Goal: Transaction & Acquisition: Purchase product/service

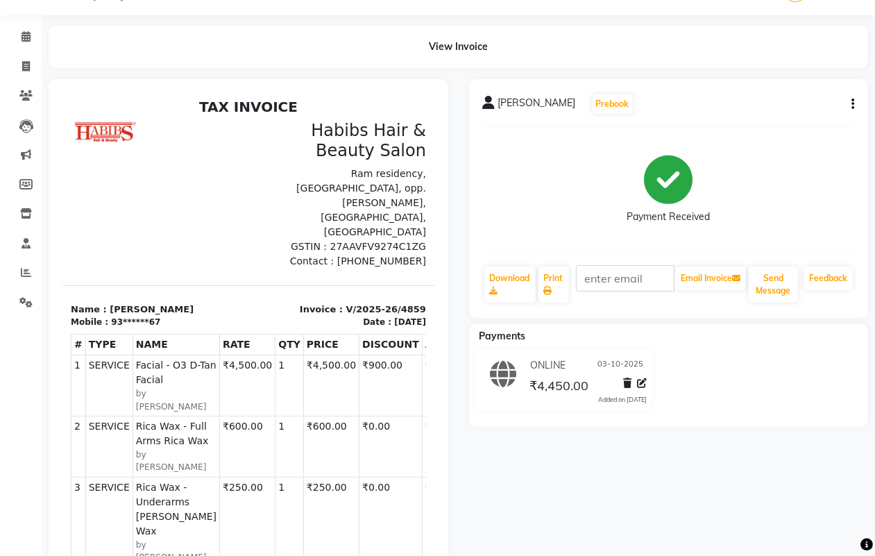
click at [563, 60] on div "View Invoice" at bounding box center [459, 47] width 820 height 42
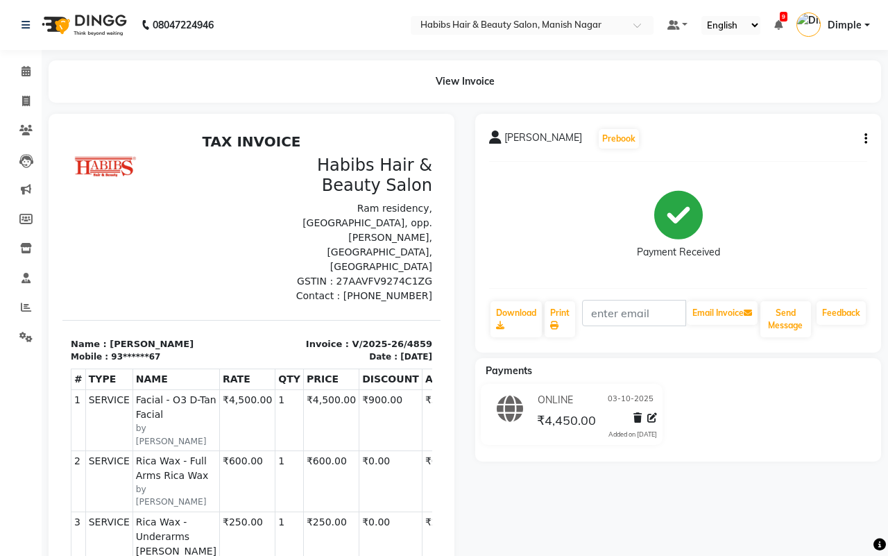
select select "3804"
select select "service"
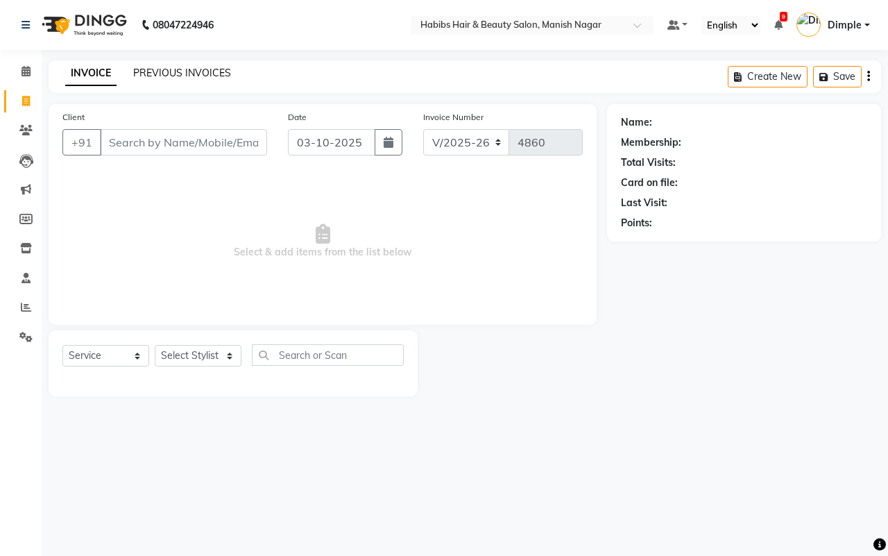
click at [150, 70] on link "PREVIOUS INVOICES" at bounding box center [182, 73] width 98 height 12
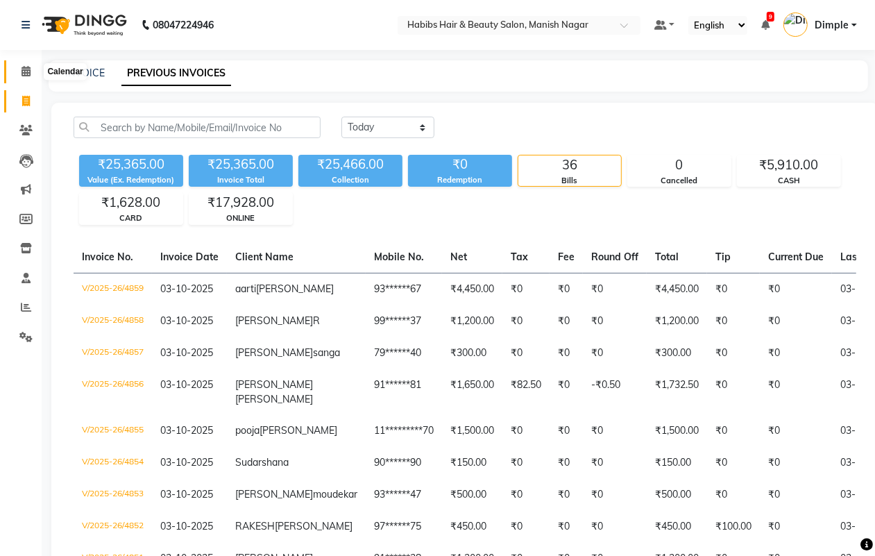
click at [29, 70] on icon at bounding box center [26, 71] width 9 height 10
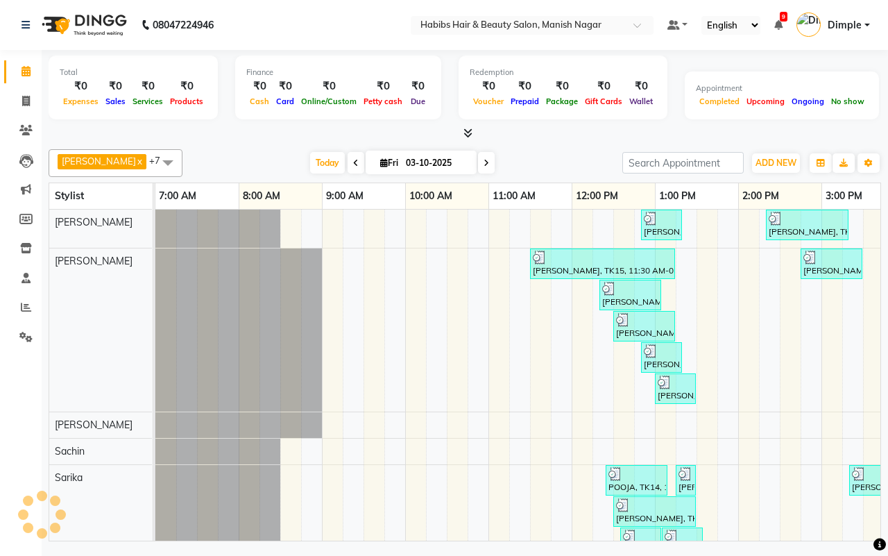
click at [260, 153] on div "[DATE] [DATE]" at bounding box center [402, 163] width 426 height 21
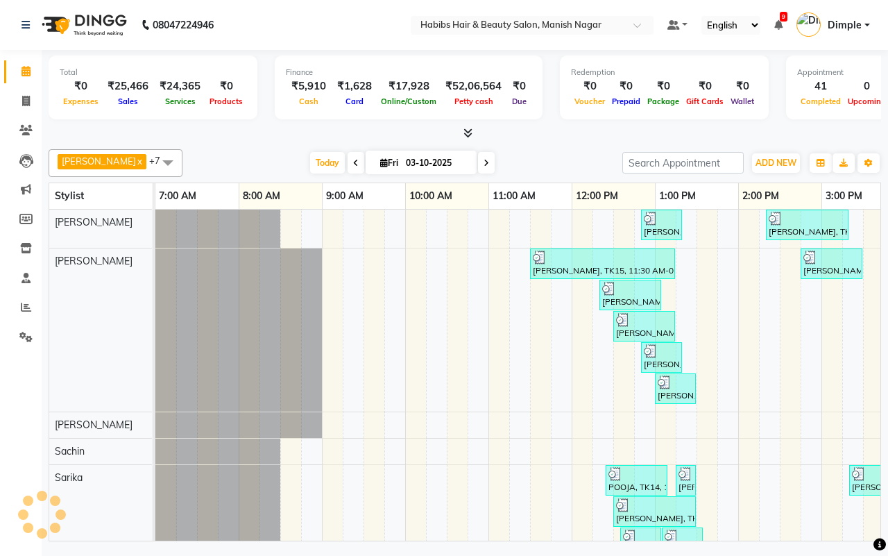
scroll to position [0, 524]
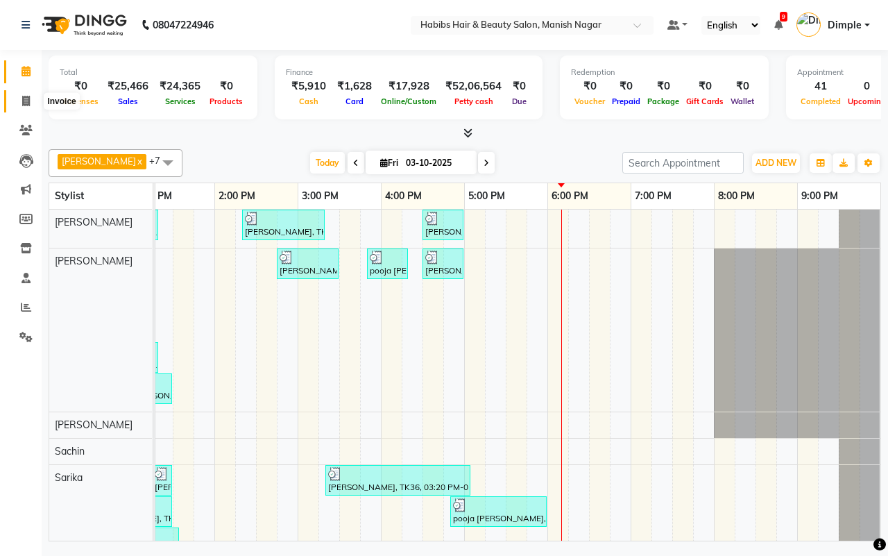
click at [23, 99] on icon at bounding box center [26, 101] width 8 height 10
select select "3804"
select select "service"
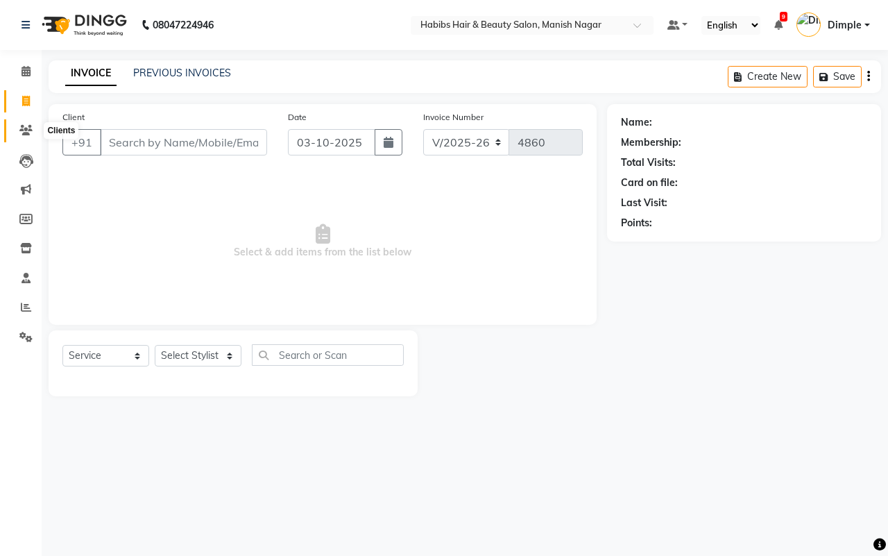
click at [23, 129] on icon at bounding box center [25, 130] width 13 height 10
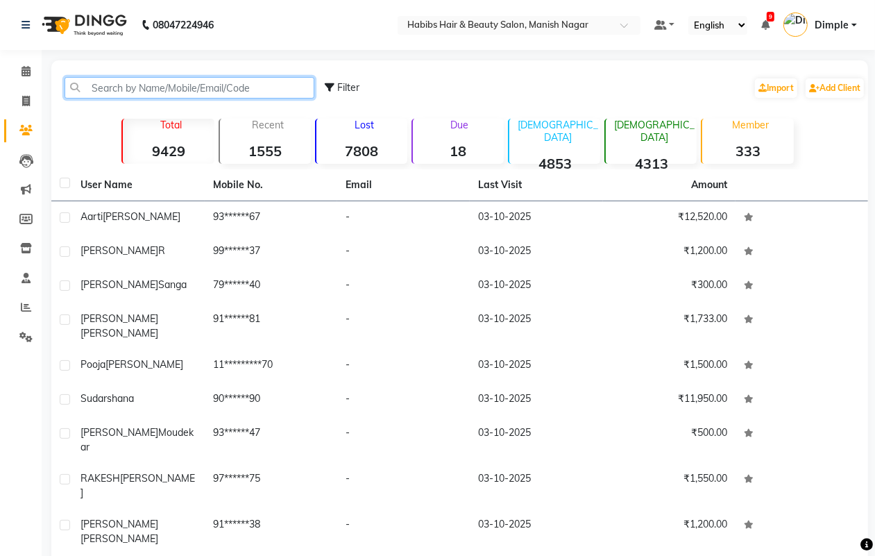
click at [144, 90] on input "text" at bounding box center [190, 88] width 250 height 22
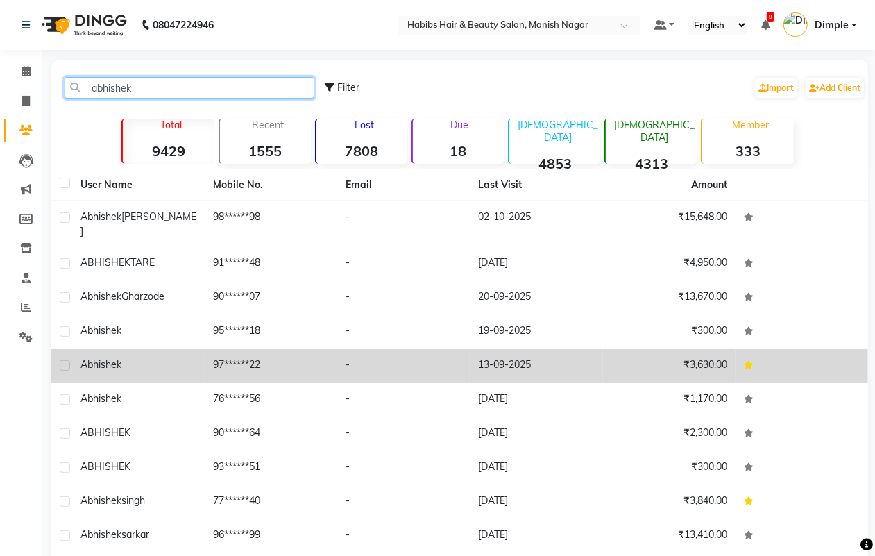
type input "abhishek"
click at [280, 349] on td "97******22" at bounding box center [271, 366] width 133 height 34
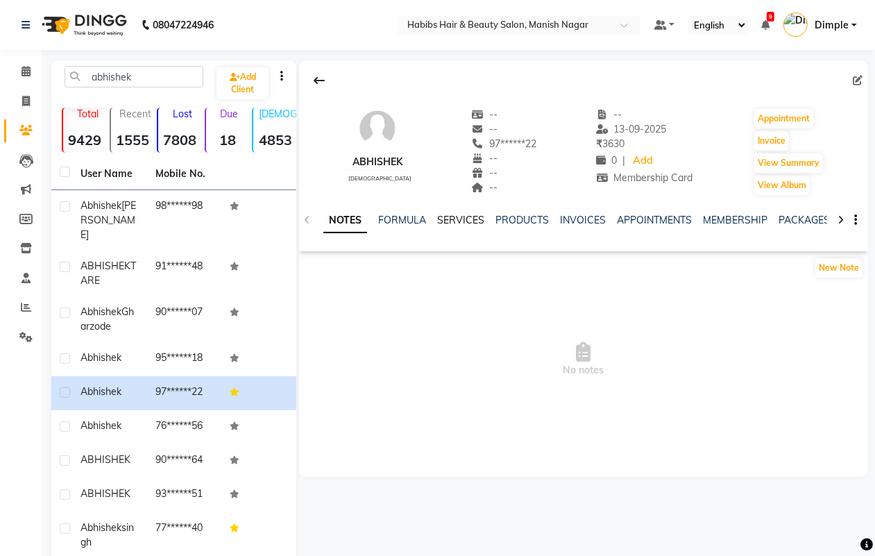
click at [459, 219] on link "SERVICES" at bounding box center [460, 220] width 47 height 12
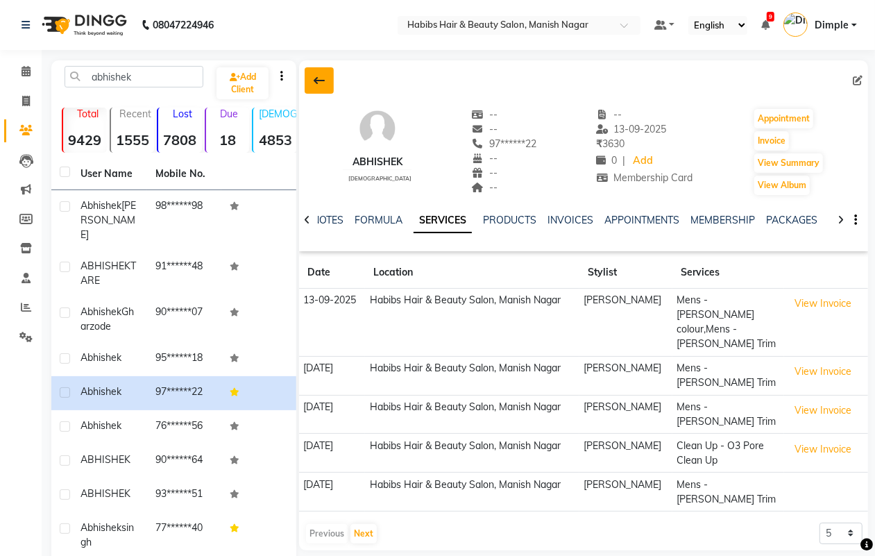
click at [316, 80] on icon at bounding box center [319, 80] width 11 height 11
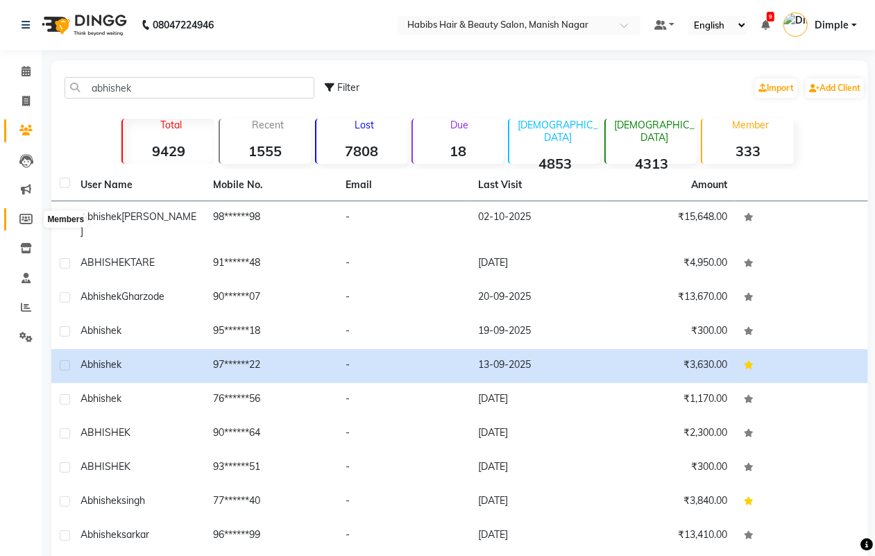
click at [24, 216] on icon at bounding box center [25, 219] width 13 height 10
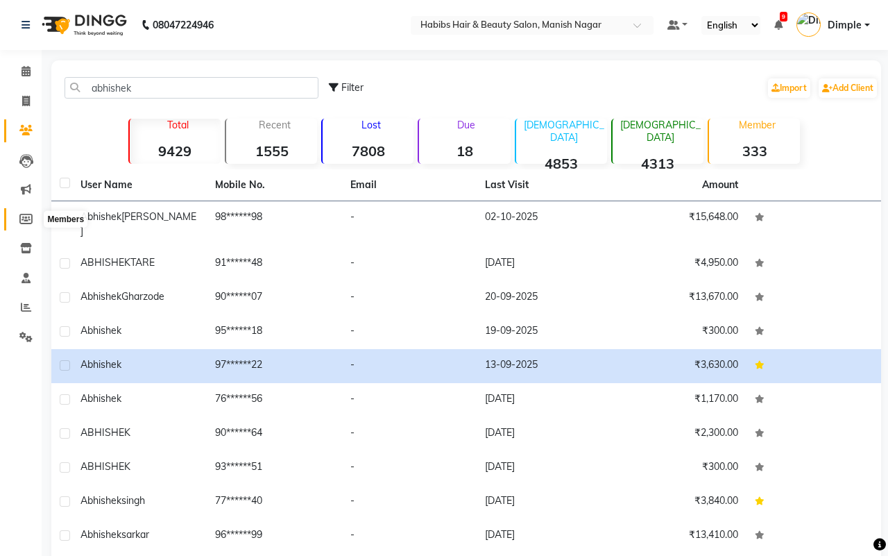
select select
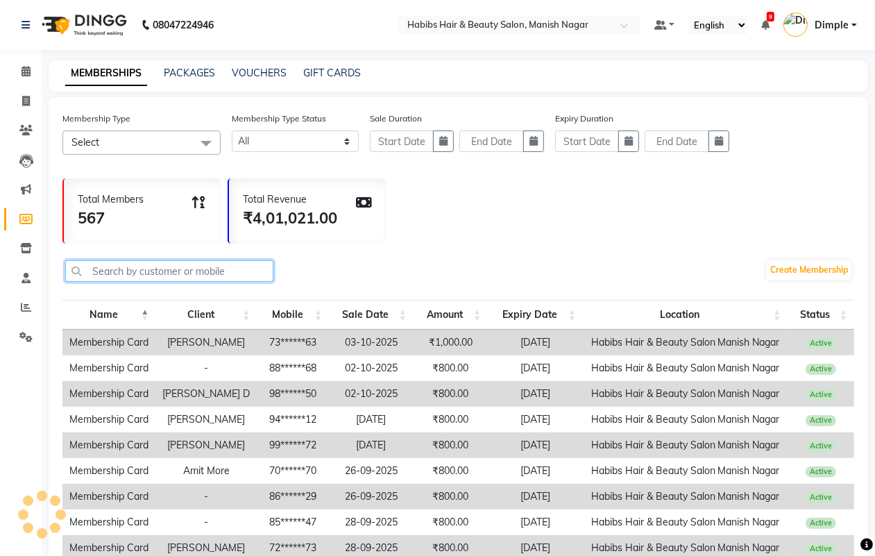
click at [122, 272] on input "text" at bounding box center [169, 271] width 208 height 22
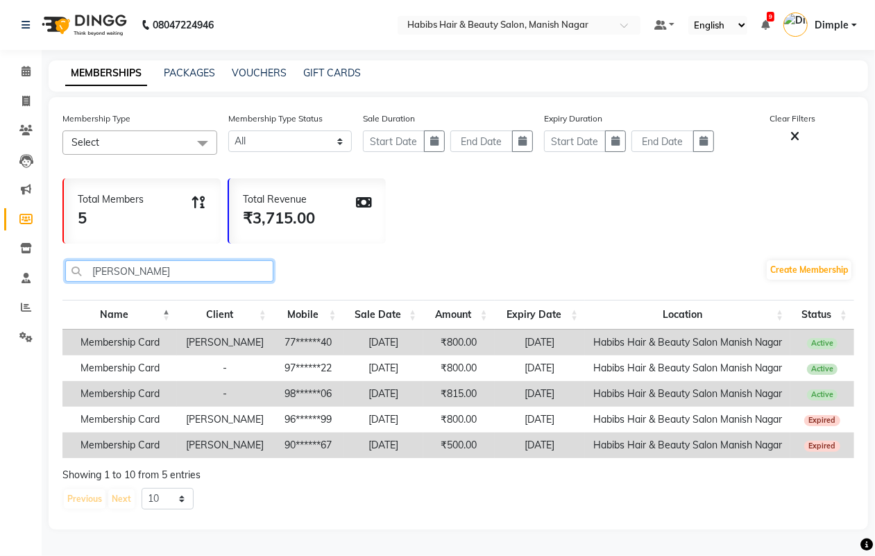
type input "[PERSON_NAME]"
click at [19, 103] on span at bounding box center [26, 102] width 24 height 16
select select "service"
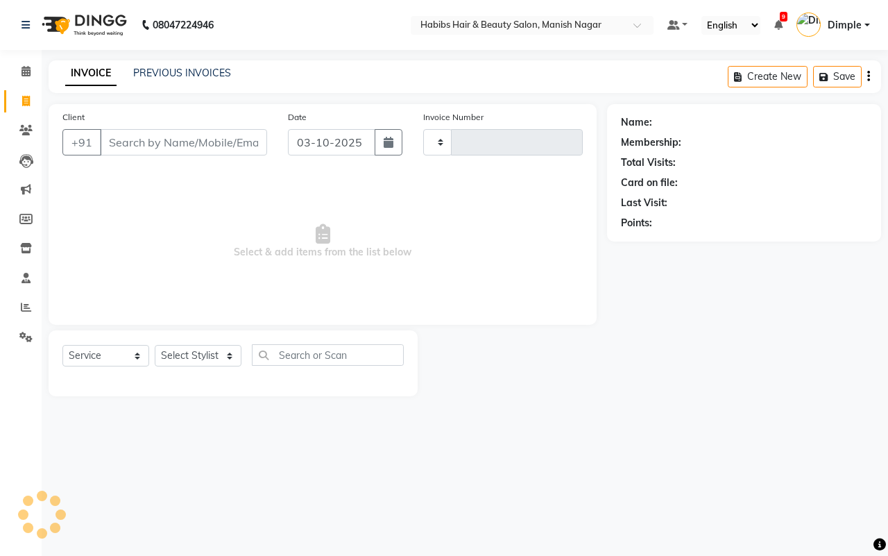
click at [160, 142] on input "Client" at bounding box center [183, 142] width 167 height 26
type input "4860"
select select "3804"
click at [31, 126] on icon at bounding box center [25, 130] width 13 height 10
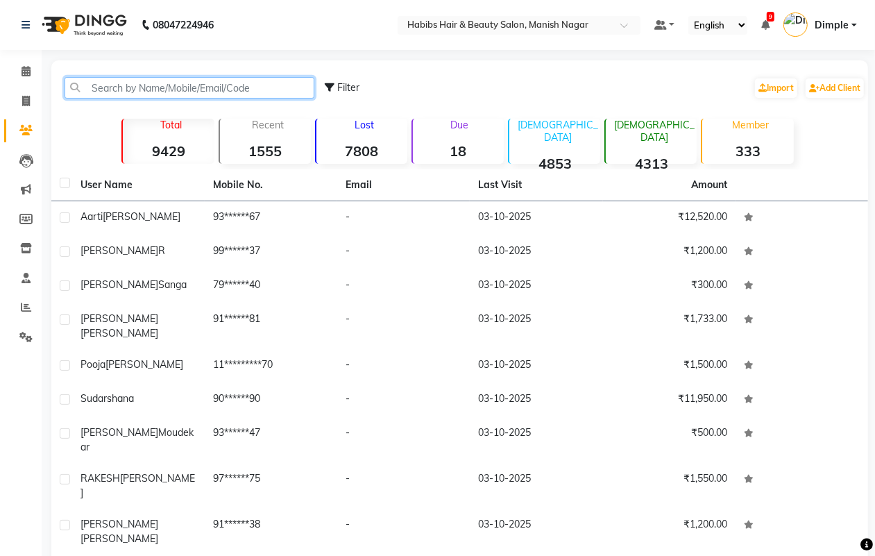
click at [146, 85] on input "text" at bounding box center [190, 88] width 250 height 22
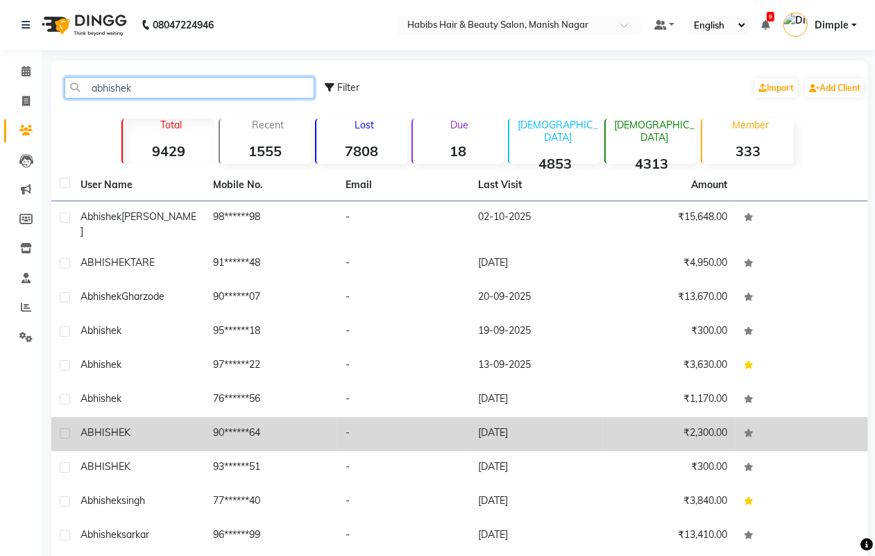
type input "abhishek"
click at [248, 422] on td "90******64" at bounding box center [271, 434] width 133 height 34
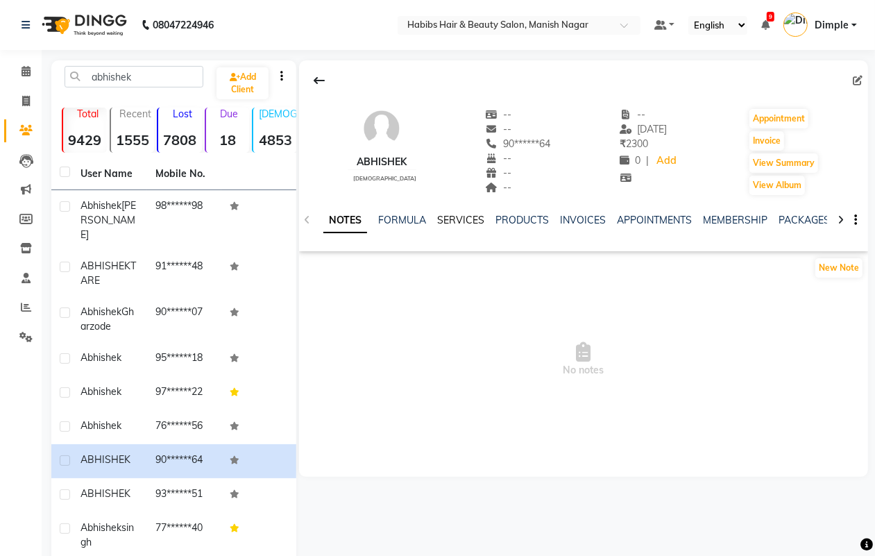
click at [473, 217] on link "SERVICES" at bounding box center [460, 220] width 47 height 12
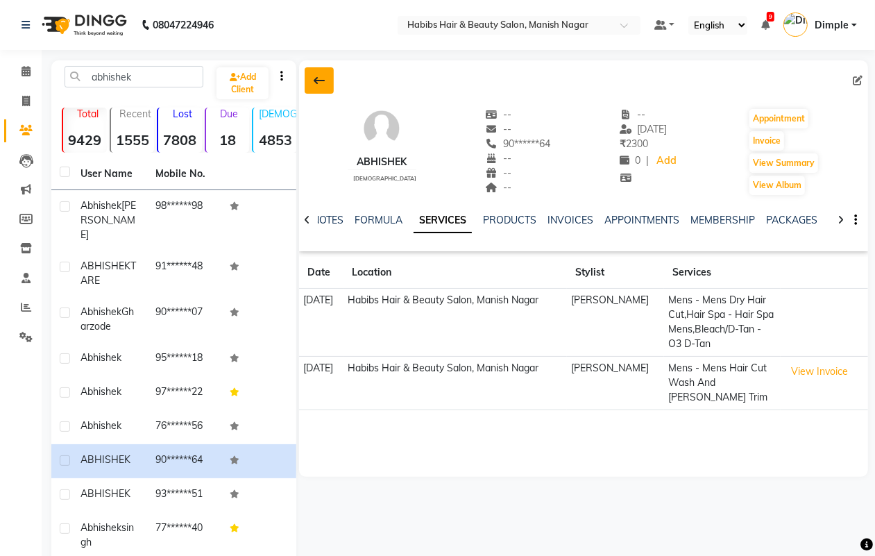
click at [317, 80] on icon at bounding box center [319, 80] width 11 height 11
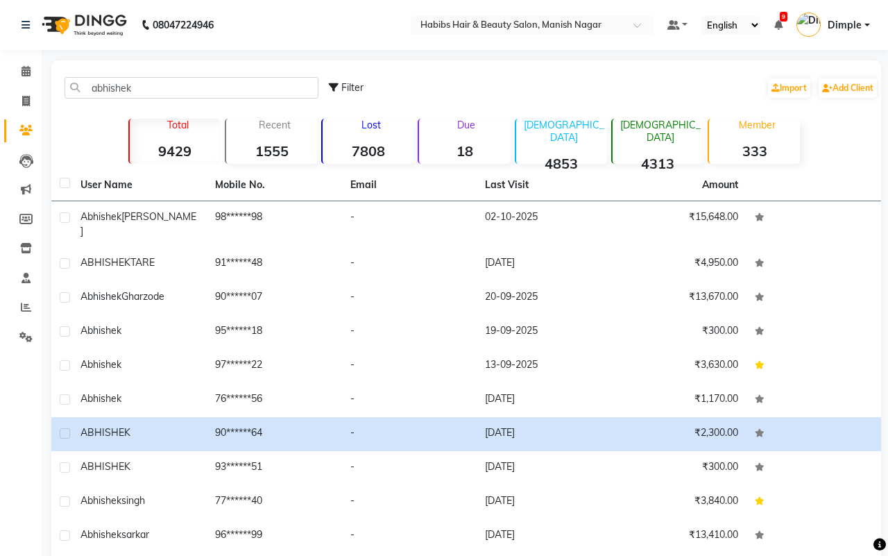
select select "3804"
select select "service"
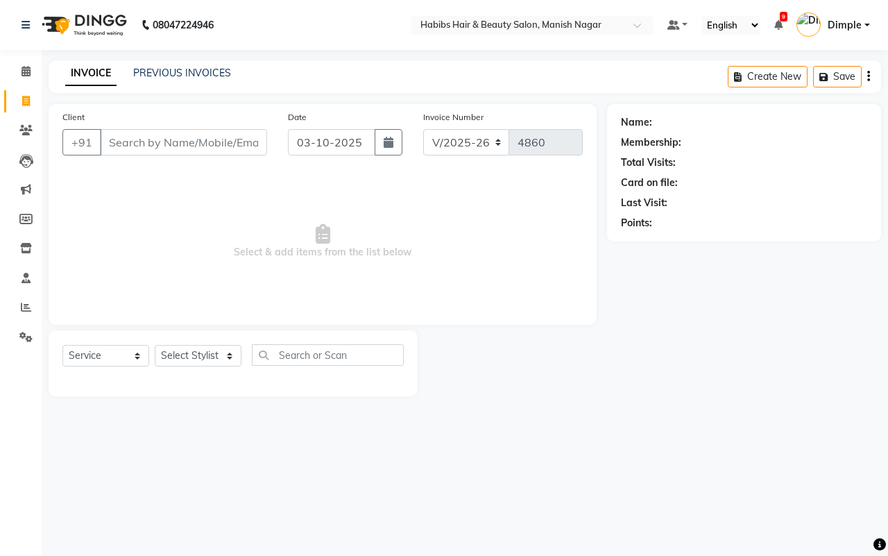
click at [124, 142] on input "Client" at bounding box center [183, 142] width 167 height 26
click at [222, 139] on input "Client" at bounding box center [183, 142] width 167 height 26
type input "9307688671"
click at [231, 137] on span "Add Client" at bounding box center [231, 142] width 55 height 14
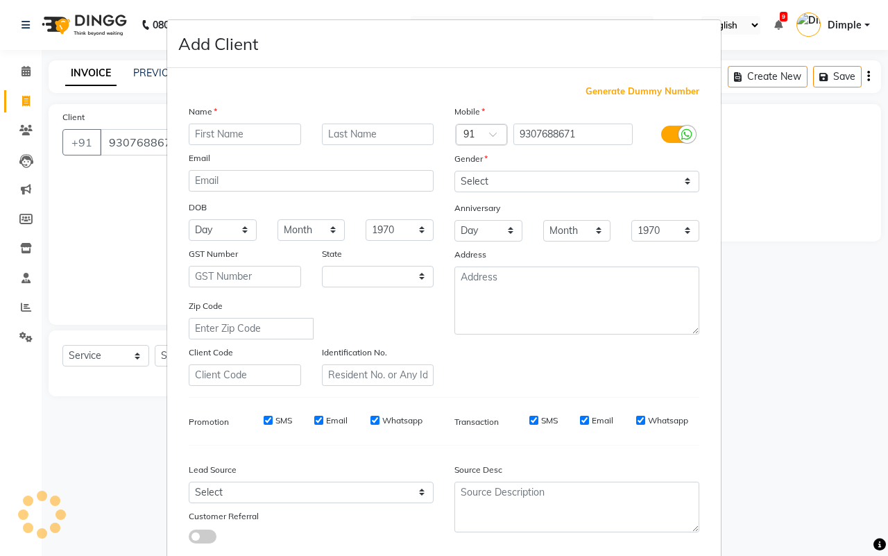
click at [231, 136] on input "text" at bounding box center [245, 135] width 112 height 22
select select "22"
type input "gayatri"
type input "sathwane"
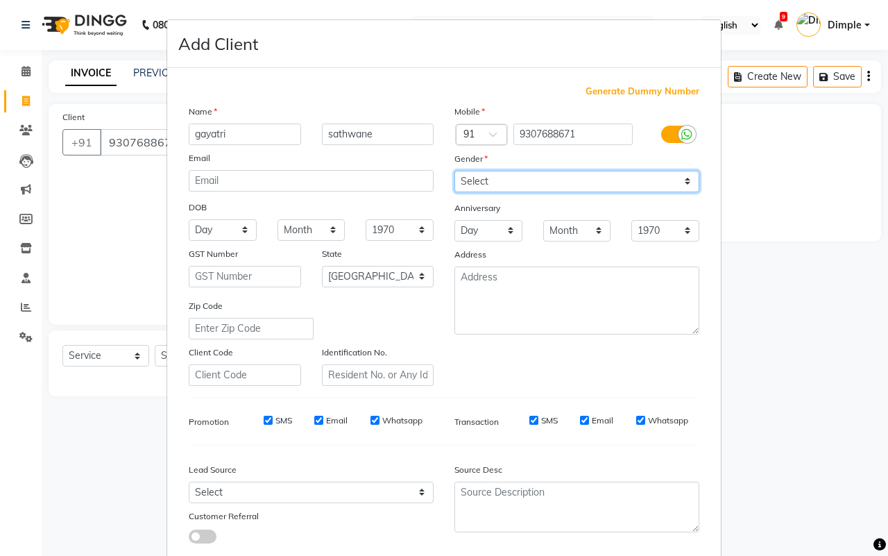
click at [489, 182] on select "Select [DEMOGRAPHIC_DATA] [DEMOGRAPHIC_DATA] Other Prefer Not To Say" at bounding box center [577, 182] width 245 height 22
select select "[DEMOGRAPHIC_DATA]"
click at [455, 171] on select "Select [DEMOGRAPHIC_DATA] [DEMOGRAPHIC_DATA] Other Prefer Not To Say" at bounding box center [577, 182] width 245 height 22
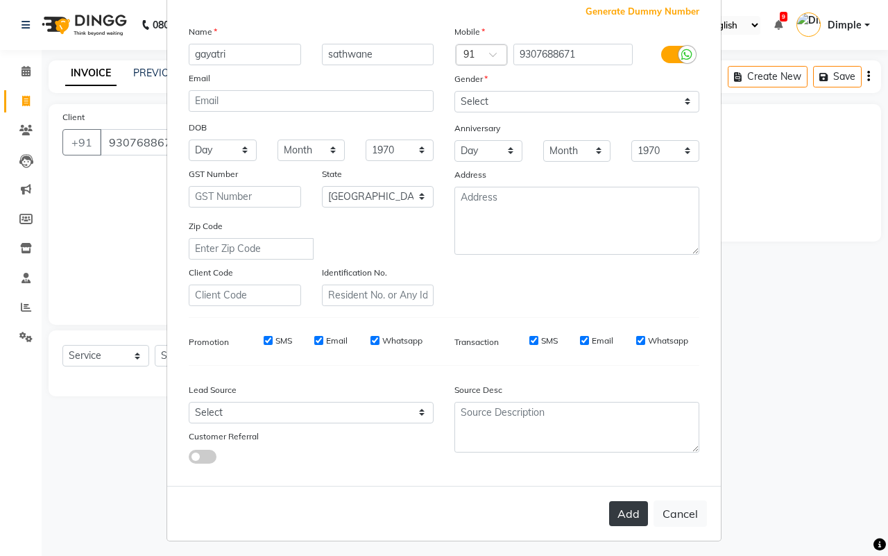
click at [622, 507] on button "Add" at bounding box center [628, 513] width 39 height 25
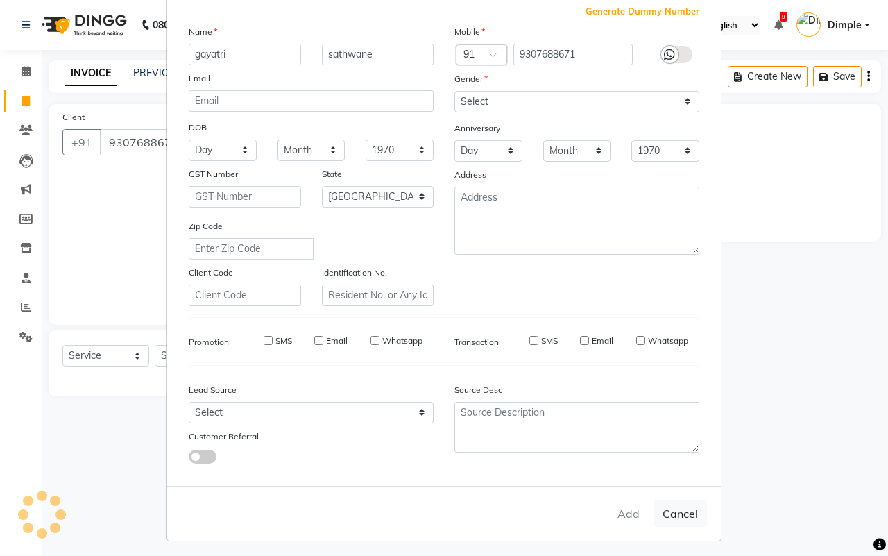
type input "93******71"
select select
select select "null"
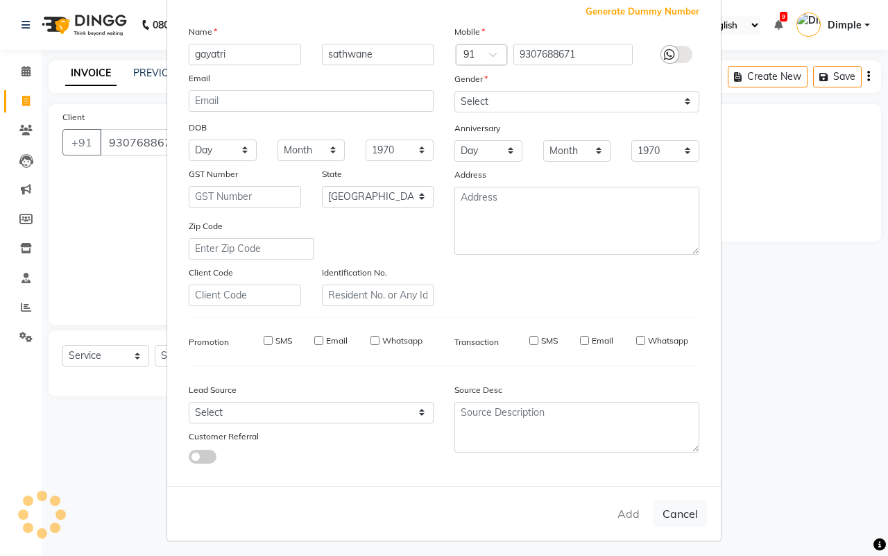
select select
checkbox input "false"
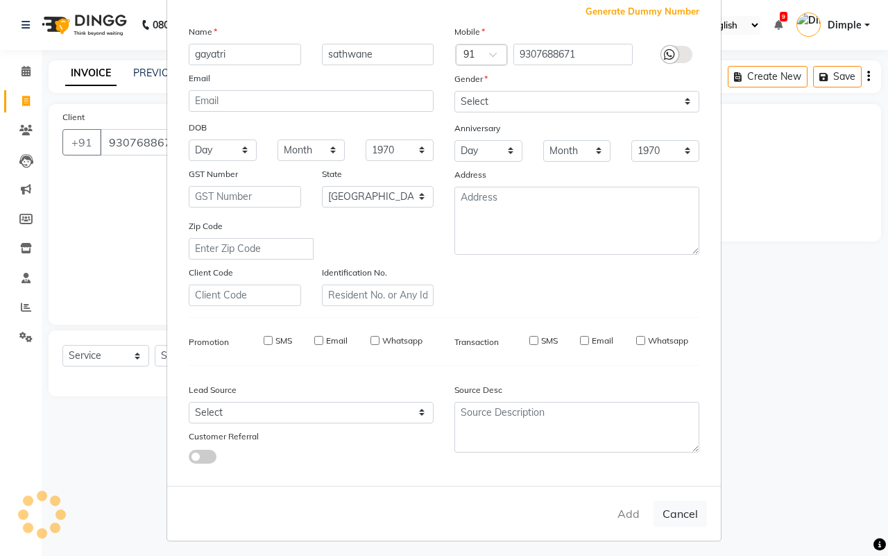
checkbox input "false"
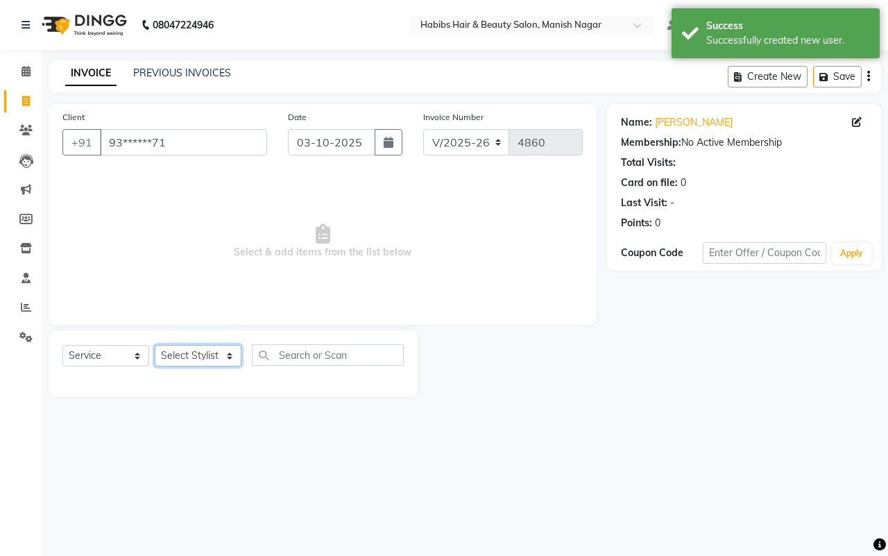
click at [180, 358] on select "Select Stylist [PERSON_NAME] [PERSON_NAME] [PERSON_NAME] [PERSON_NAME] Sachin […" at bounding box center [198, 356] width 87 height 22
select select "62737"
click at [155, 345] on select "Select Stylist [PERSON_NAME] [PERSON_NAME] [PERSON_NAME] [PERSON_NAME] Sachin […" at bounding box center [198, 356] width 87 height 22
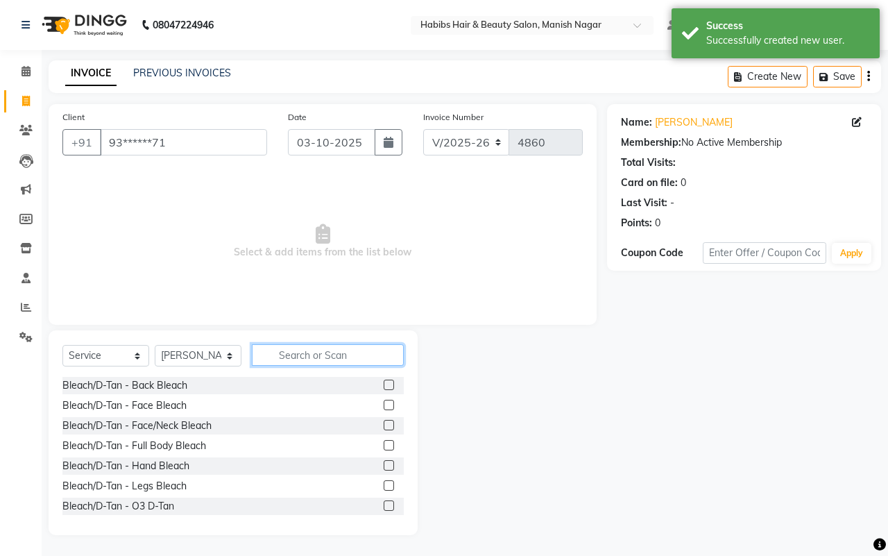
click at [291, 350] on input "text" at bounding box center [328, 355] width 152 height 22
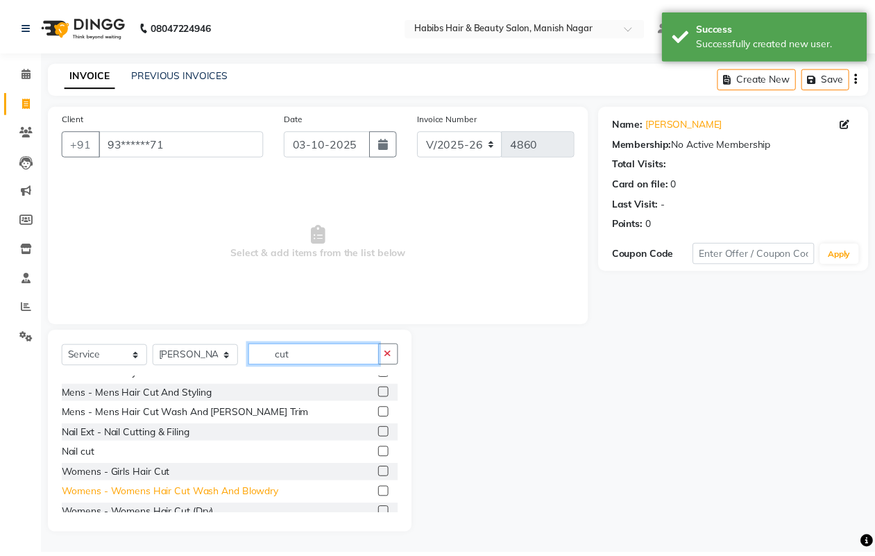
scroll to position [62, 0]
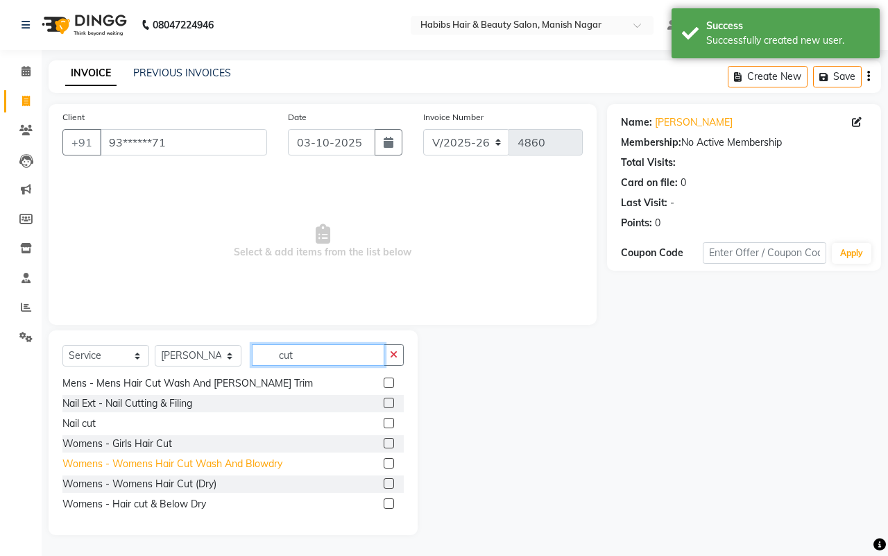
type input "cut"
click at [250, 459] on div "Womens - Womens Hair Cut Wash And Blowdry" at bounding box center [172, 464] width 220 height 15
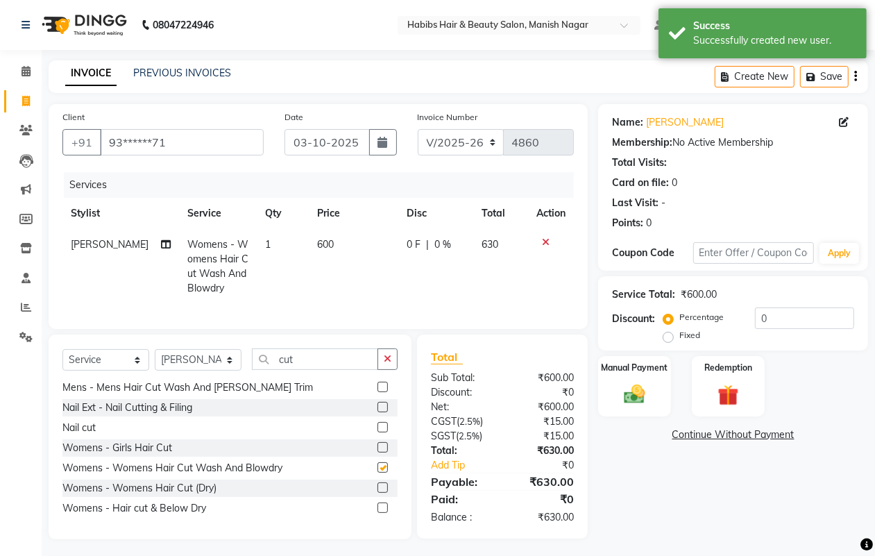
checkbox input "false"
drag, startPoint x: 300, startPoint y: 265, endPoint x: 328, endPoint y: 254, distance: 29.9
click at [309, 265] on td "600" at bounding box center [354, 266] width 90 height 75
select select "62737"
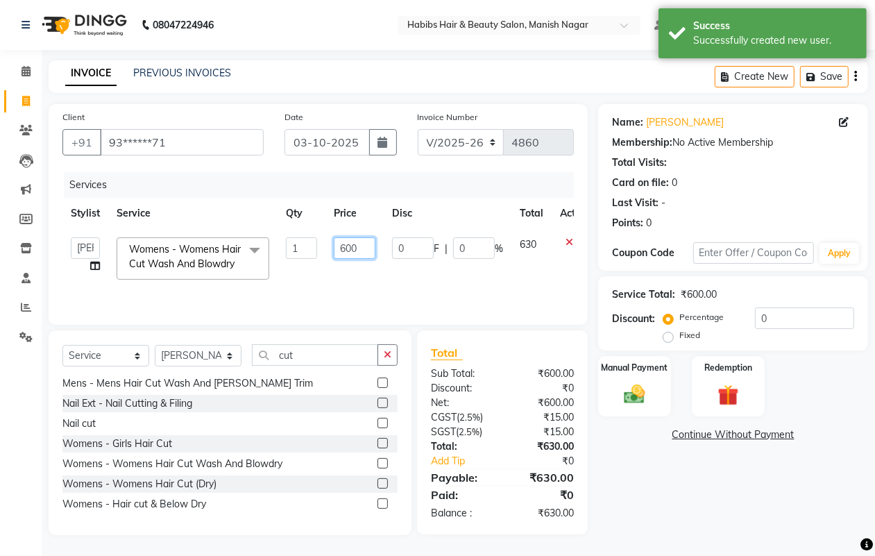
click at [347, 248] on input "600" at bounding box center [355, 248] width 42 height 22
type input "800"
click at [643, 393] on img at bounding box center [634, 394] width 35 height 25
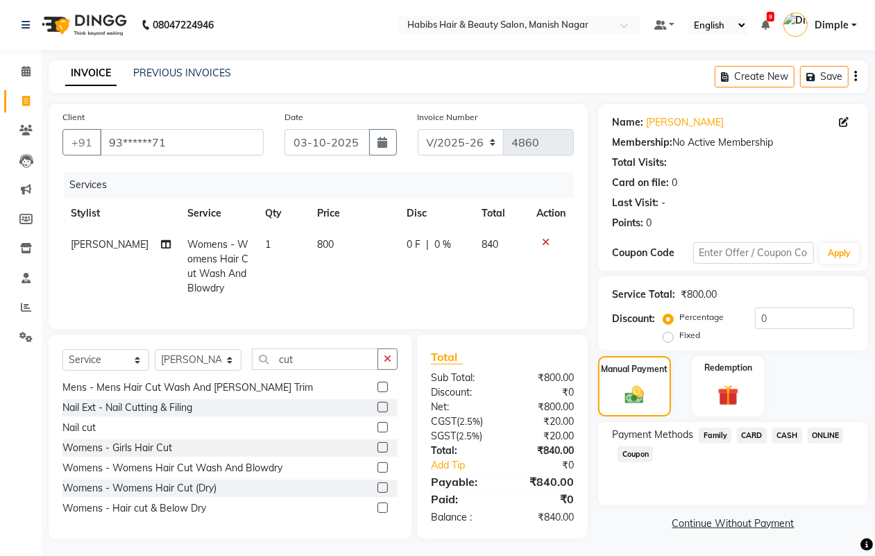
click at [856, 76] on icon "button" at bounding box center [855, 76] width 3 height 1
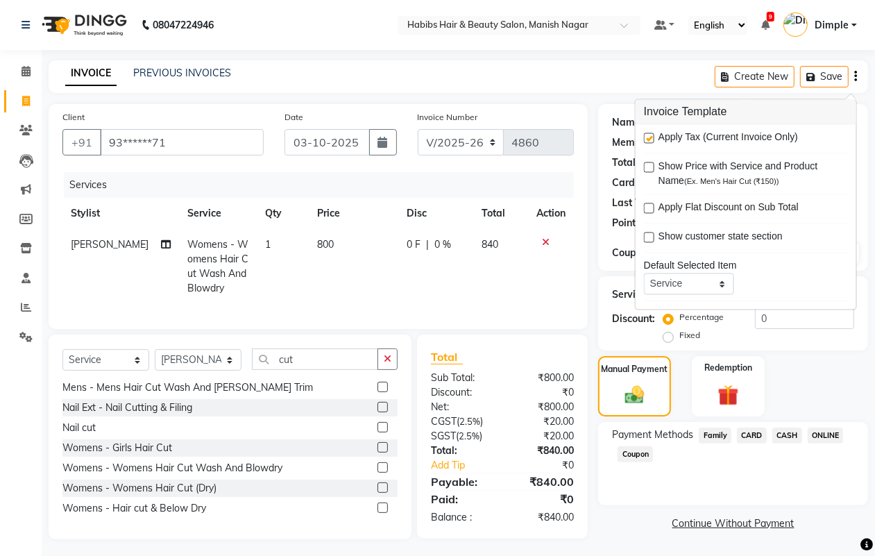
click at [645, 139] on label at bounding box center [649, 138] width 10 height 10
click at [645, 139] on input "checkbox" at bounding box center [648, 139] width 9 height 9
checkbox input "false"
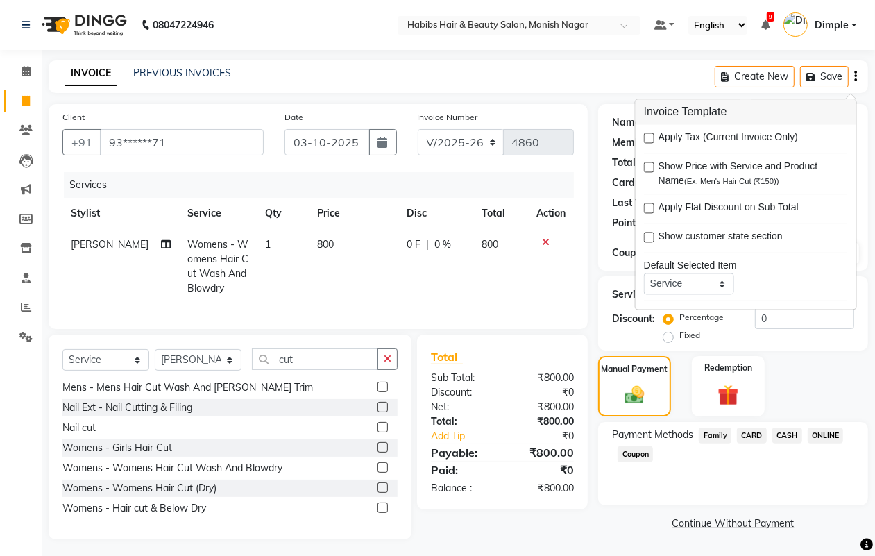
click at [833, 432] on span "ONLINE" at bounding box center [826, 435] width 36 height 16
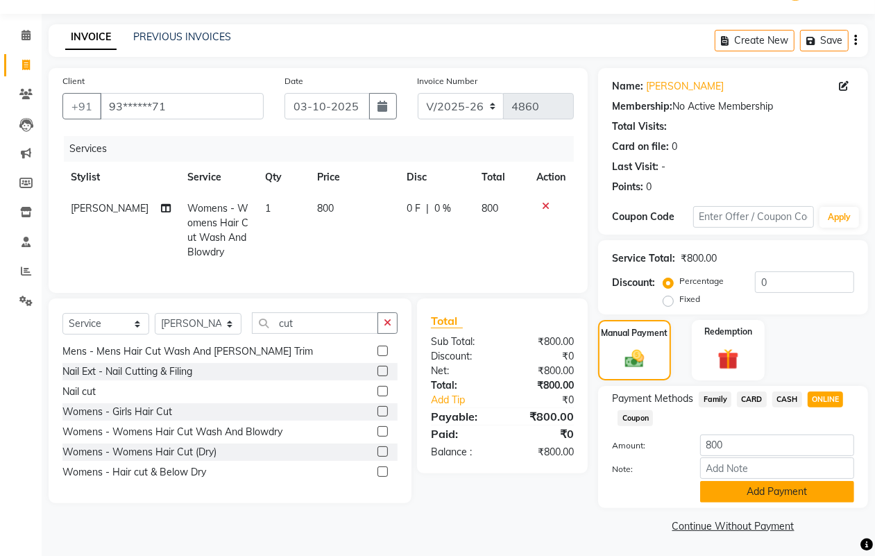
click at [764, 495] on button "Add Payment" at bounding box center [777, 492] width 154 height 22
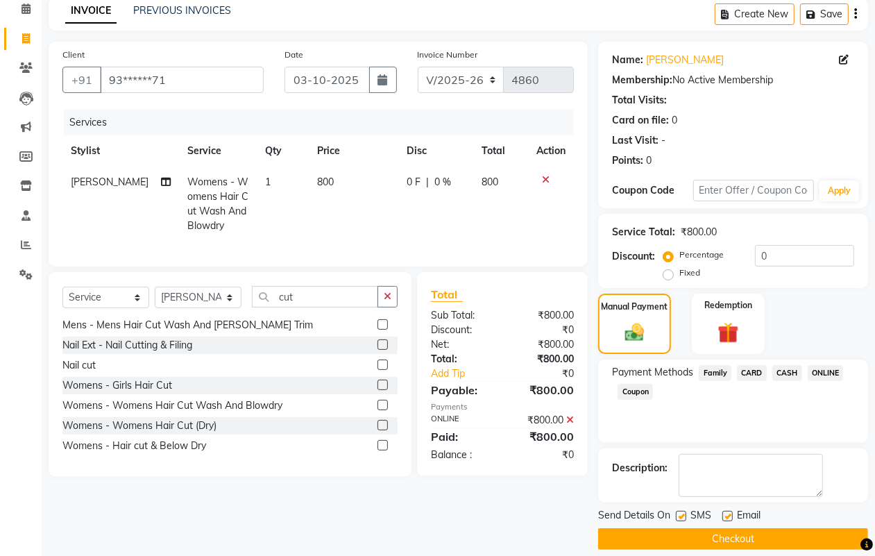
scroll to position [77, 0]
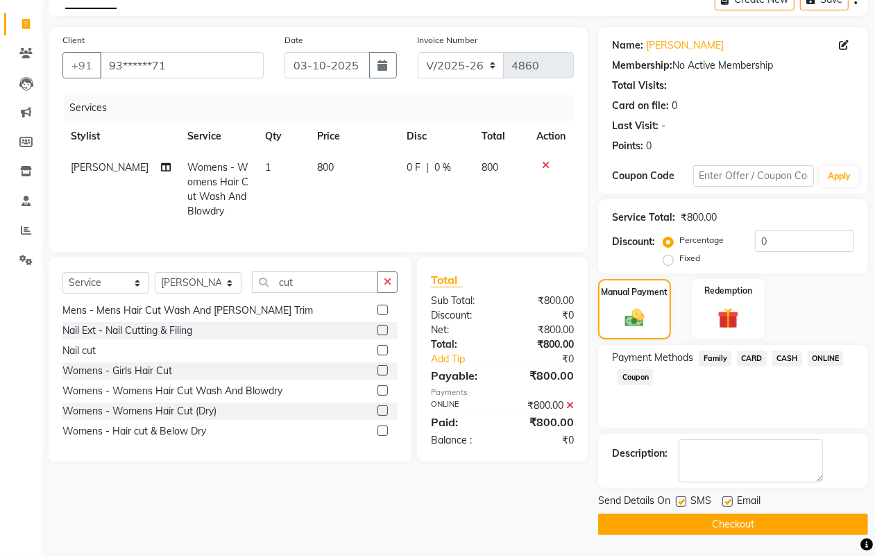
click at [765, 534] on button "Checkout" at bounding box center [733, 525] width 270 height 22
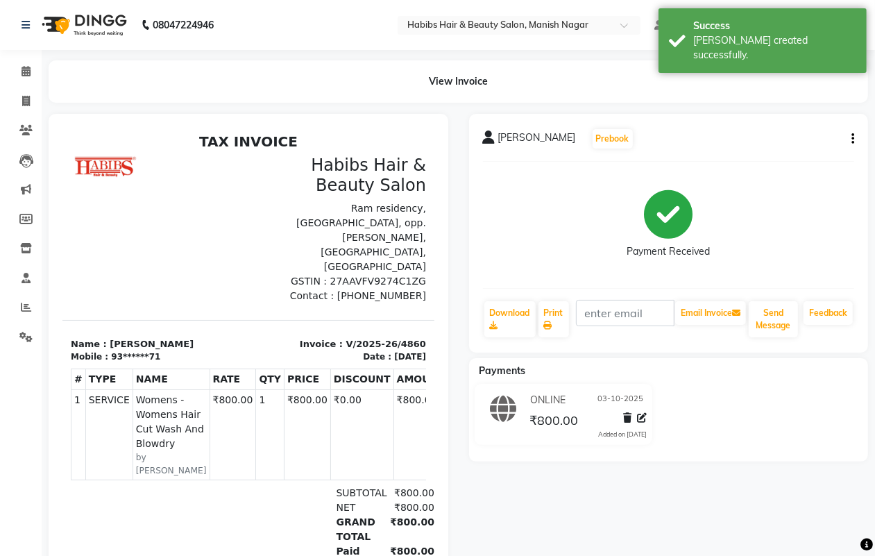
select select "3804"
select select "service"
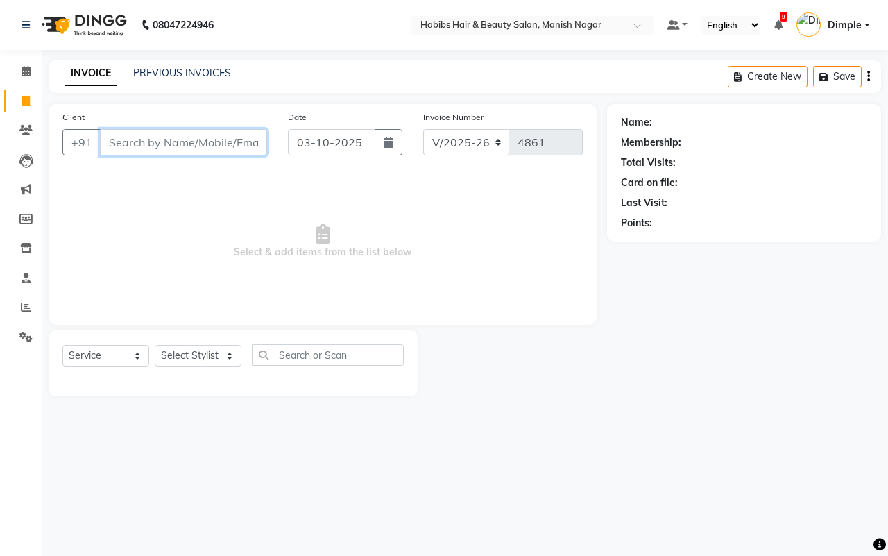
click at [216, 141] on input "Client" at bounding box center [183, 142] width 167 height 26
click at [108, 141] on input "Client" at bounding box center [183, 142] width 167 height 26
click at [111, 141] on input "Client" at bounding box center [183, 142] width 167 height 26
click at [116, 141] on input "Client" at bounding box center [183, 142] width 167 height 26
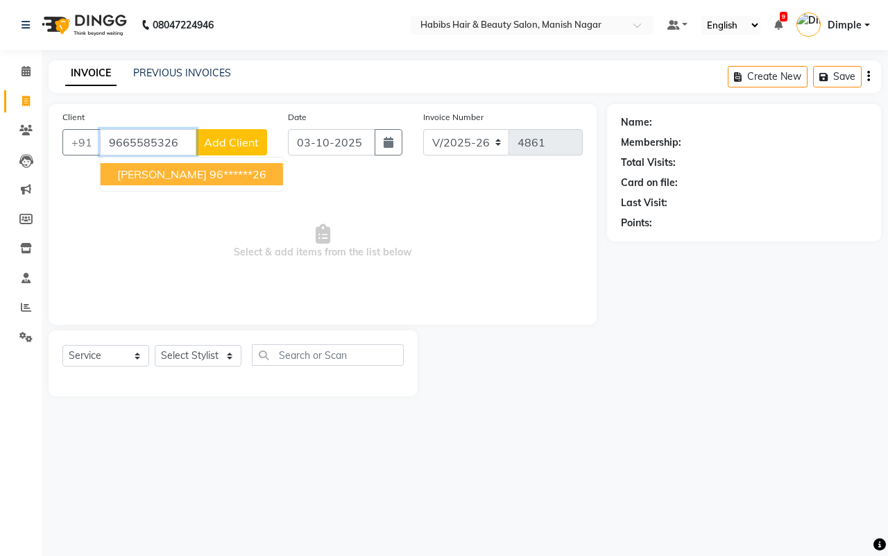
type input "9665585326"
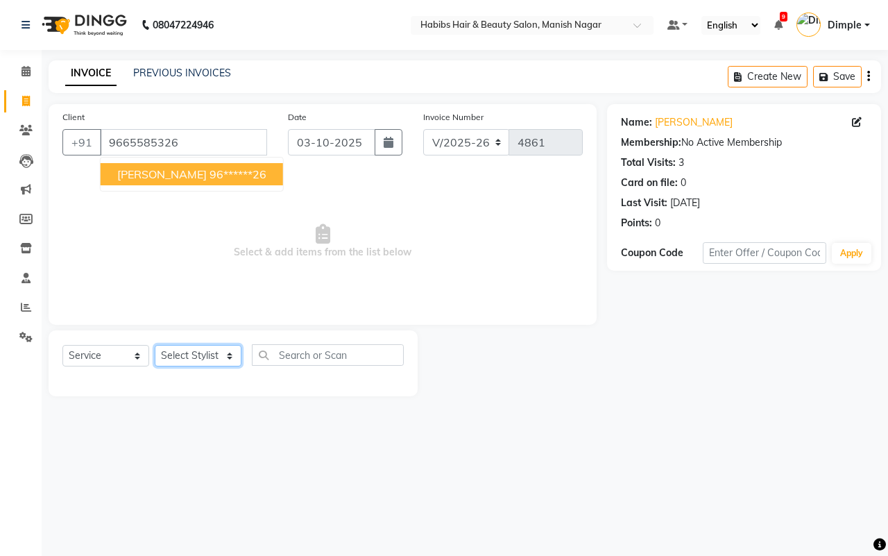
click at [201, 355] on select "Select Stylist [PERSON_NAME] [PERSON_NAME] [PERSON_NAME] [PERSON_NAME] Sachin […" at bounding box center [198, 356] width 87 height 22
select select "18779"
click at [155, 345] on select "Select Stylist [PERSON_NAME] [PERSON_NAME] [PERSON_NAME] [PERSON_NAME] Sachin […" at bounding box center [198, 356] width 87 height 22
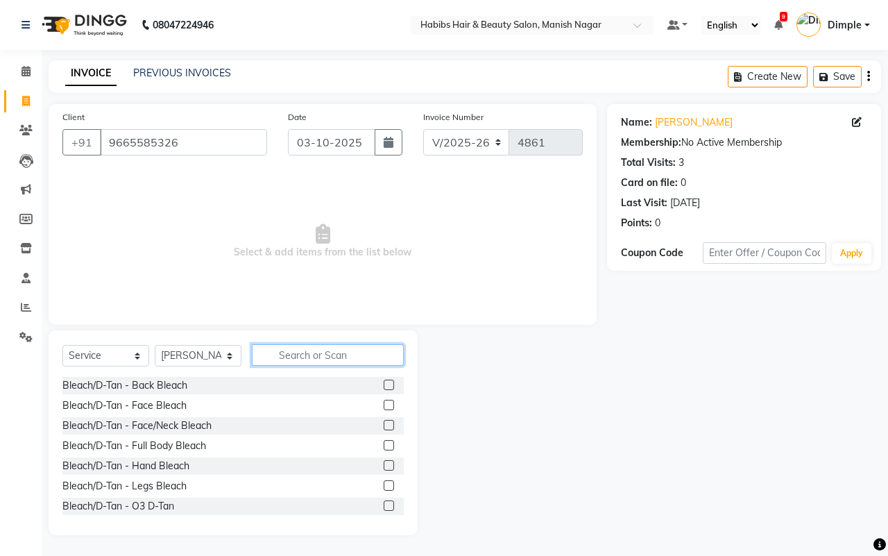
click at [291, 359] on input "text" at bounding box center [328, 355] width 152 height 22
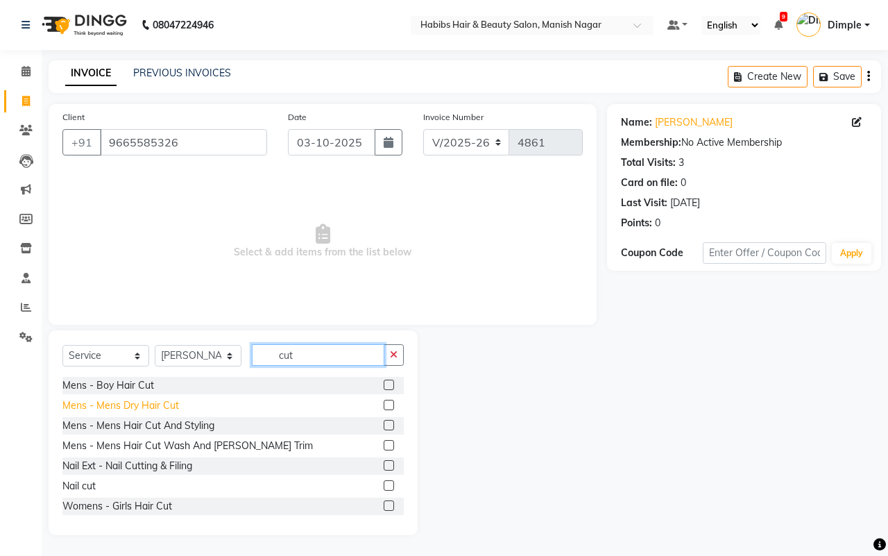
type input "cut"
click at [172, 404] on div "Mens - Mens Dry Hair Cut" at bounding box center [120, 405] width 117 height 15
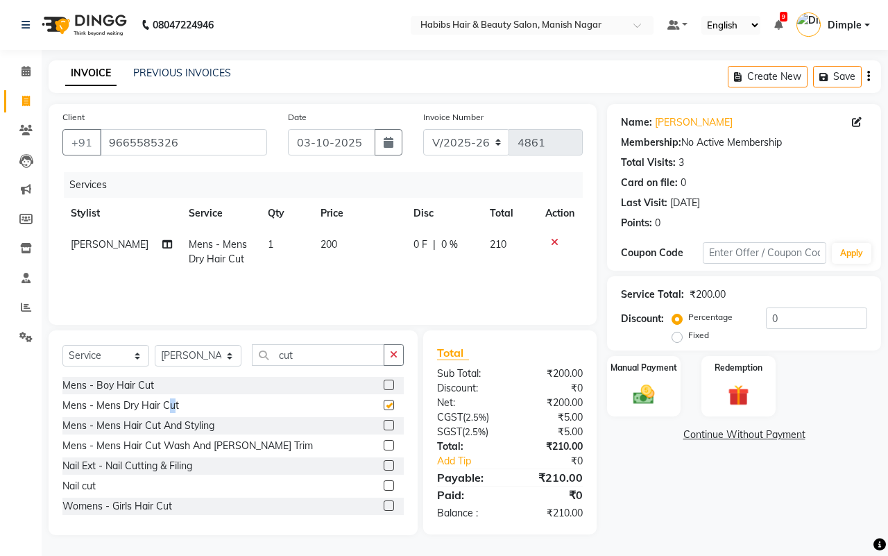
checkbox input "false"
click at [869, 78] on button "button" at bounding box center [868, 76] width 3 height 33
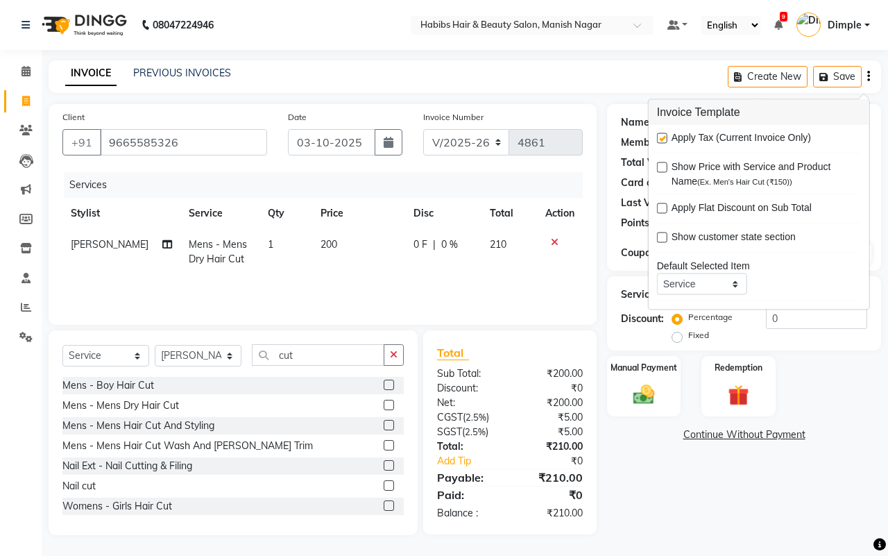
click at [663, 142] on label at bounding box center [662, 138] width 10 height 10
click at [663, 142] on input "checkbox" at bounding box center [661, 139] width 9 height 9
checkbox input "false"
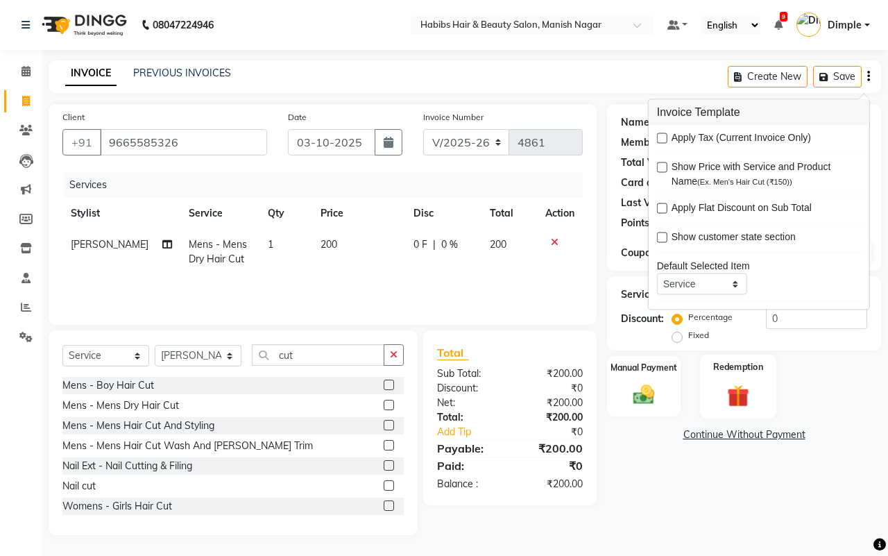
drag, startPoint x: 654, startPoint y: 394, endPoint x: 703, endPoint y: 407, distance: 50.2
click at [653, 394] on img at bounding box center [644, 394] width 35 height 24
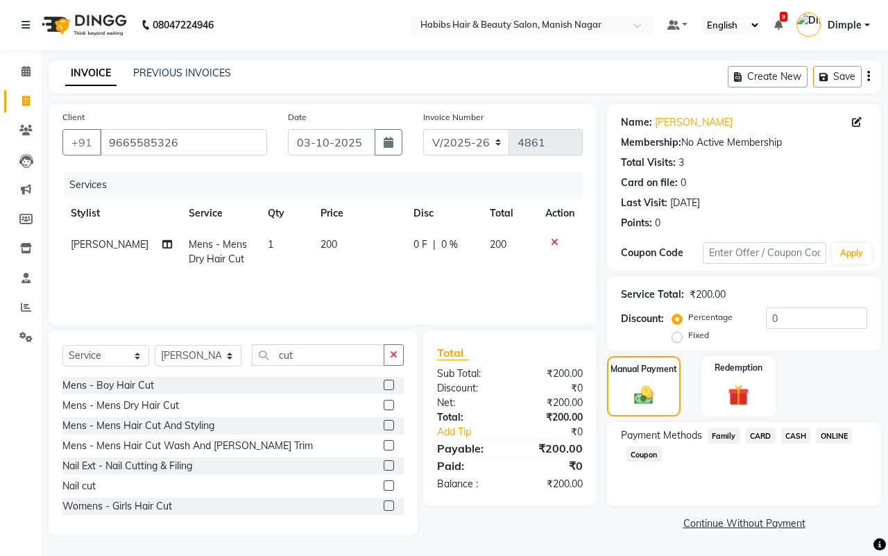
click at [834, 434] on span "ONLINE" at bounding box center [834, 435] width 36 height 16
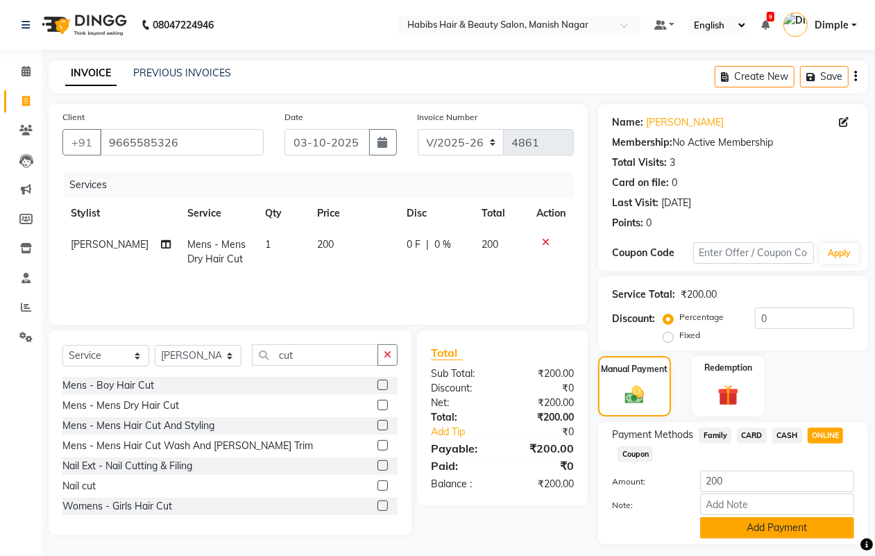
click at [771, 528] on button "Add Payment" at bounding box center [777, 528] width 154 height 22
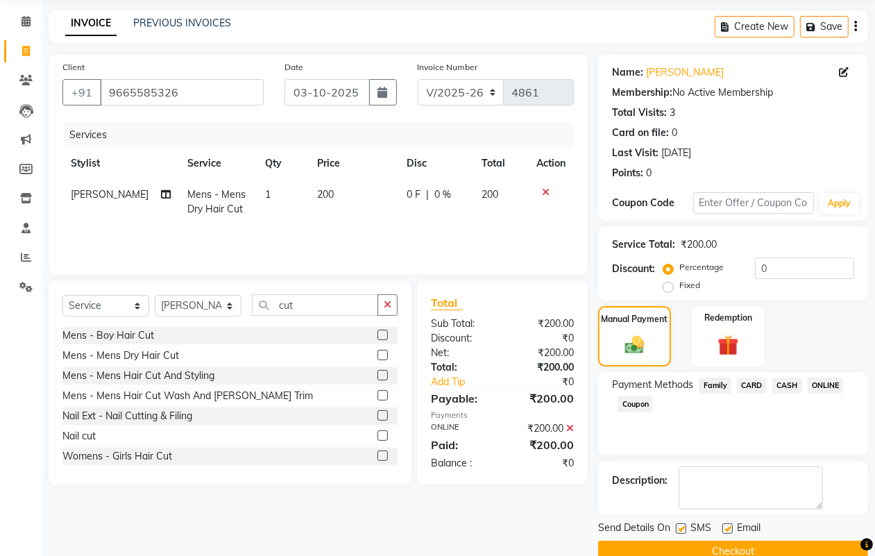
scroll to position [77, 0]
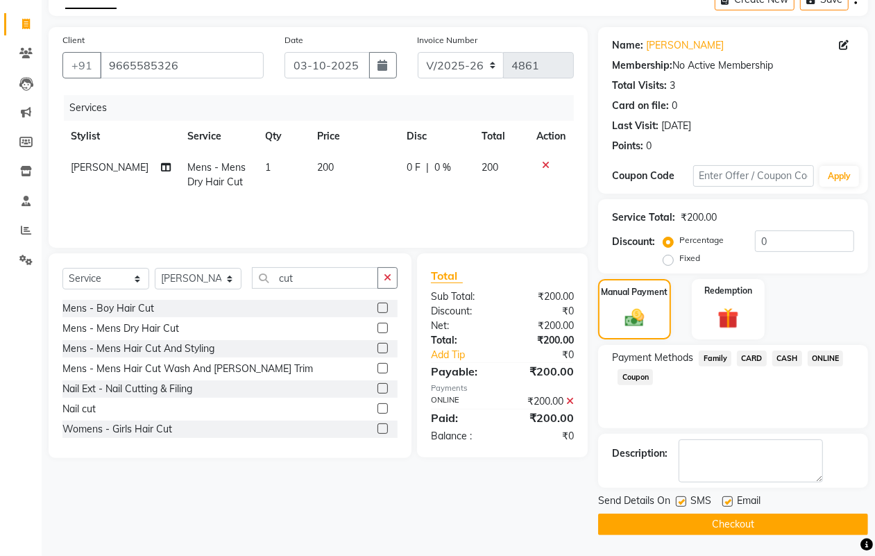
click at [760, 526] on button "Checkout" at bounding box center [733, 525] width 270 height 22
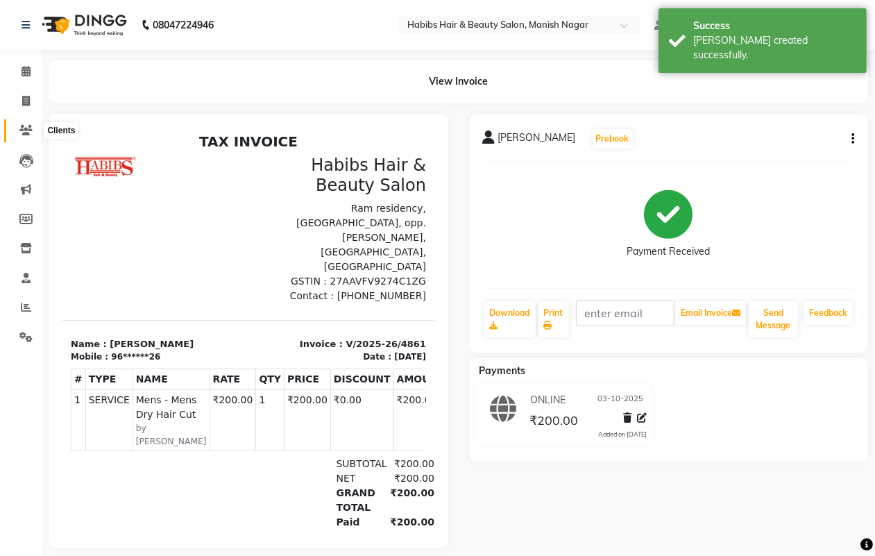
click at [26, 129] on icon at bounding box center [25, 130] width 13 height 10
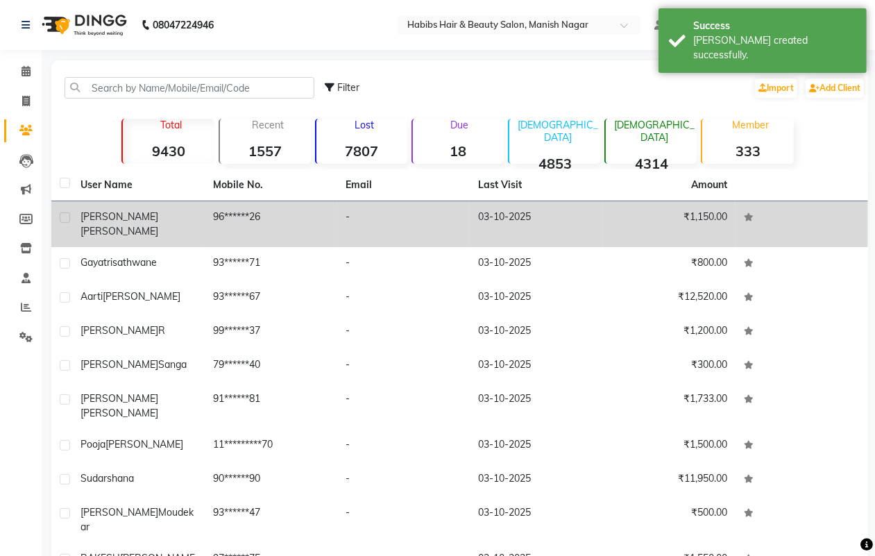
click at [109, 213] on span "[PERSON_NAME]" at bounding box center [119, 216] width 78 height 12
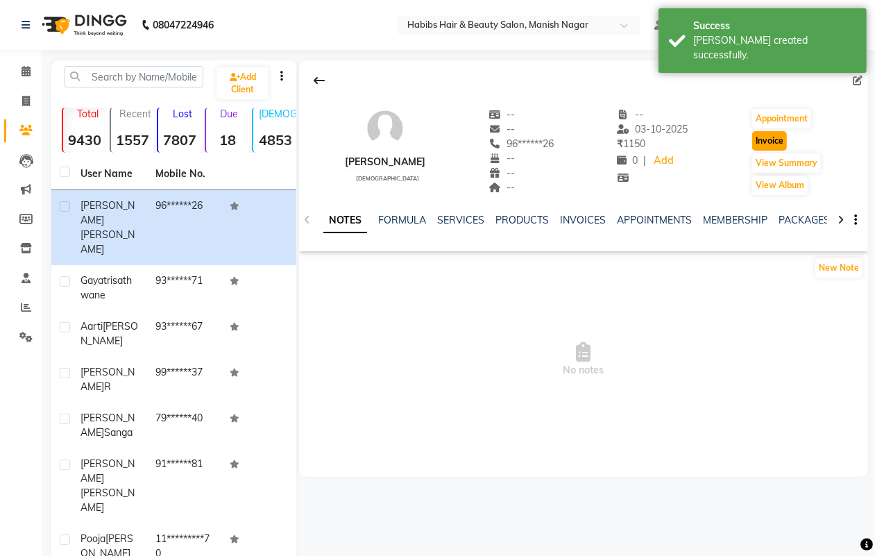
click at [758, 144] on button "Invoice" at bounding box center [769, 140] width 35 height 19
select select "3804"
select select "service"
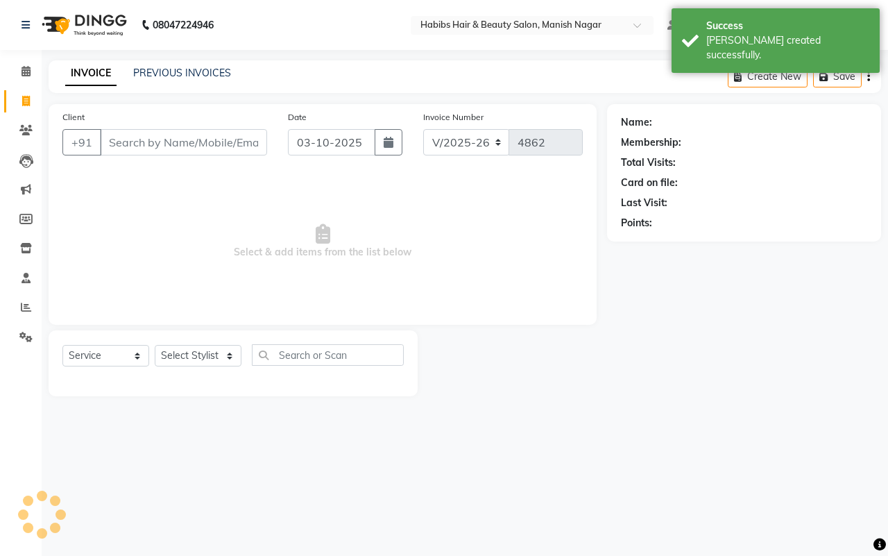
type input "96******26"
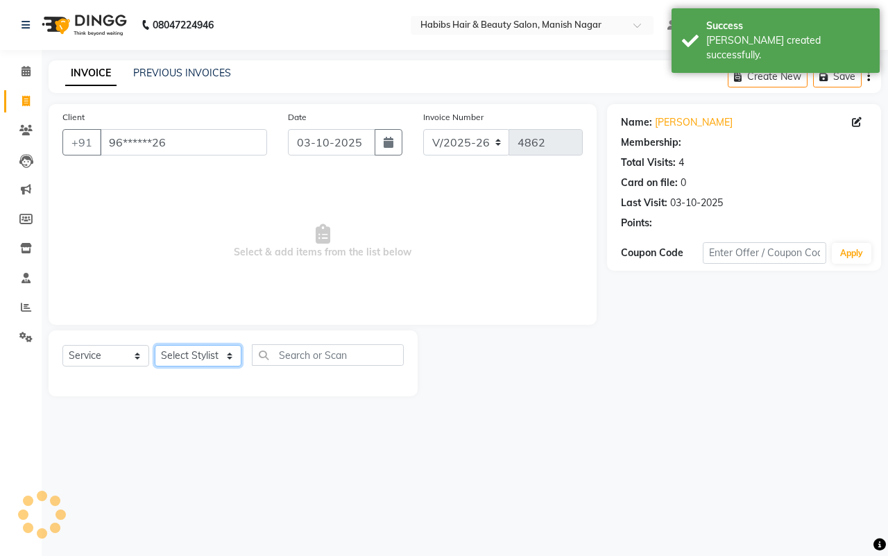
click at [205, 353] on select "Select Stylist [PERSON_NAME] [PERSON_NAME] [PERSON_NAME] [PERSON_NAME] Sachin […" at bounding box center [198, 356] width 87 height 22
select select "18779"
click at [155, 345] on select "Select Stylist [PERSON_NAME] [PERSON_NAME] [PERSON_NAME] [PERSON_NAME] Sachin […" at bounding box center [198, 356] width 87 height 22
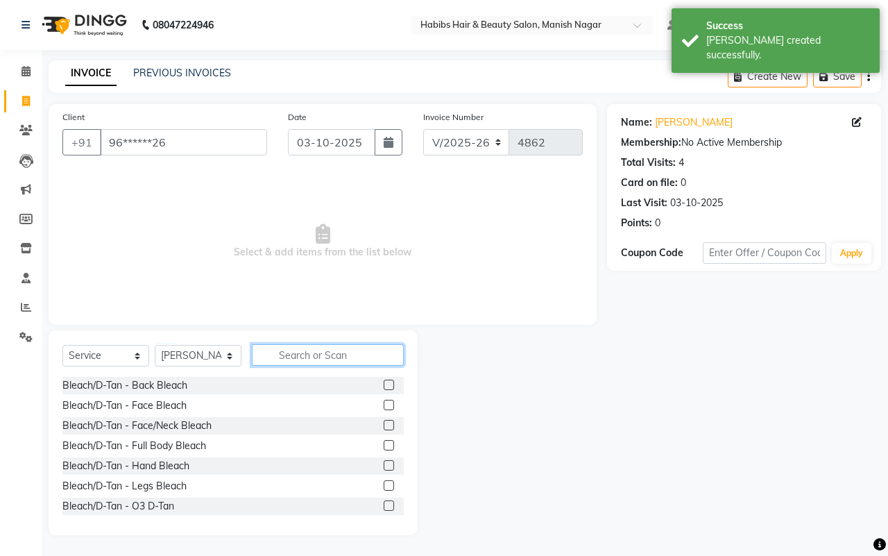
click at [300, 353] on input "text" at bounding box center [328, 355] width 152 height 22
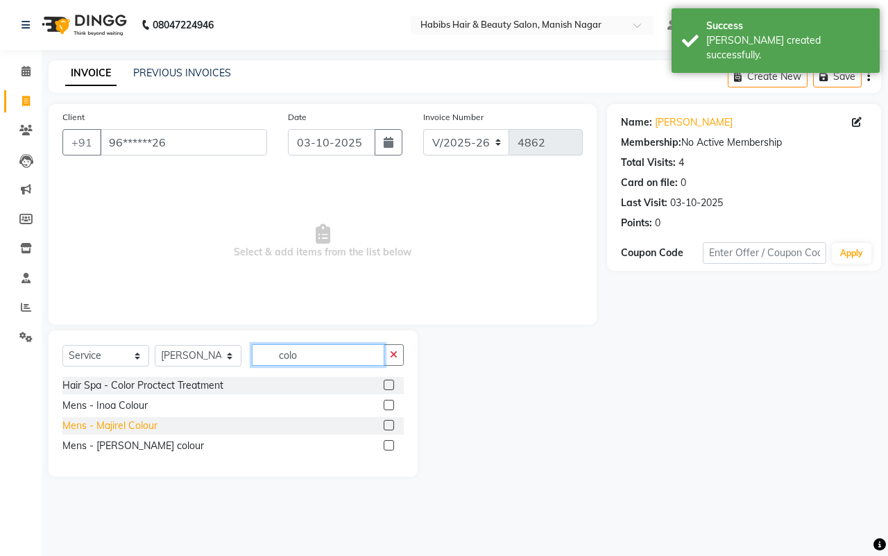
type input "colo"
click at [132, 425] on div "Mens - Majirel Colour" at bounding box center [109, 425] width 95 height 15
checkbox input "false"
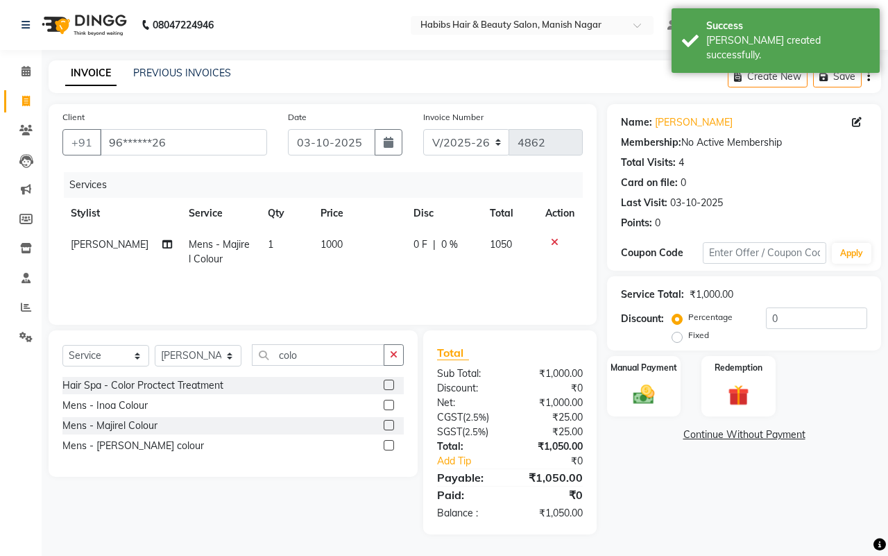
click at [352, 266] on td "1000" at bounding box center [358, 252] width 92 height 46
select select "18779"
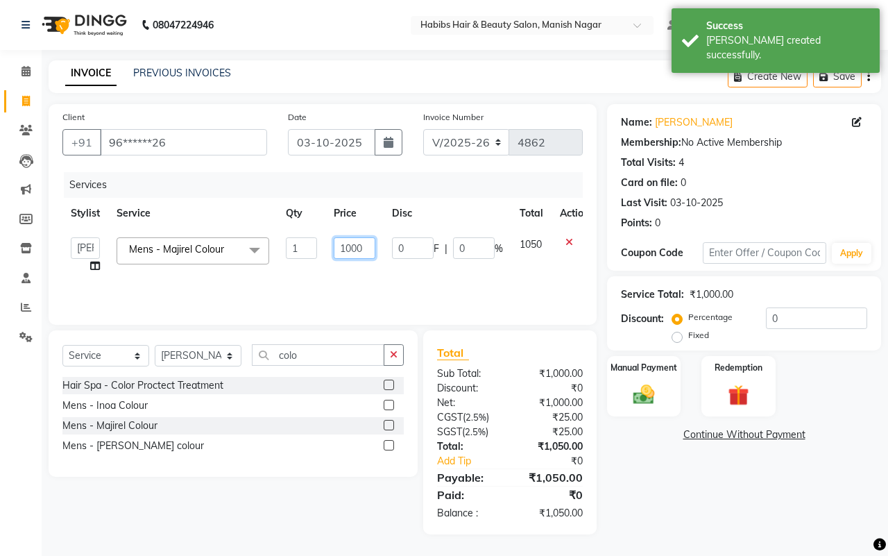
click at [348, 253] on input "1000" at bounding box center [355, 248] width 42 height 22
type input "1200"
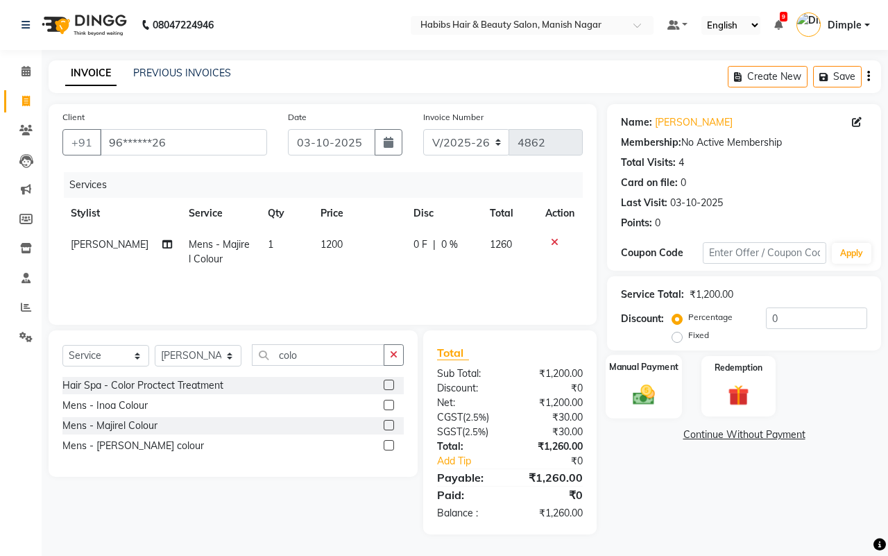
click at [659, 391] on img at bounding box center [644, 395] width 36 height 26
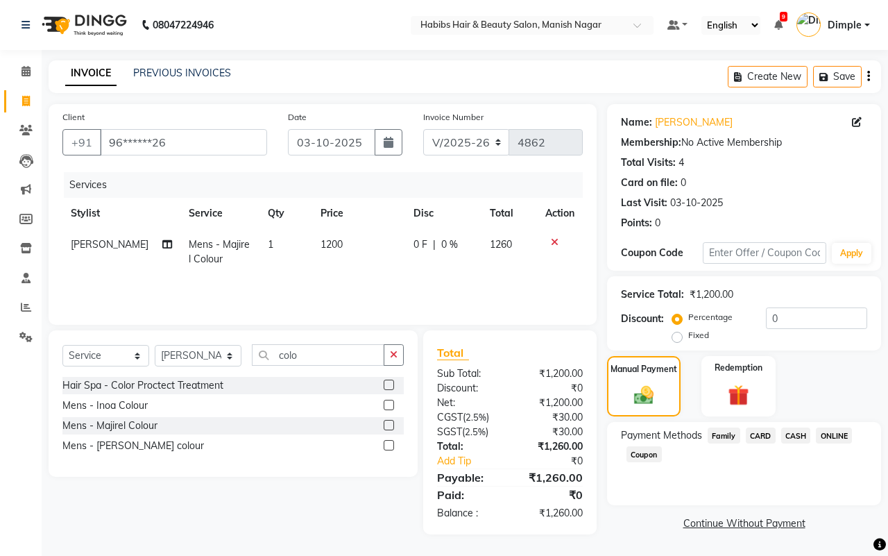
click at [828, 436] on span "ONLINE" at bounding box center [834, 435] width 36 height 16
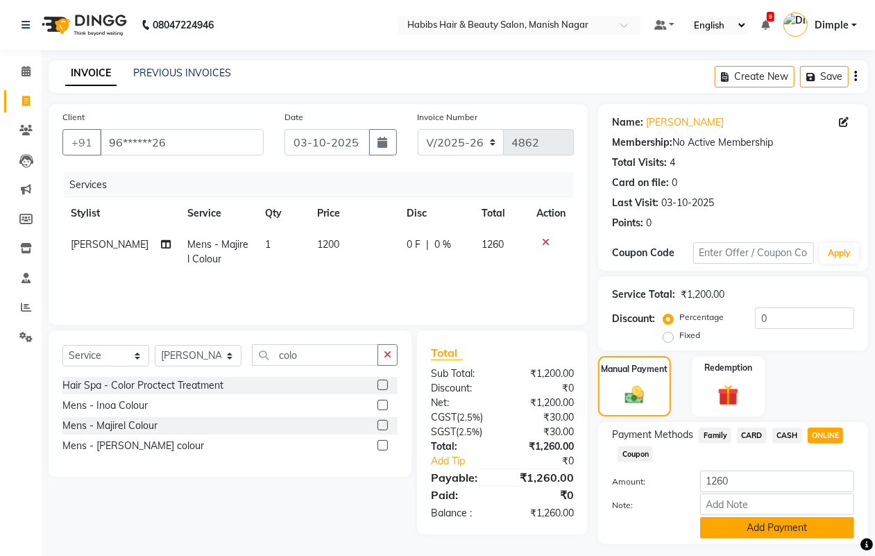
click at [809, 526] on button "Add Payment" at bounding box center [777, 528] width 154 height 22
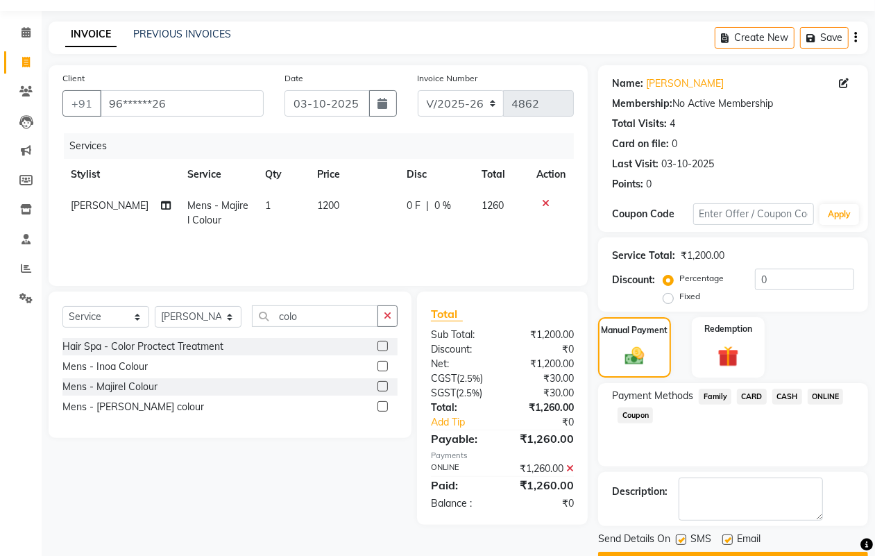
scroll to position [77, 0]
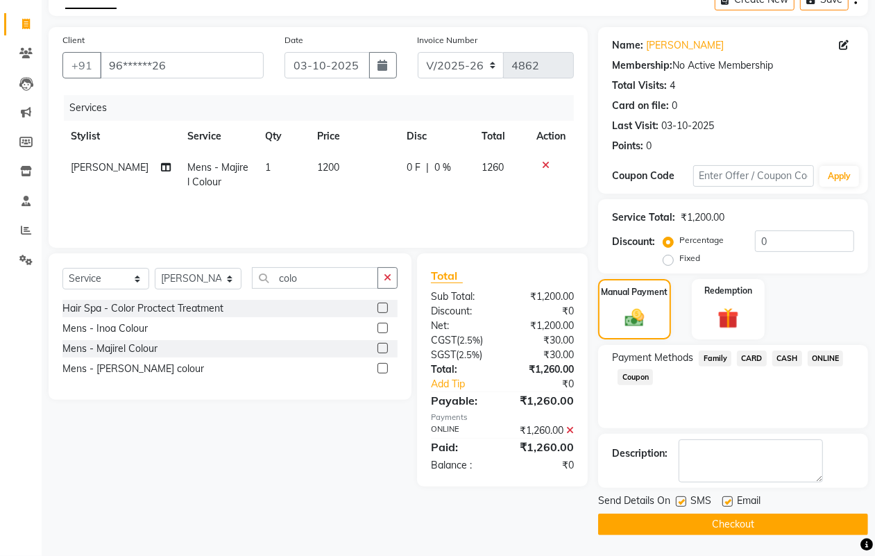
click at [817, 525] on button "Checkout" at bounding box center [733, 525] width 270 height 22
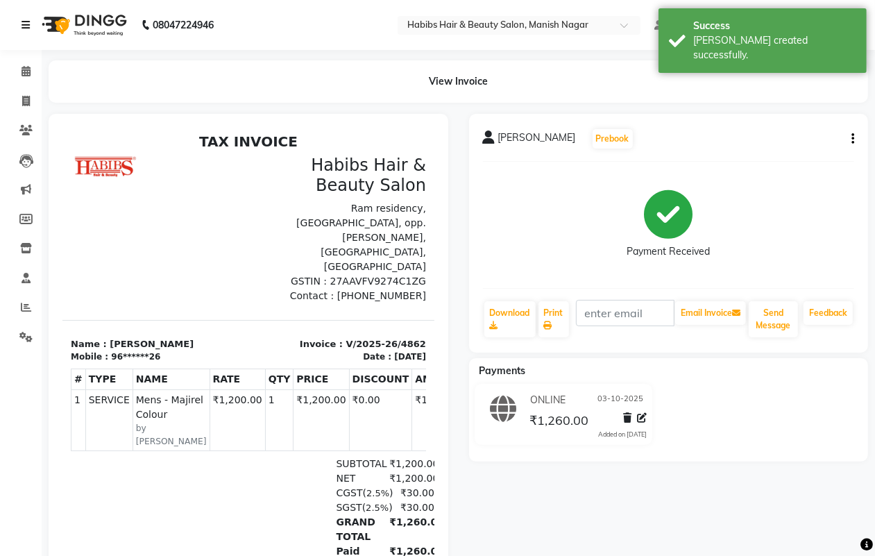
select select "service"
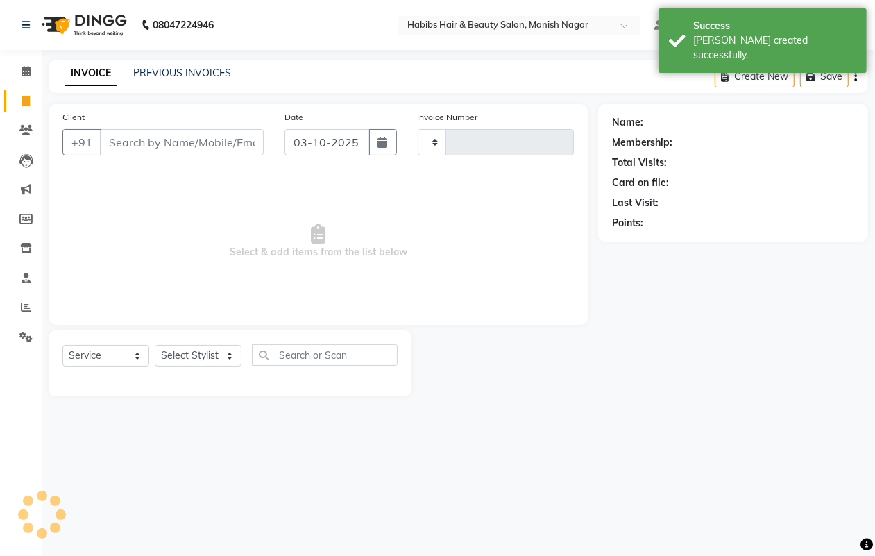
type input "4863"
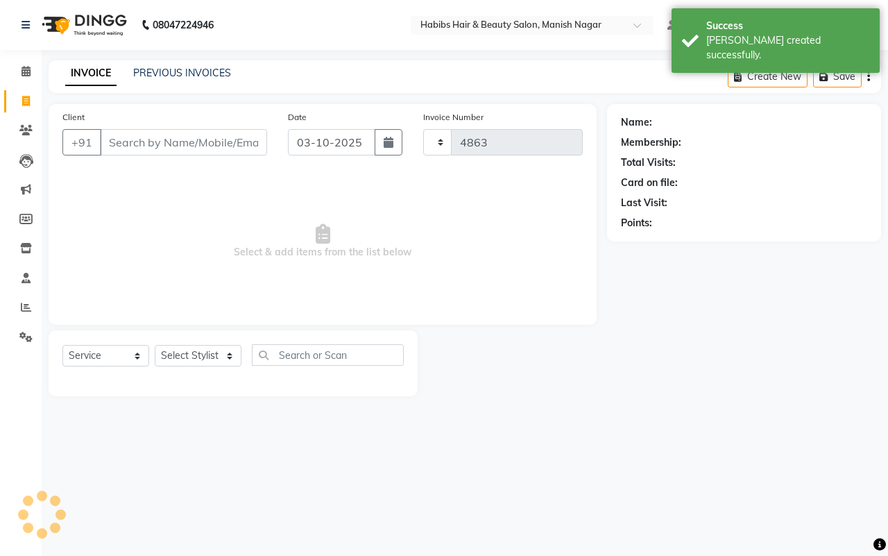
select select "3804"
type input "96******26"
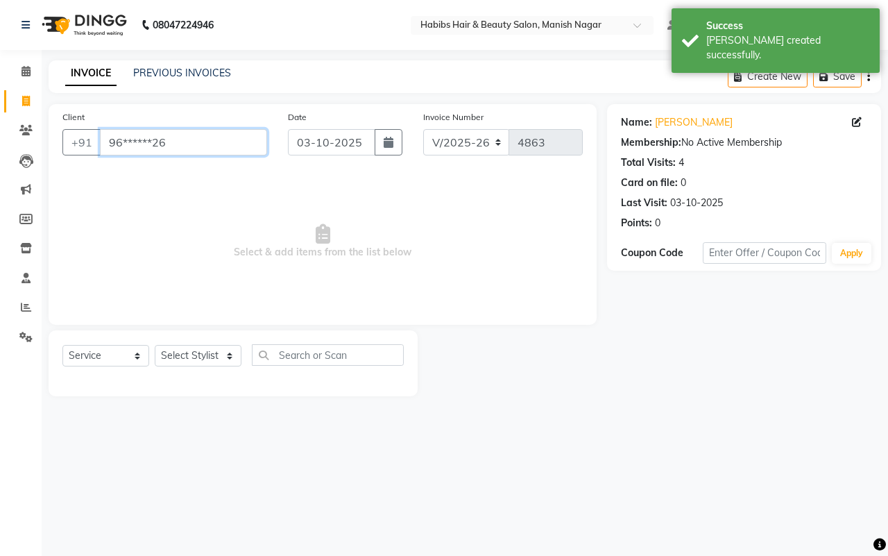
click at [108, 139] on input "96******26" at bounding box center [183, 142] width 167 height 26
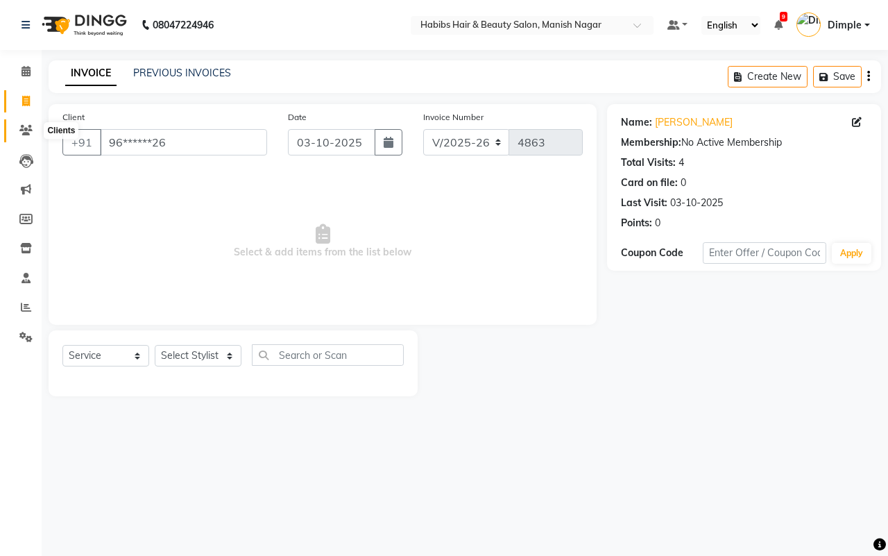
click at [26, 137] on span at bounding box center [26, 131] width 24 height 16
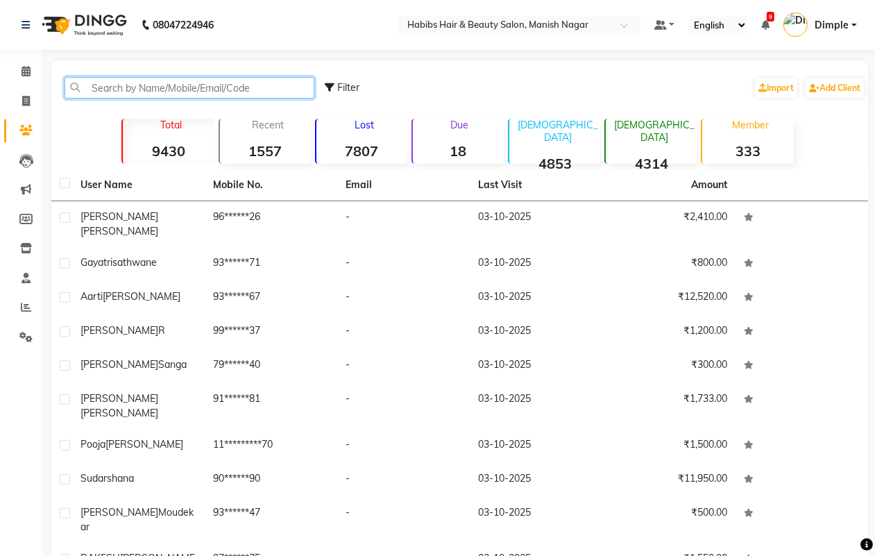
click at [132, 84] on input "text" at bounding box center [190, 88] width 250 height 22
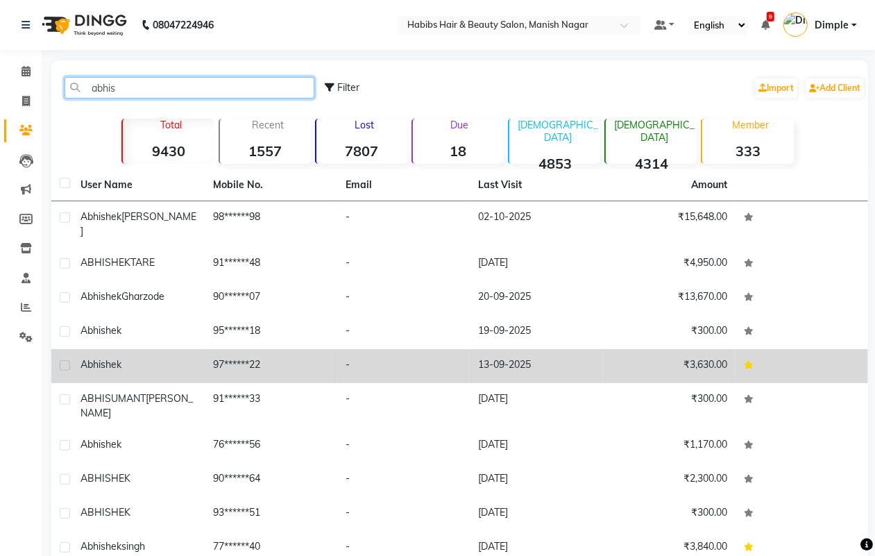
type input "abhis"
click at [239, 363] on td "97******22" at bounding box center [271, 366] width 133 height 34
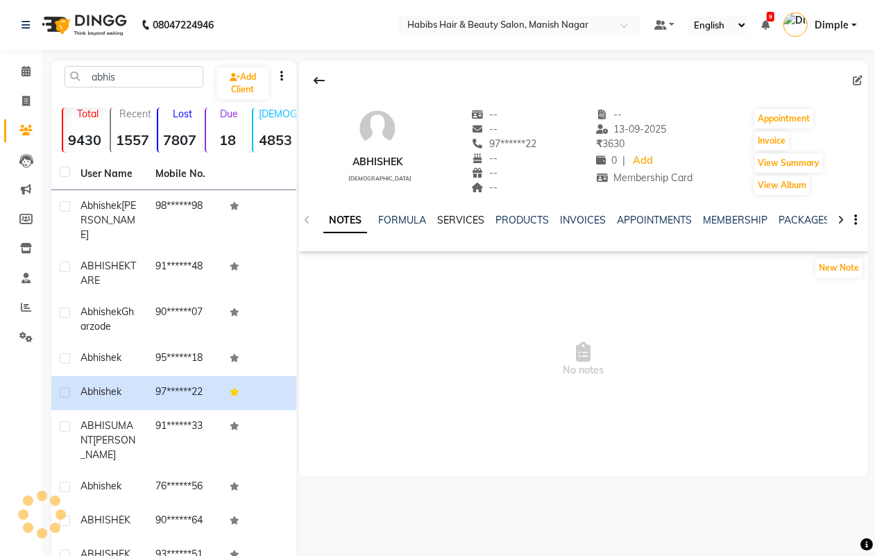
click at [466, 223] on link "SERVICES" at bounding box center [460, 220] width 47 height 12
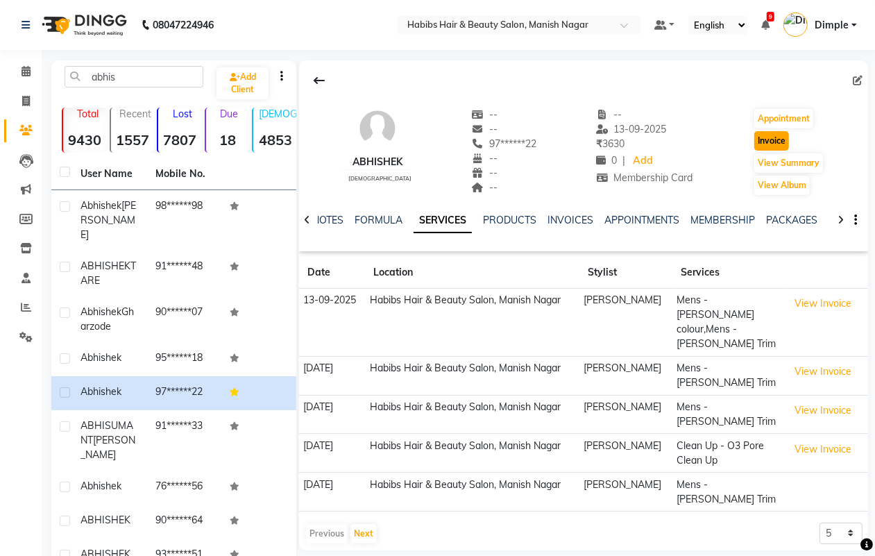
click at [778, 141] on button "Invoice" at bounding box center [771, 140] width 35 height 19
select select "service"
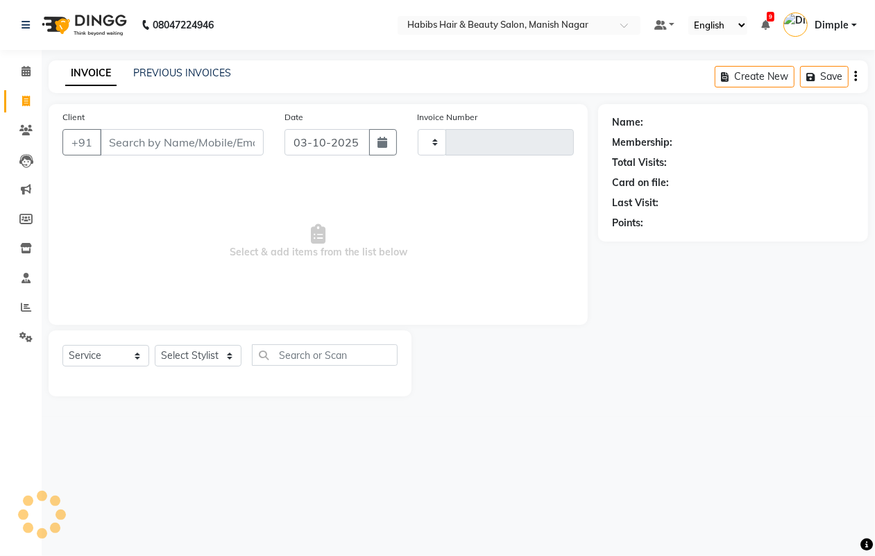
type input "4863"
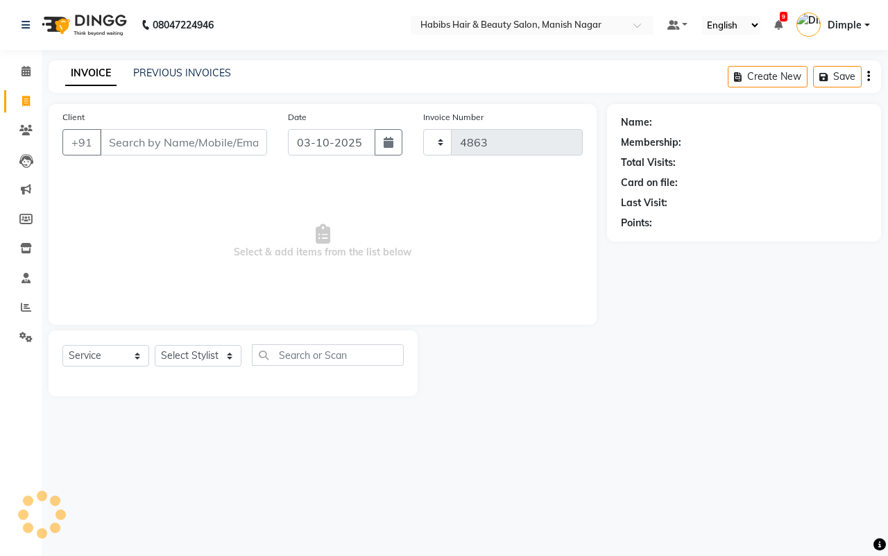
select select "3804"
click at [210, 356] on select "Select Stylist" at bounding box center [198, 356] width 87 height 22
type input "97******22"
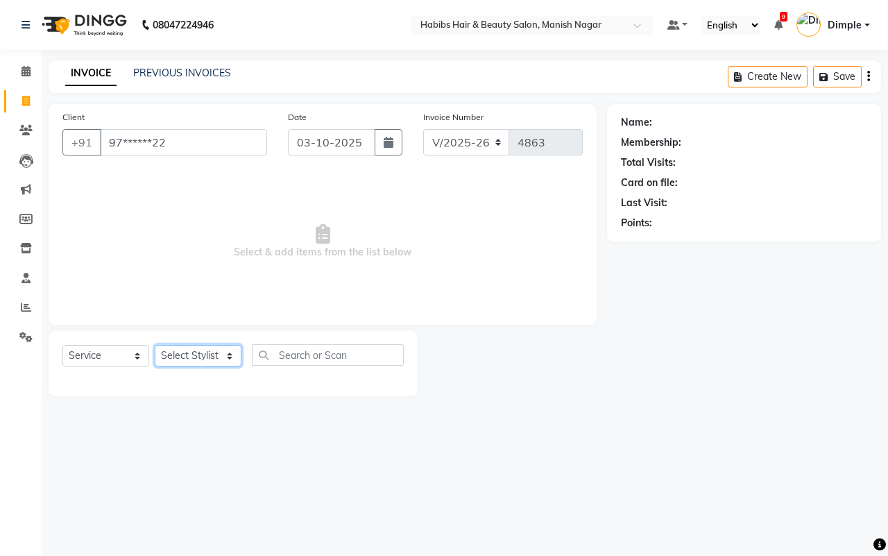
click at [212, 356] on select "Select Stylist" at bounding box center [198, 356] width 87 height 22
click at [212, 354] on select "Select Stylist [PERSON_NAME] [PERSON_NAME] [PERSON_NAME] [PERSON_NAME] Sachin […" at bounding box center [198, 356] width 87 height 22
select select "1: Object"
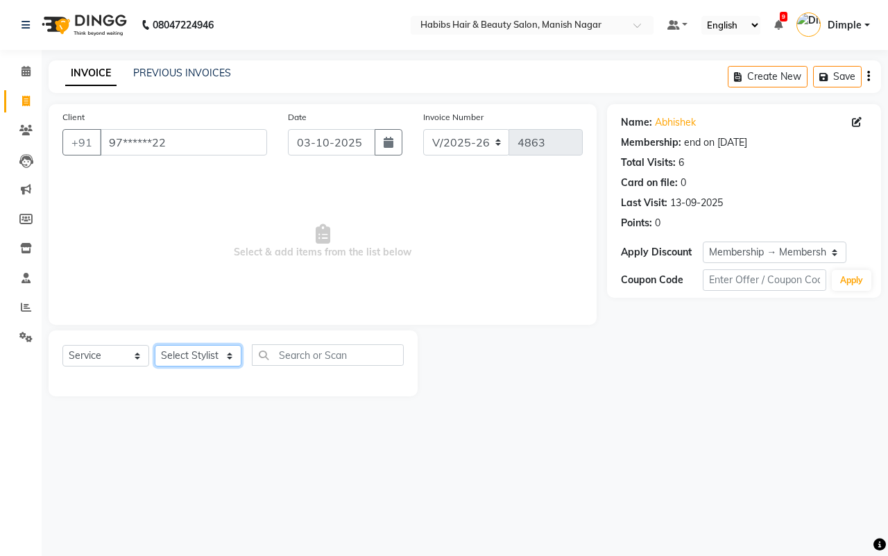
select select "86647"
click at [155, 345] on select "Select Stylist [PERSON_NAME] [PERSON_NAME] [PERSON_NAME] [PERSON_NAME] Sachin […" at bounding box center [198, 356] width 87 height 22
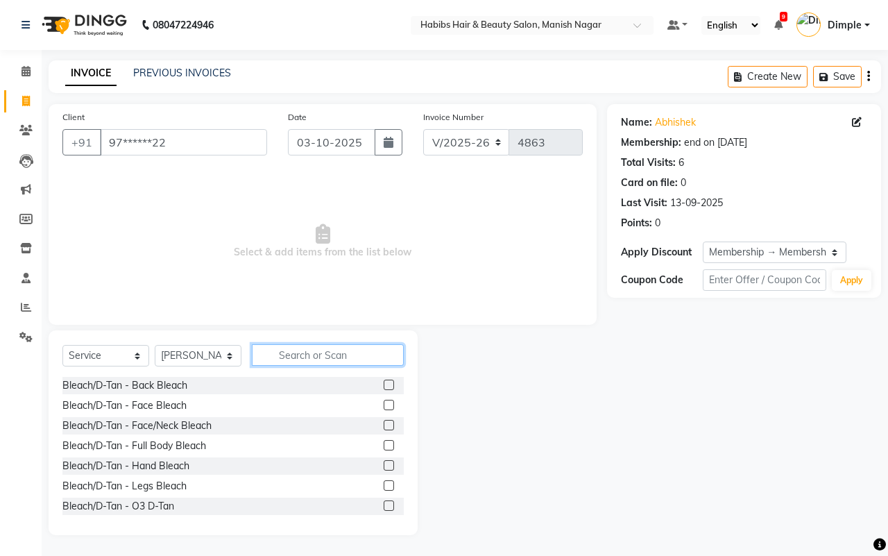
click at [310, 358] on input "text" at bounding box center [328, 355] width 152 height 22
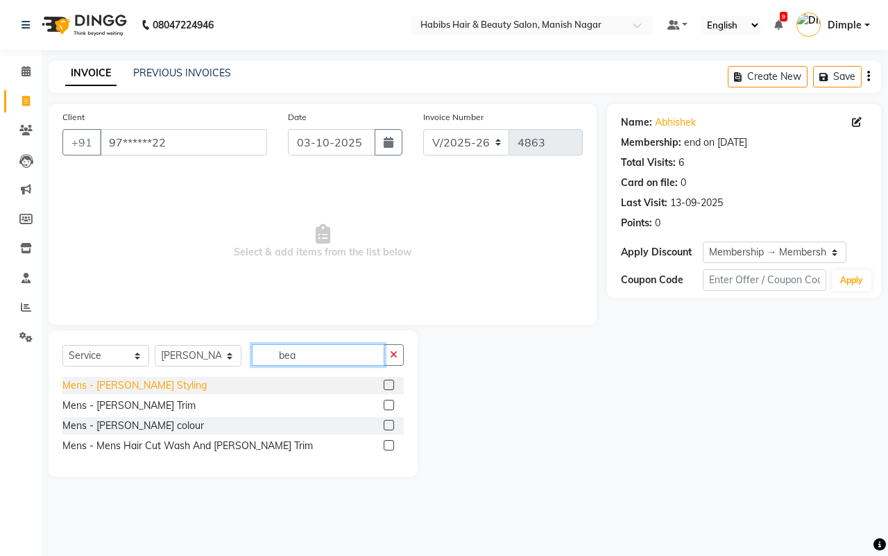
type input "bea"
click at [144, 382] on div "Mens - [PERSON_NAME] Styling" at bounding box center [134, 385] width 144 height 15
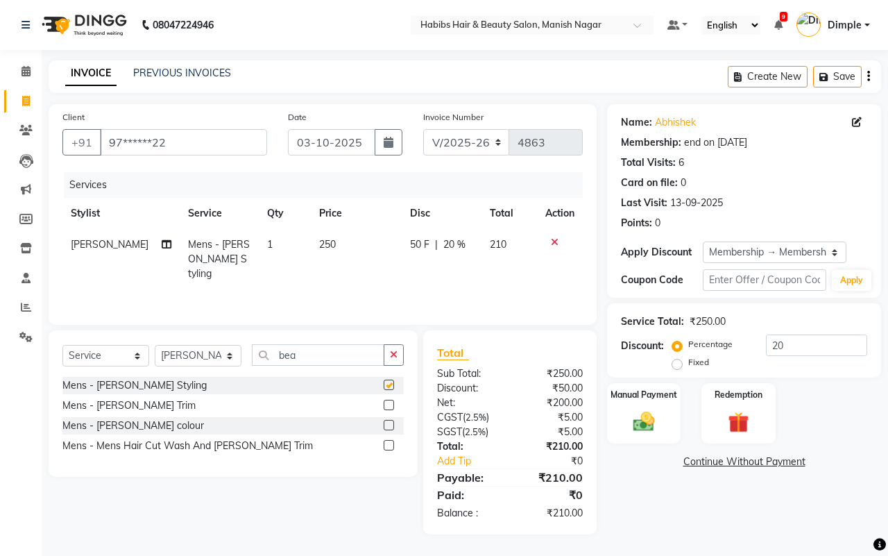
checkbox input "false"
click at [328, 261] on td "250" at bounding box center [357, 259] width 92 height 60
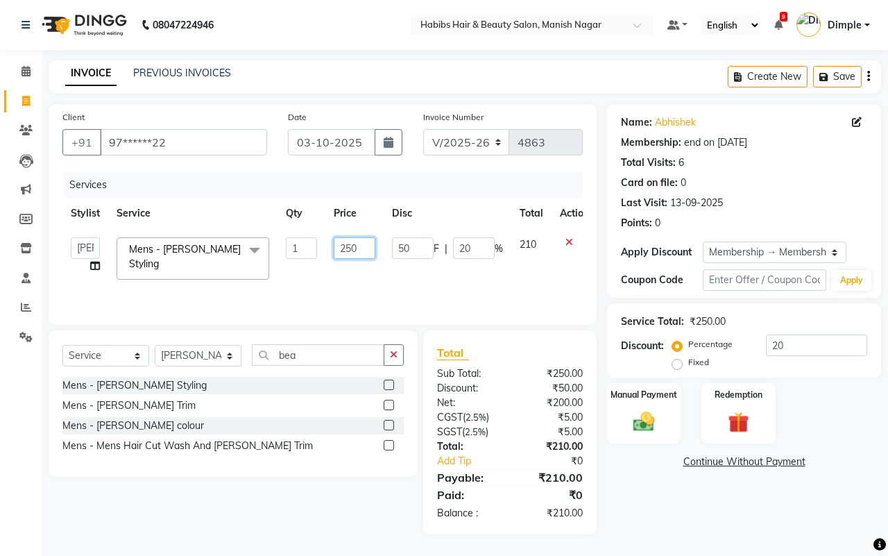
click at [352, 247] on input "250" at bounding box center [355, 248] width 42 height 22
type input "200"
click at [639, 421] on img at bounding box center [644, 422] width 36 height 26
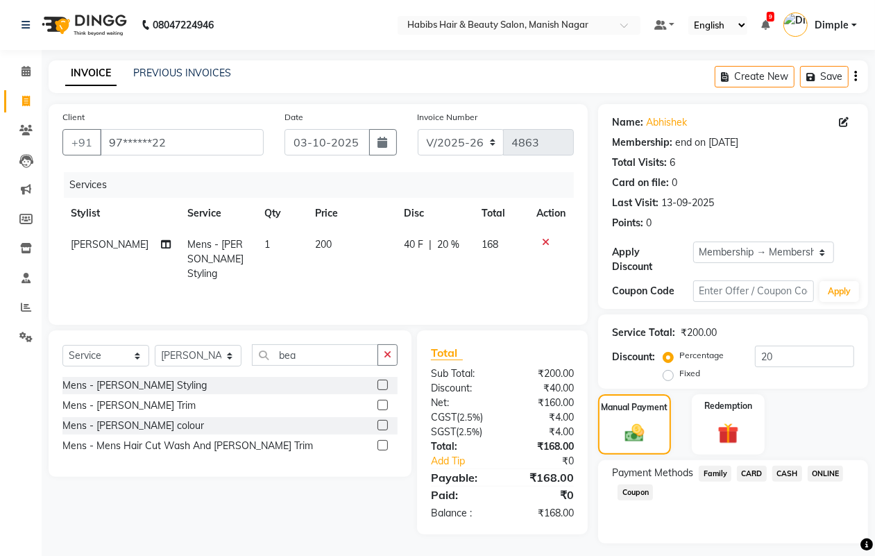
click at [854, 78] on button "button" at bounding box center [855, 76] width 3 height 33
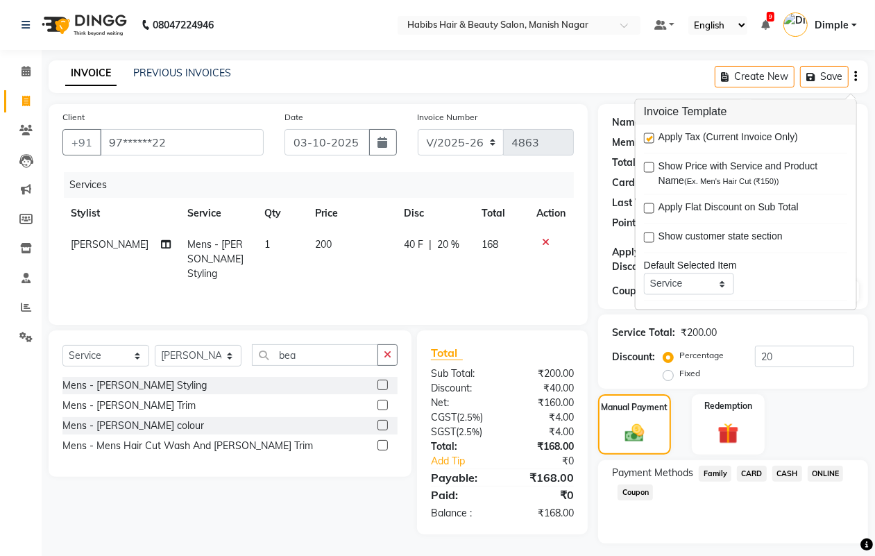
click at [647, 140] on label at bounding box center [649, 138] width 10 height 10
click at [647, 140] on input "checkbox" at bounding box center [648, 139] width 9 height 9
checkbox input "false"
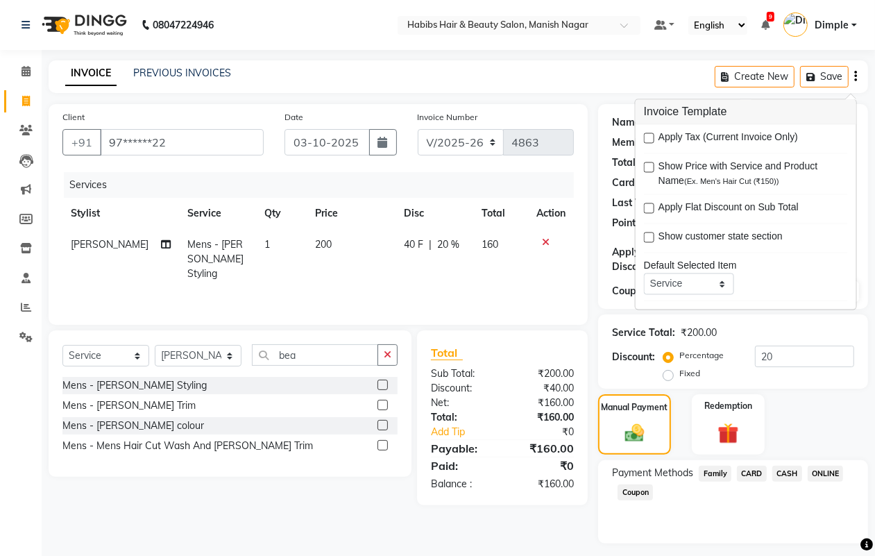
click at [760, 328] on div "Service Total: ₹200.00" at bounding box center [733, 332] width 242 height 15
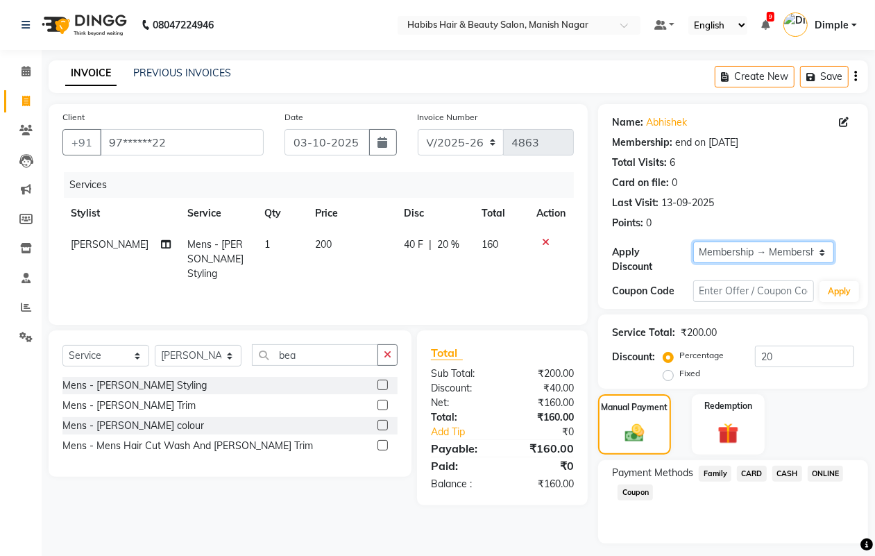
click at [733, 251] on select "Select Membership → Membership Card" at bounding box center [763, 252] width 141 height 22
select select "0:"
click at [693, 241] on select "Select Membership → Membership Card" at bounding box center [763, 252] width 141 height 22
type input "0"
drag, startPoint x: 823, startPoint y: 474, endPoint x: 817, endPoint y: 498, distance: 24.9
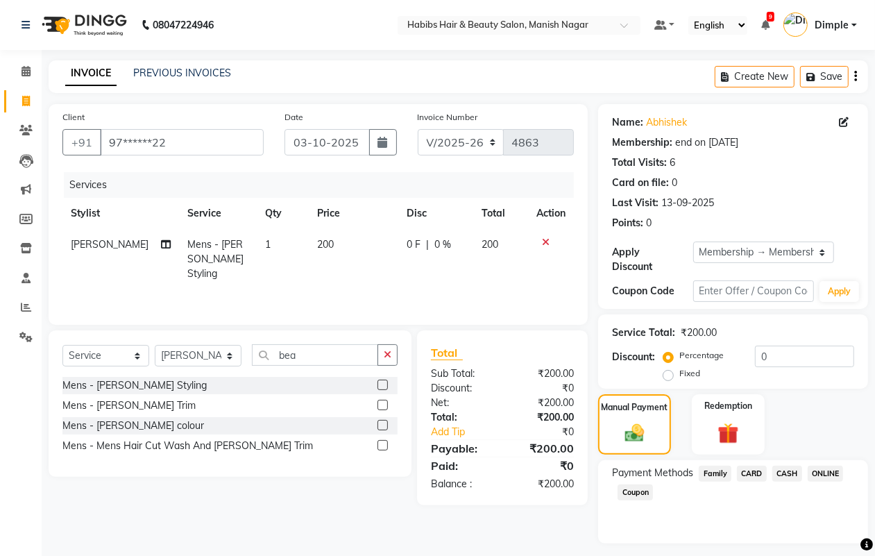
click at [822, 474] on span "ONLINE" at bounding box center [826, 474] width 36 height 16
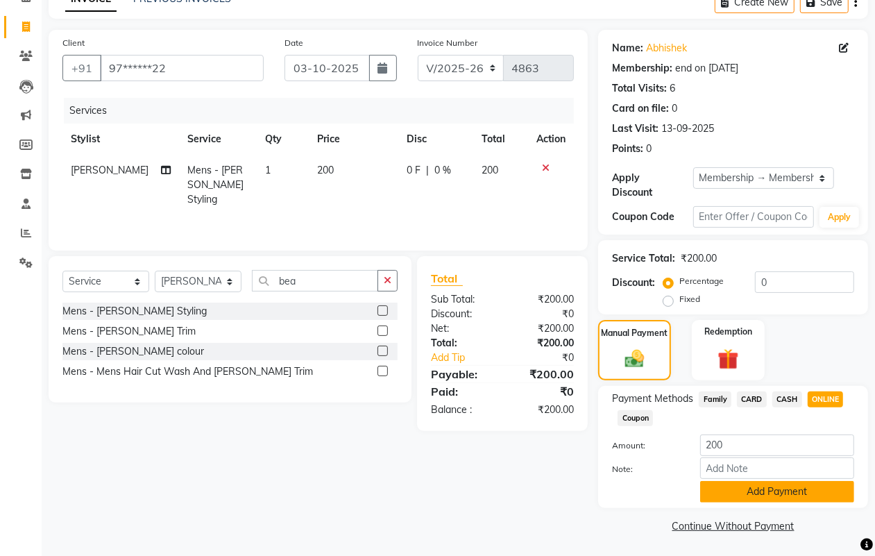
click at [774, 489] on button "Add Payment" at bounding box center [777, 492] width 154 height 22
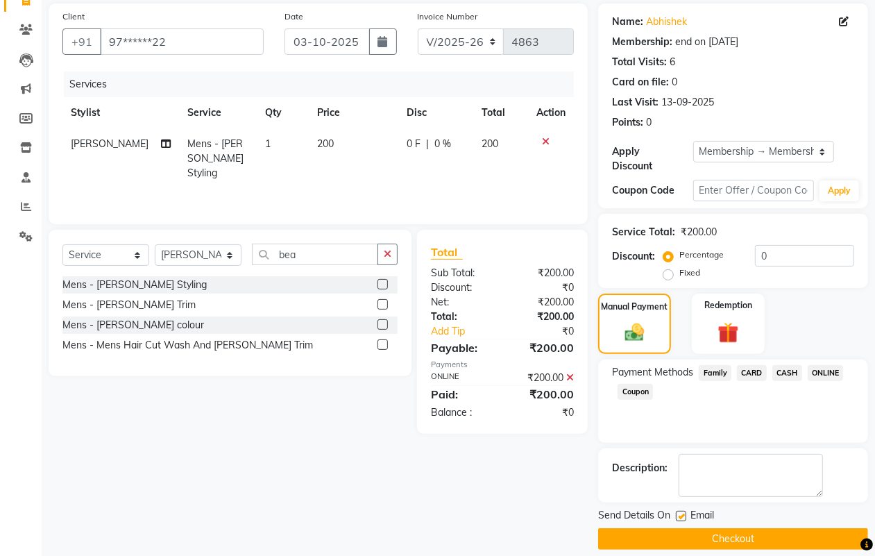
scroll to position [115, 0]
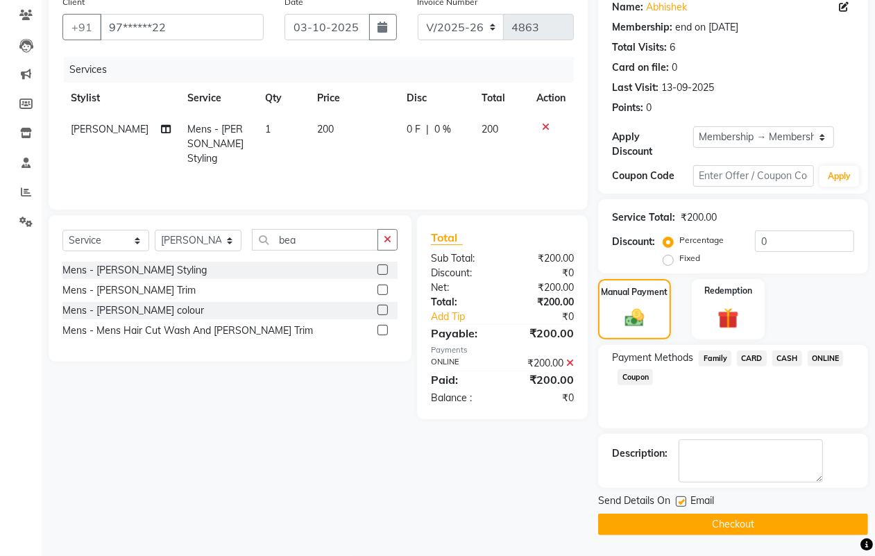
click at [775, 526] on button "Checkout" at bounding box center [733, 525] width 270 height 22
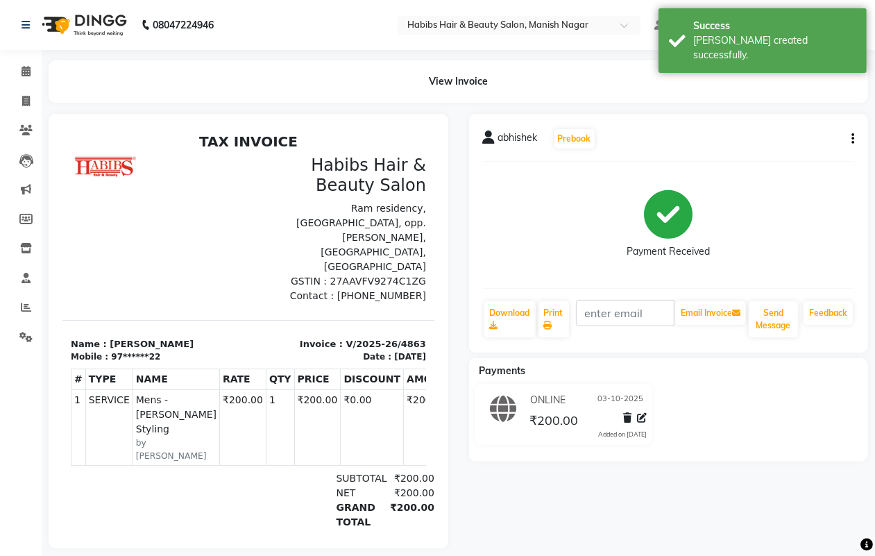
select select "service"
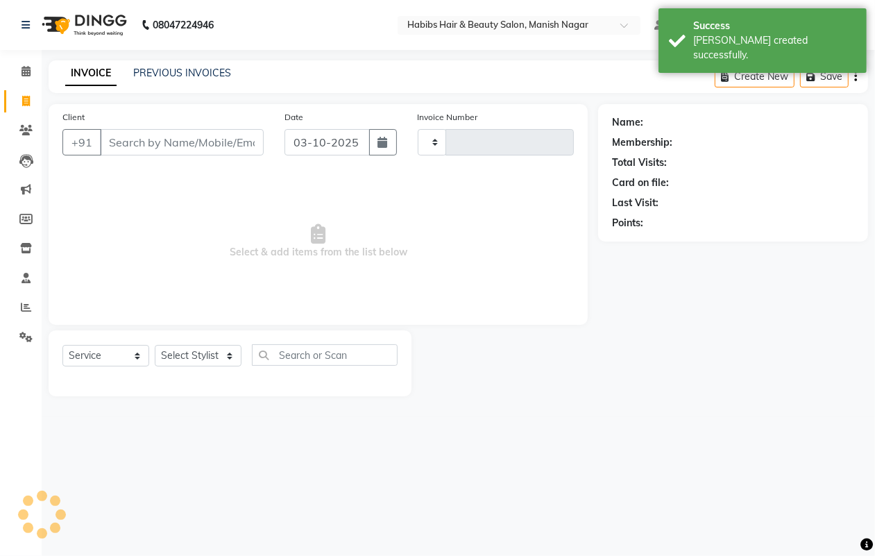
type input "4864"
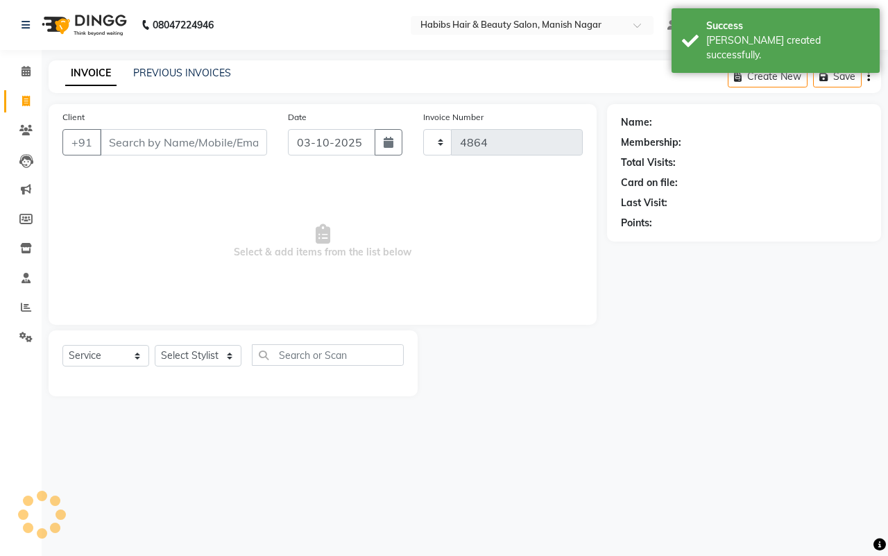
select select "3804"
type input "97******22"
select select "1: Object"
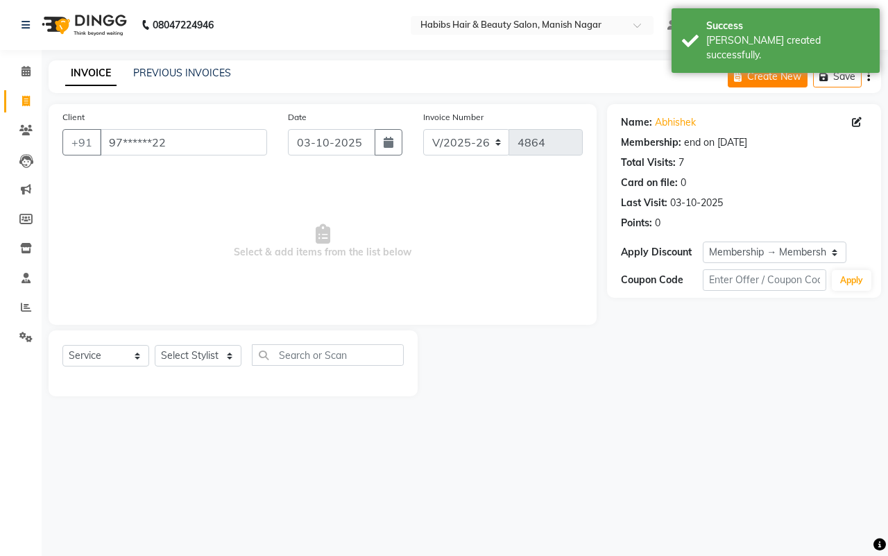
click at [748, 77] on button "Create New" at bounding box center [768, 77] width 80 height 22
select select "service"
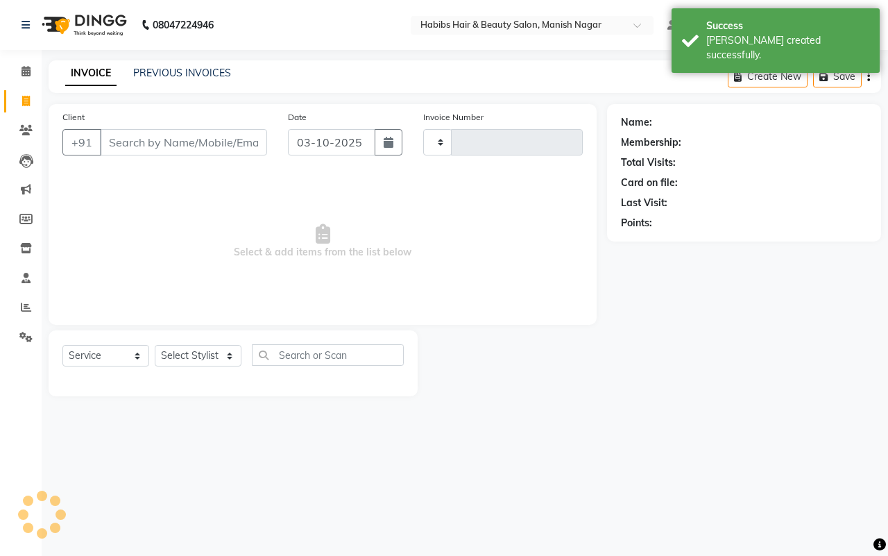
type input "4864"
select select "3804"
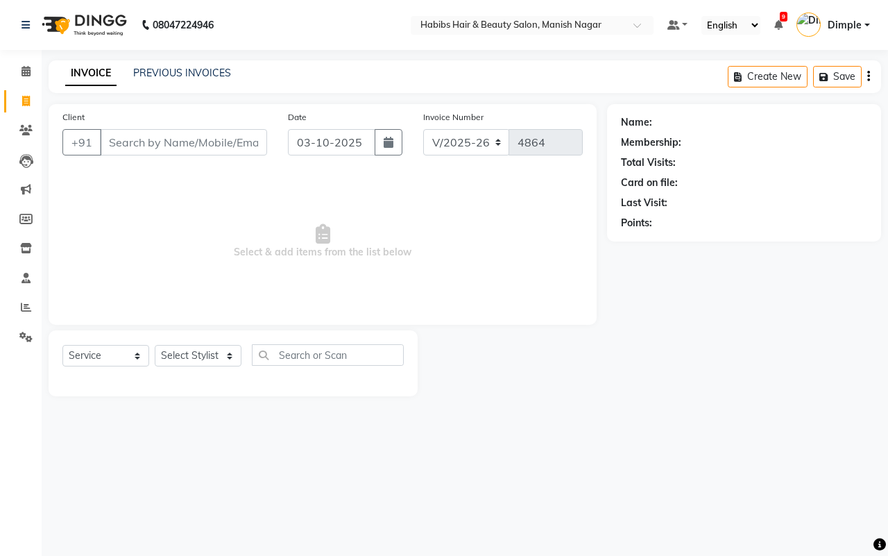
click at [188, 137] on input "Client" at bounding box center [183, 142] width 167 height 26
click at [114, 142] on input "Client" at bounding box center [183, 142] width 167 height 26
click at [24, 128] on icon at bounding box center [25, 130] width 13 height 10
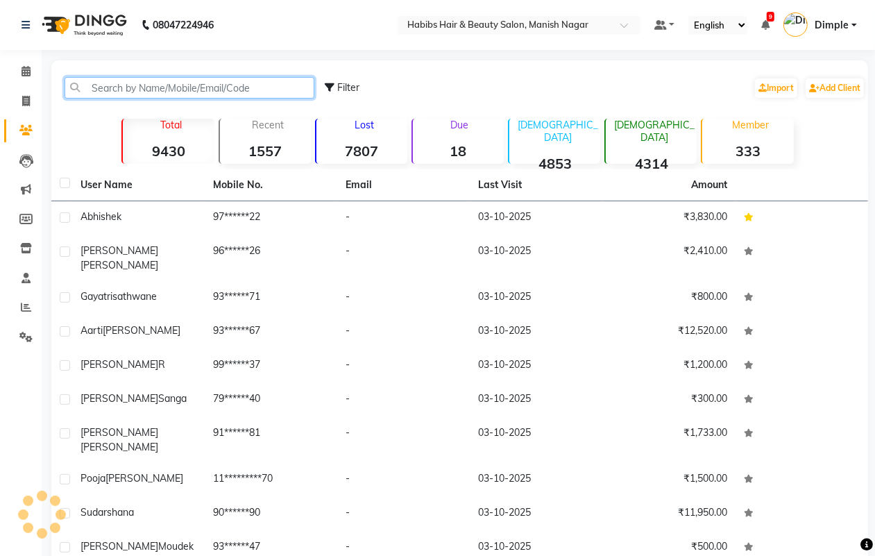
click at [154, 87] on input "text" at bounding box center [190, 88] width 250 height 22
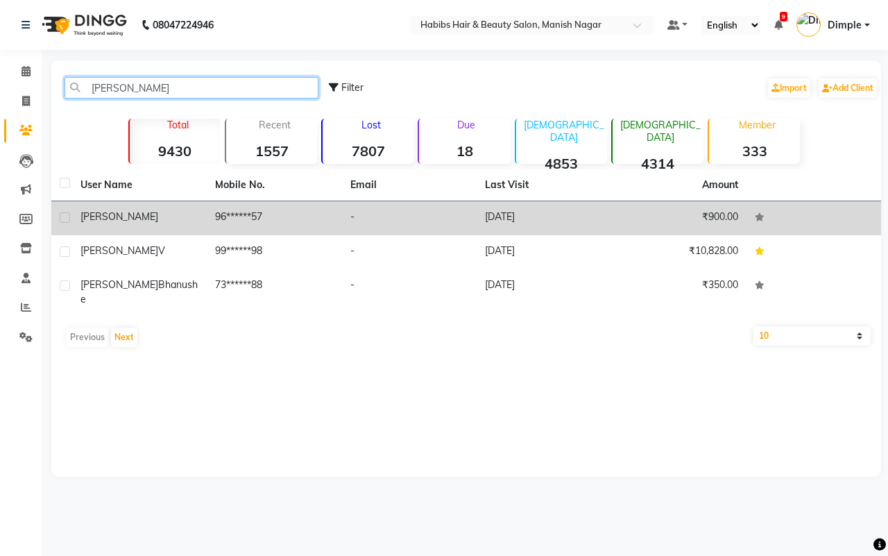
type input "[PERSON_NAME]"
click at [273, 214] on td "96******57" at bounding box center [274, 218] width 135 height 34
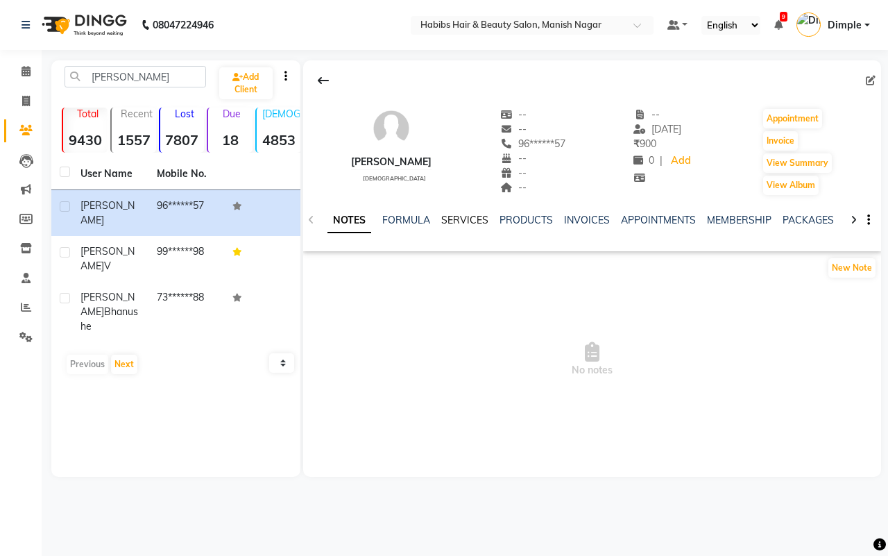
click at [466, 219] on link "SERVICES" at bounding box center [464, 220] width 47 height 12
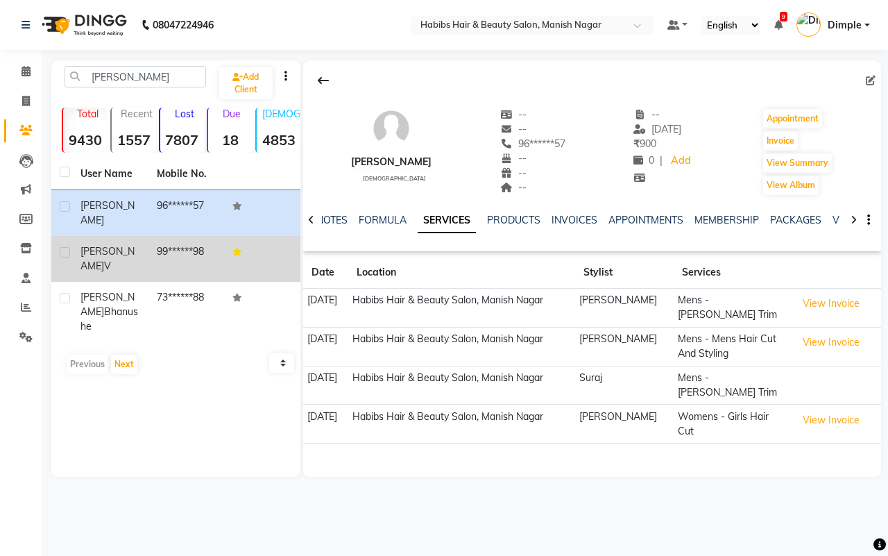
click at [183, 248] on td "99******98" at bounding box center [187, 259] width 76 height 46
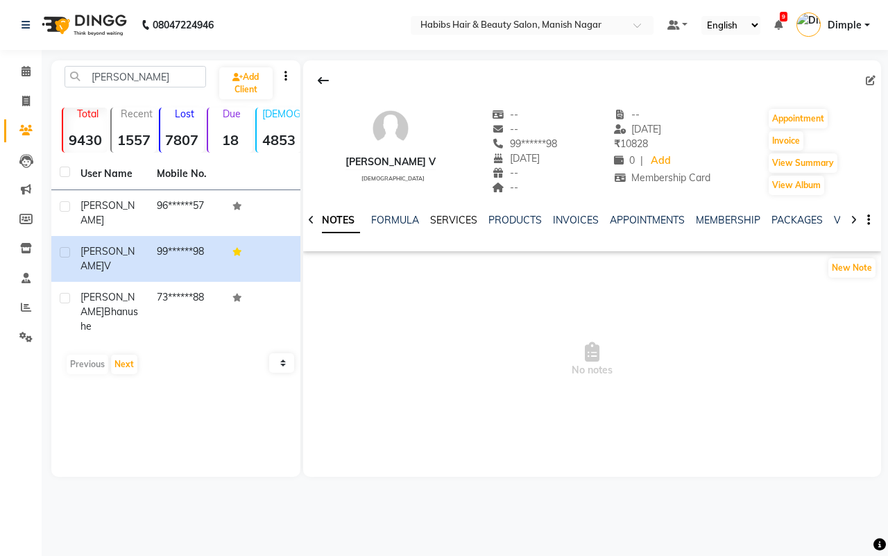
click at [462, 223] on link "SERVICES" at bounding box center [453, 220] width 47 height 12
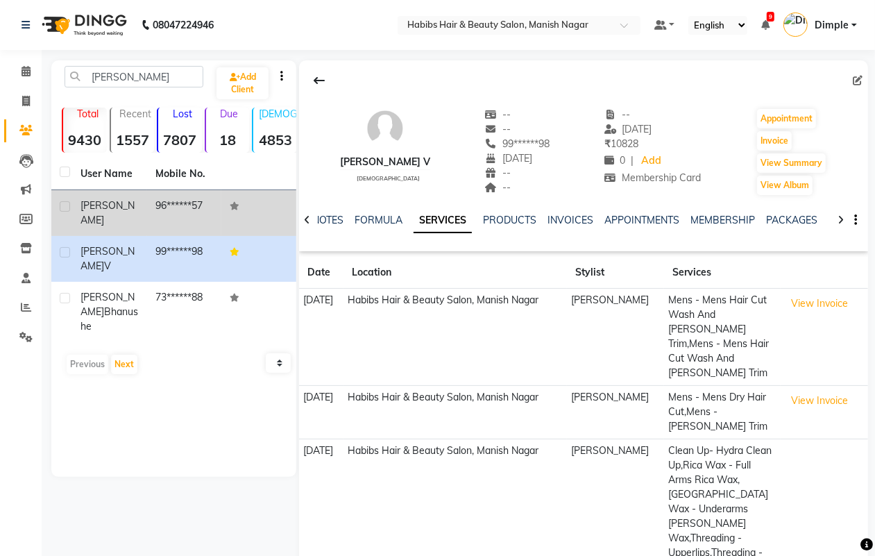
click at [140, 212] on td "[PERSON_NAME]" at bounding box center [109, 213] width 75 height 46
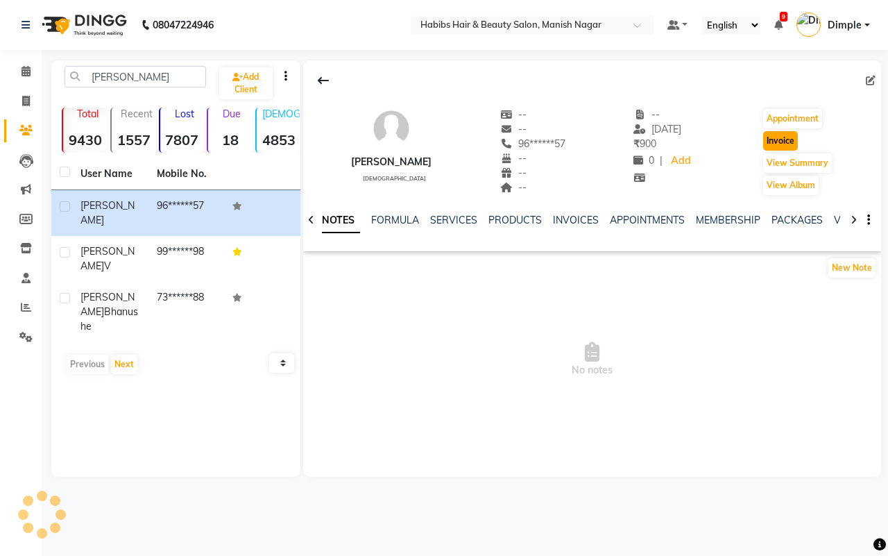
click at [781, 137] on button "Invoice" at bounding box center [780, 140] width 35 height 19
select select "service"
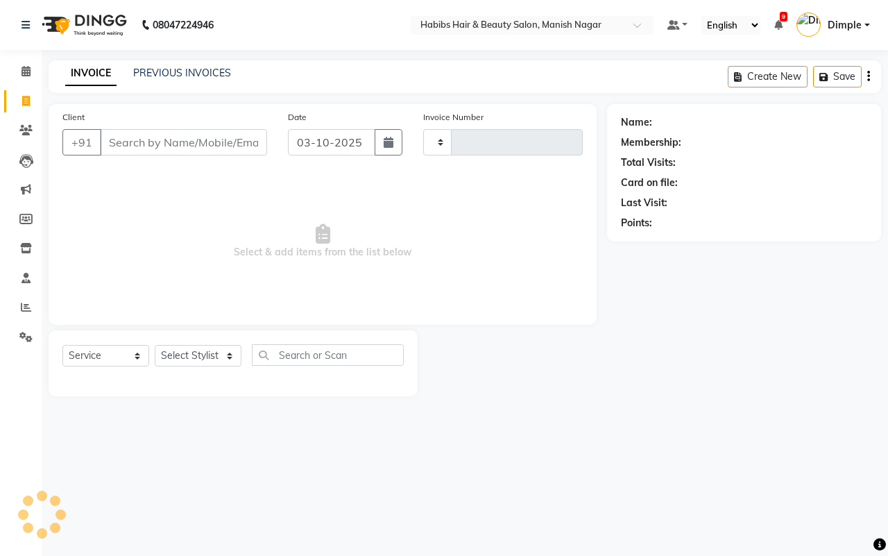
type input "4864"
select select "3804"
type input "96******57"
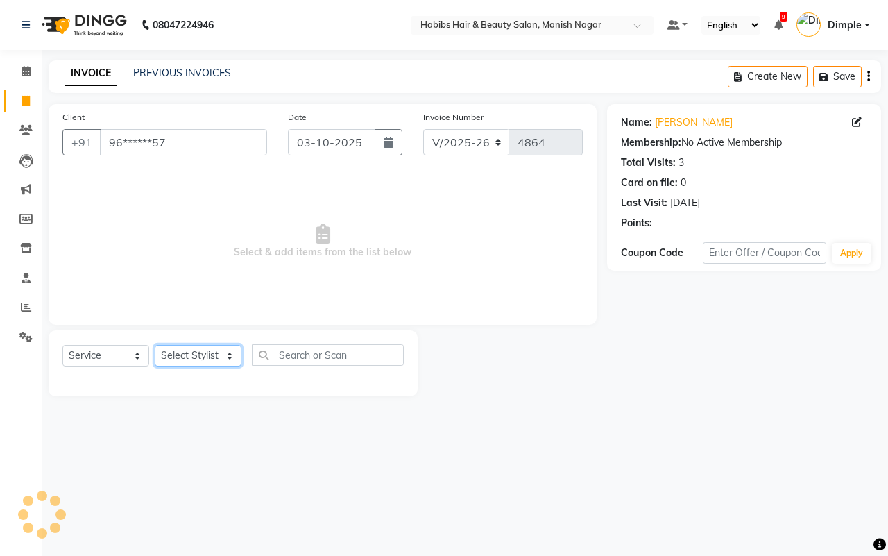
click at [192, 352] on select "Select Stylist [PERSON_NAME] [PERSON_NAME] [PERSON_NAME] [PERSON_NAME] Sachin […" at bounding box center [198, 356] width 87 height 22
select select "18781"
click at [155, 345] on select "Select Stylist [PERSON_NAME] [PERSON_NAME] [PERSON_NAME] [PERSON_NAME] Sachin […" at bounding box center [198, 356] width 87 height 22
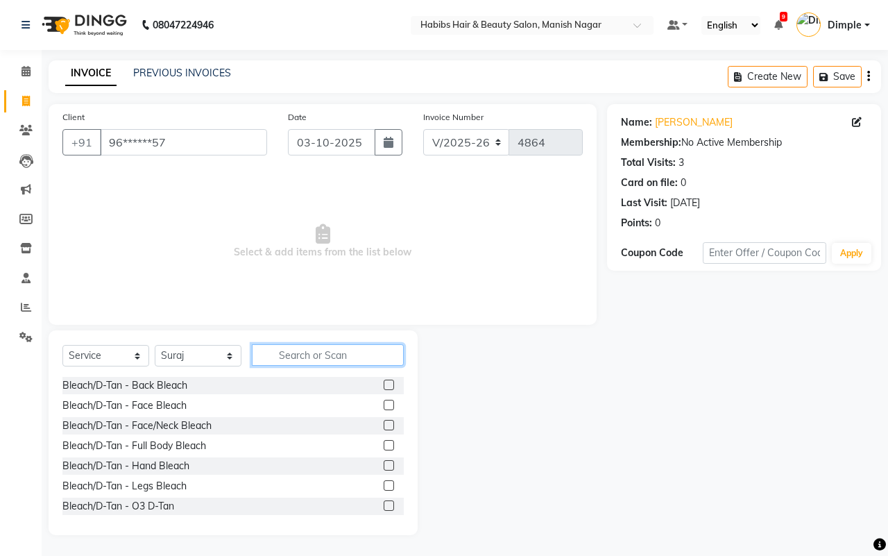
click at [296, 362] on input "text" at bounding box center [328, 355] width 152 height 22
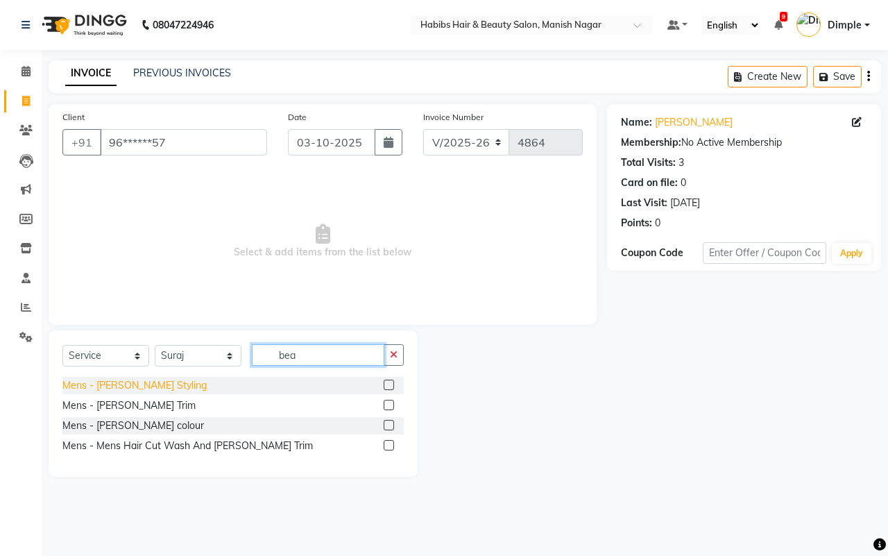
type input "bea"
click at [135, 385] on div "Mens - [PERSON_NAME] Styling" at bounding box center [134, 385] width 144 height 15
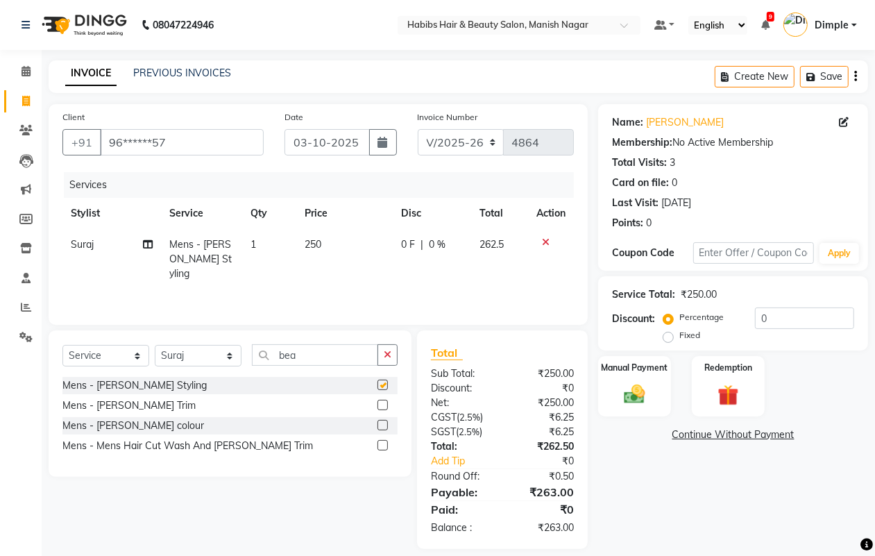
checkbox input "false"
click at [345, 257] on td "250" at bounding box center [344, 259] width 96 height 60
select select "18781"
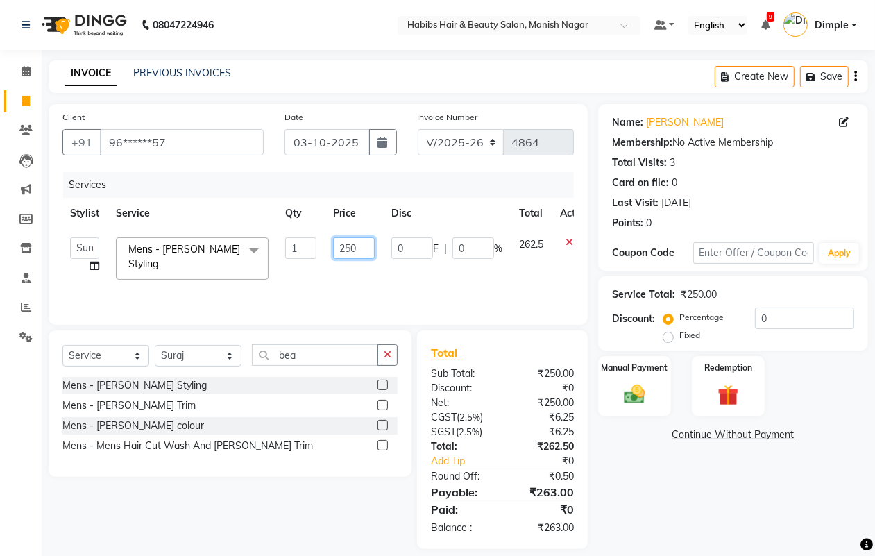
click at [348, 252] on input "250" at bounding box center [354, 248] width 42 height 22
type input "200"
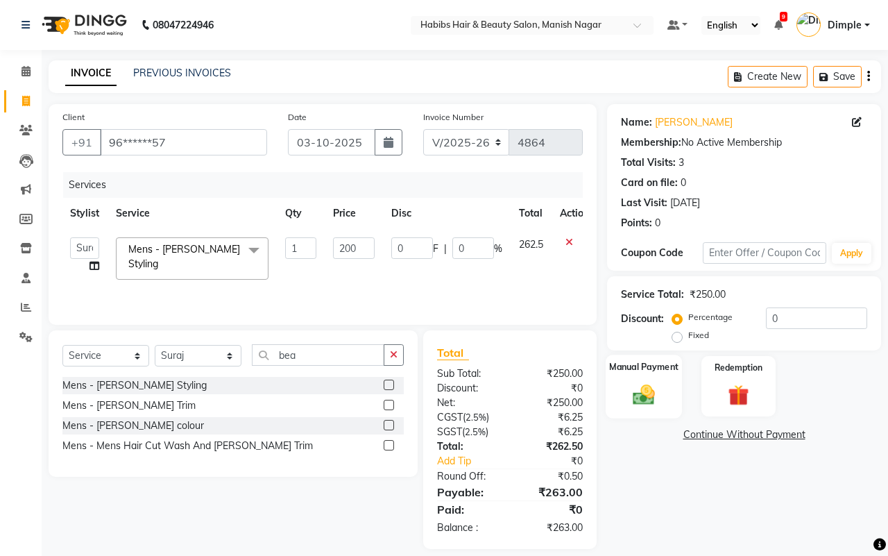
click at [645, 396] on img at bounding box center [644, 395] width 36 height 26
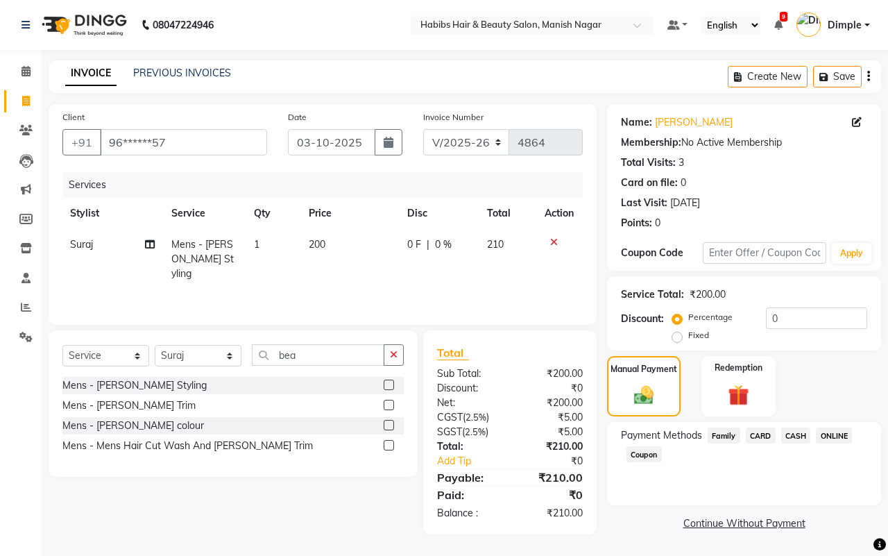
click at [869, 76] on icon "button" at bounding box center [868, 76] width 3 height 1
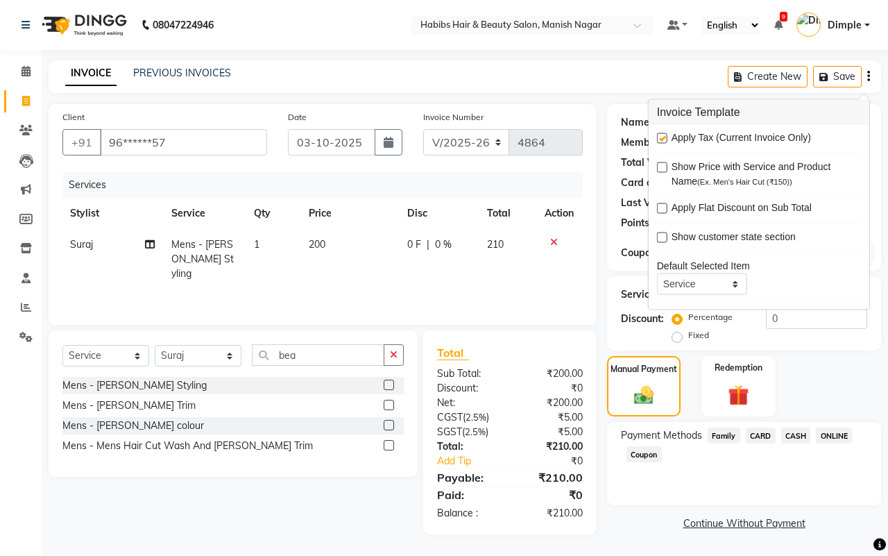
click at [659, 137] on label at bounding box center [662, 138] width 10 height 10
click at [659, 137] on input "checkbox" at bounding box center [661, 139] width 9 height 9
checkbox input "false"
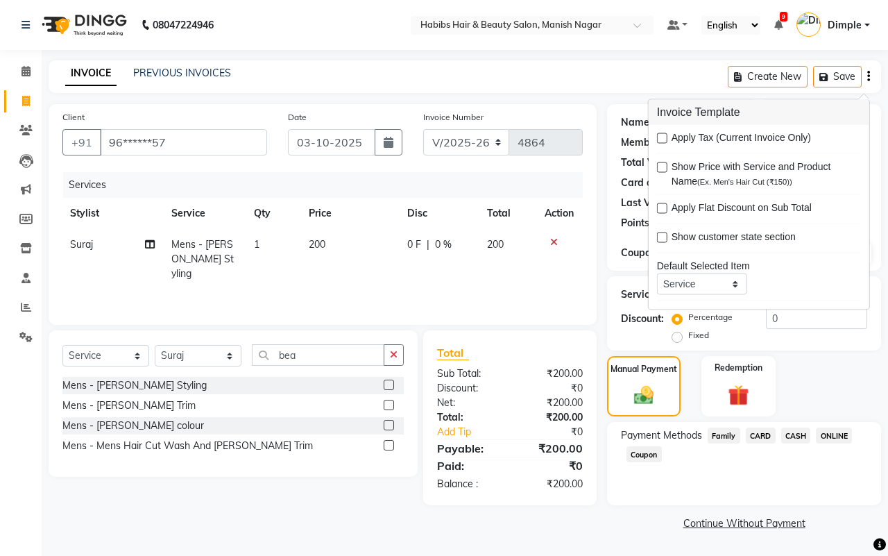
click at [837, 436] on span "ONLINE" at bounding box center [834, 435] width 36 height 16
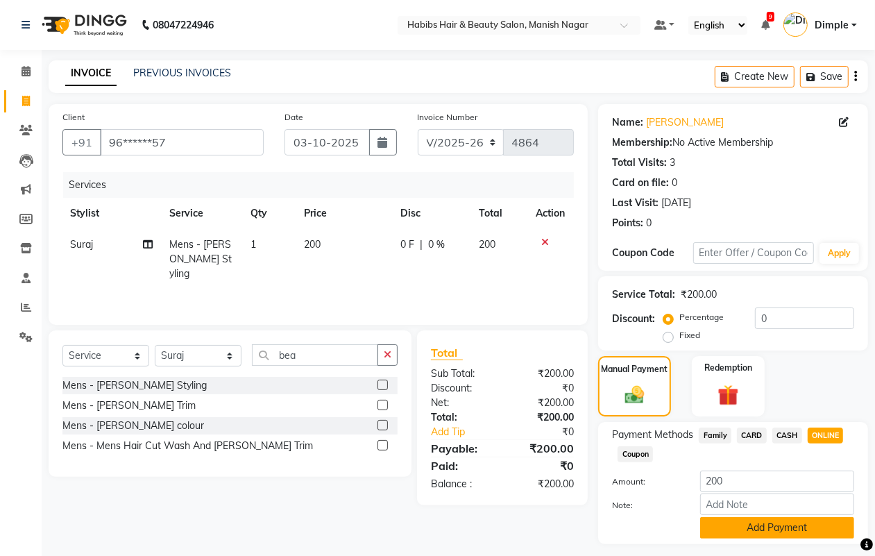
click at [756, 518] on button "Add Payment" at bounding box center [777, 528] width 154 height 22
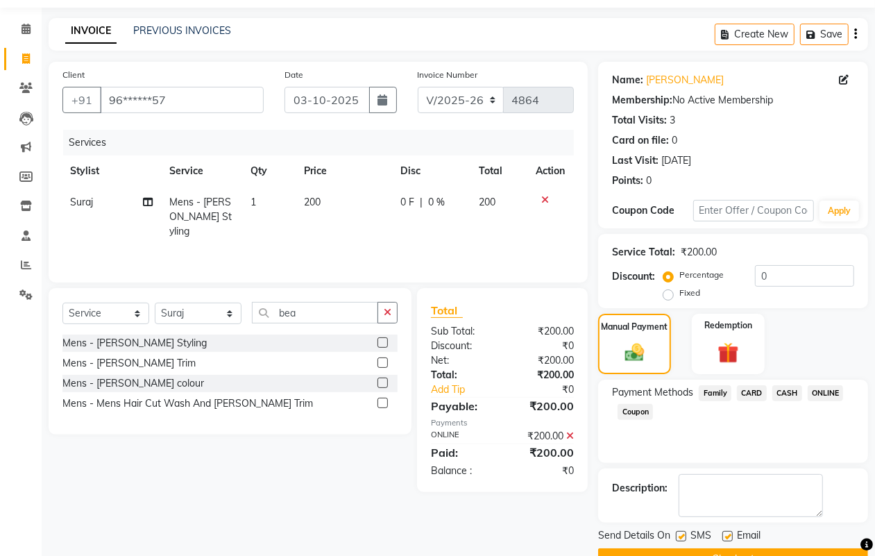
scroll to position [77, 0]
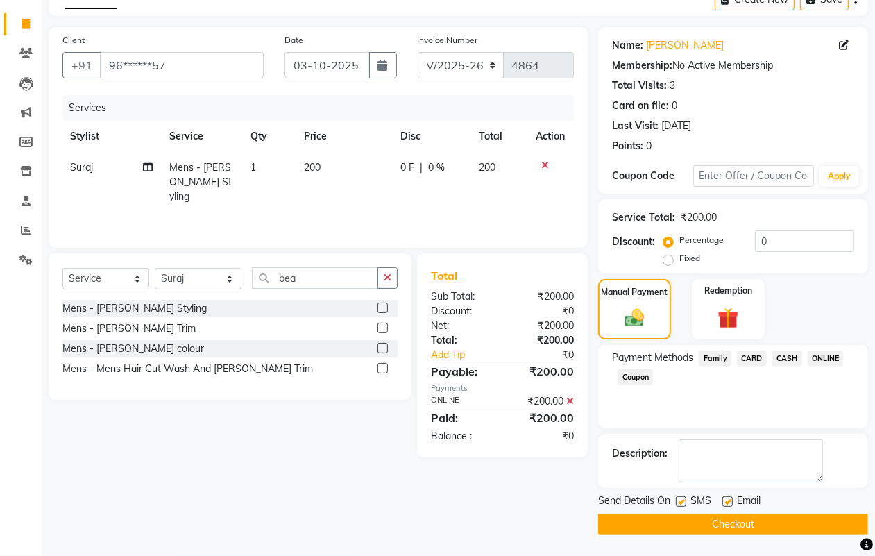
click at [755, 527] on button "Checkout" at bounding box center [733, 525] width 270 height 22
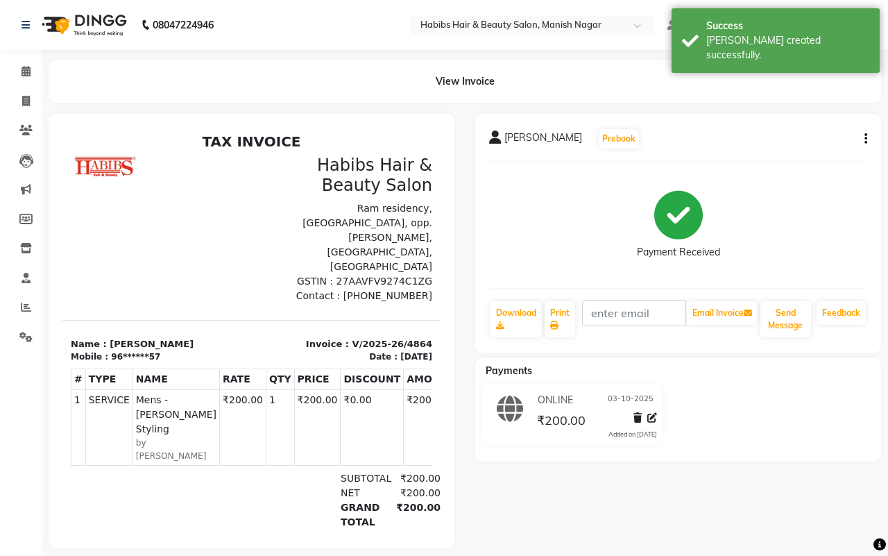
select select "3804"
select select "service"
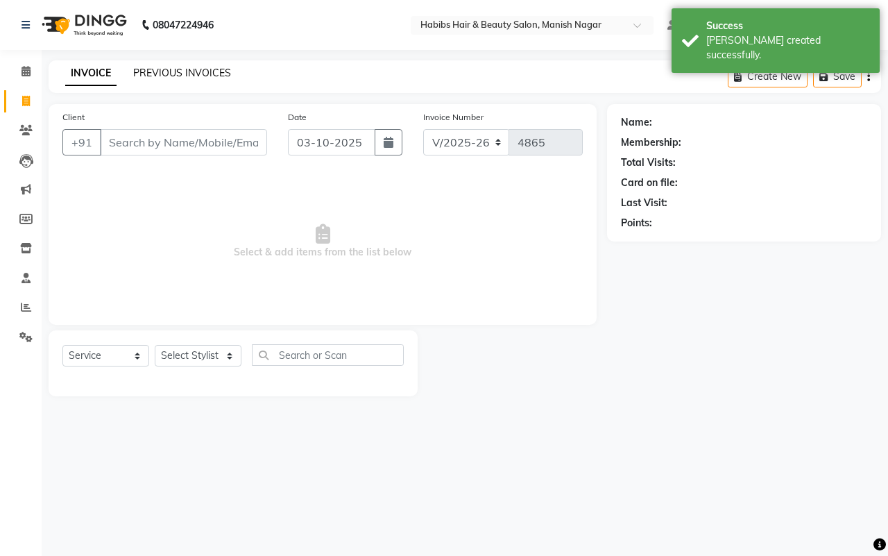
type input "96******57"
click at [153, 69] on link "PREVIOUS INVOICES" at bounding box center [182, 73] width 98 height 12
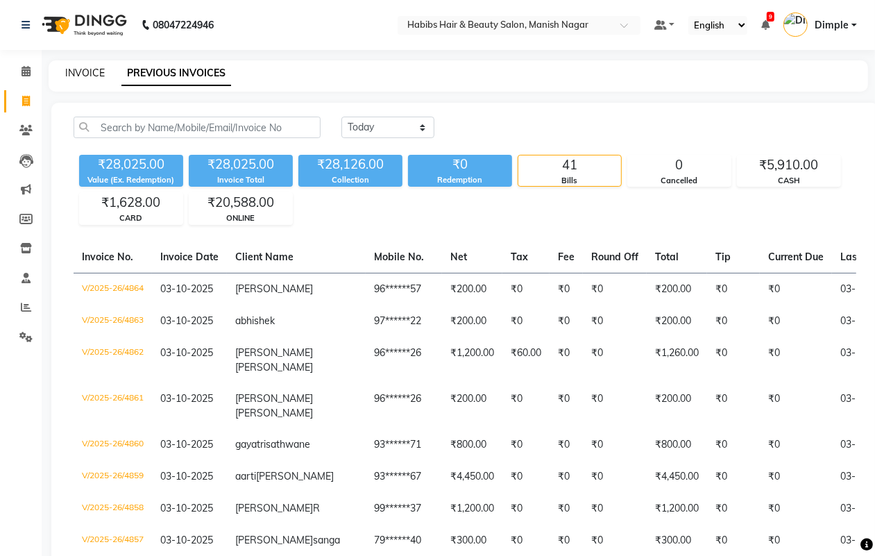
click at [87, 71] on link "INVOICE" at bounding box center [85, 73] width 40 height 12
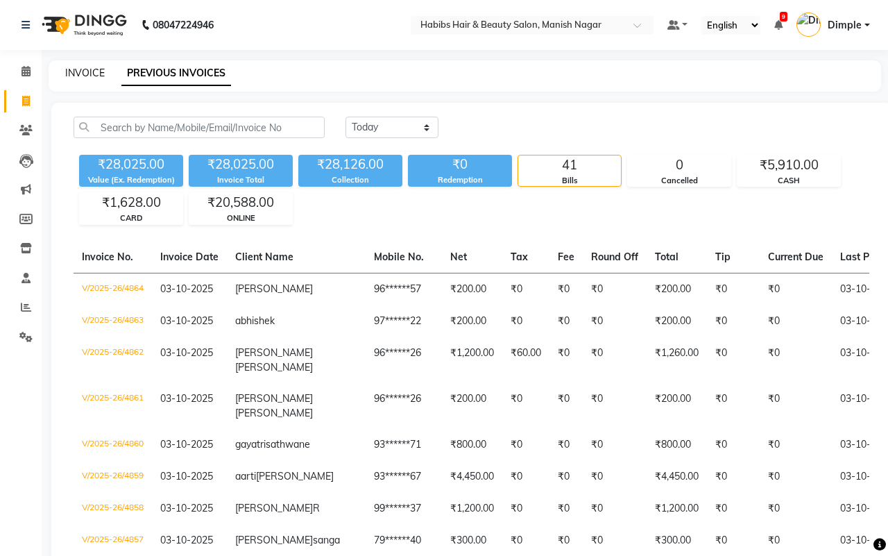
select select "3804"
select select "service"
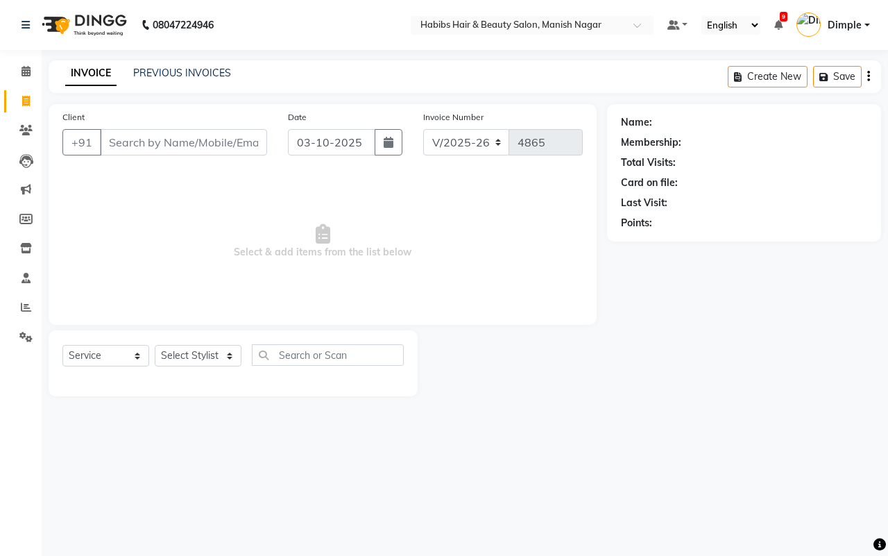
click at [279, 178] on span "Select & add items from the list below" at bounding box center [322, 241] width 520 height 139
click at [151, 74] on link "PREVIOUS INVOICES" at bounding box center [182, 73] width 98 height 12
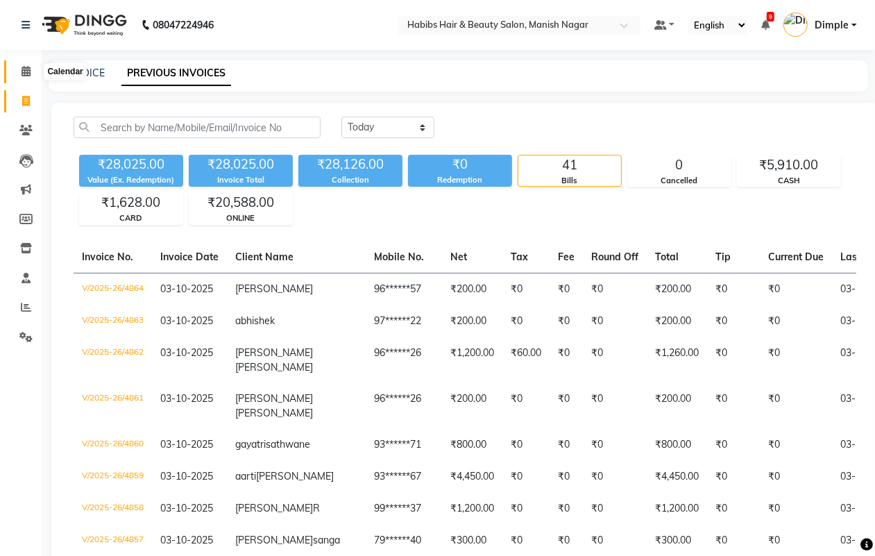
click at [24, 69] on icon at bounding box center [26, 71] width 9 height 10
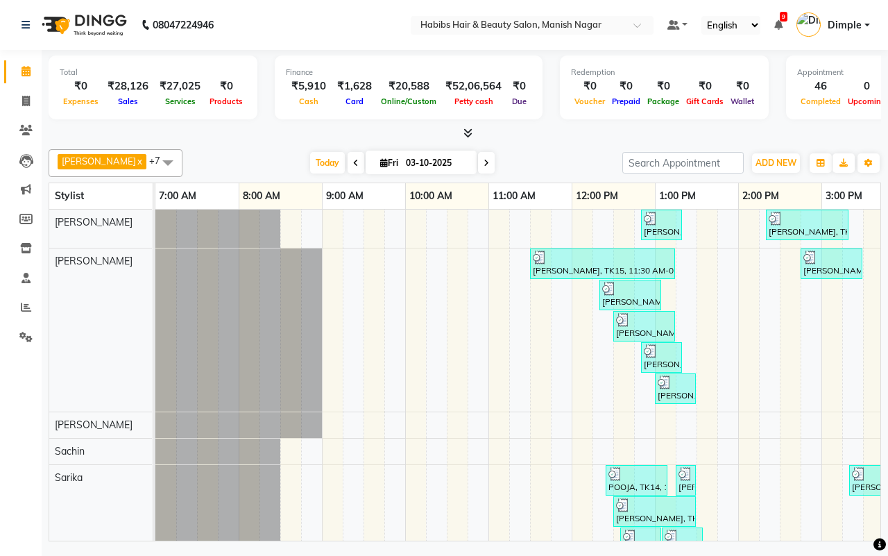
click at [542, 146] on div "[PERSON_NAME] x [PERSON_NAME] x Sachin x Sarika x [PERSON_NAME] x Suraj x [PERS…" at bounding box center [465, 343] width 833 height 398
drag, startPoint x: 23, startPoint y: 101, endPoint x: 28, endPoint y: 109, distance: 9.0
click at [25, 101] on icon at bounding box center [26, 101] width 8 height 10
select select "3804"
select select "service"
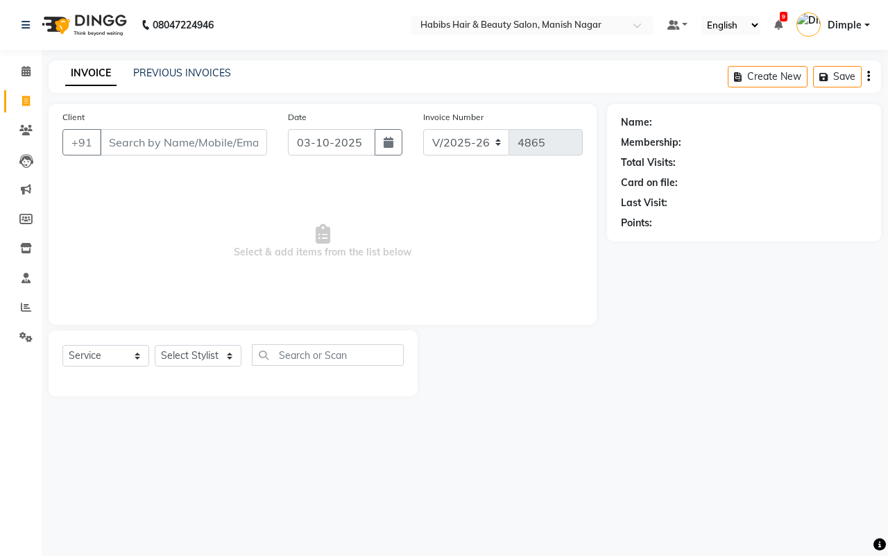
click at [118, 139] on input "Client" at bounding box center [183, 142] width 167 height 26
click at [164, 140] on input "Client" at bounding box center [183, 142] width 167 height 26
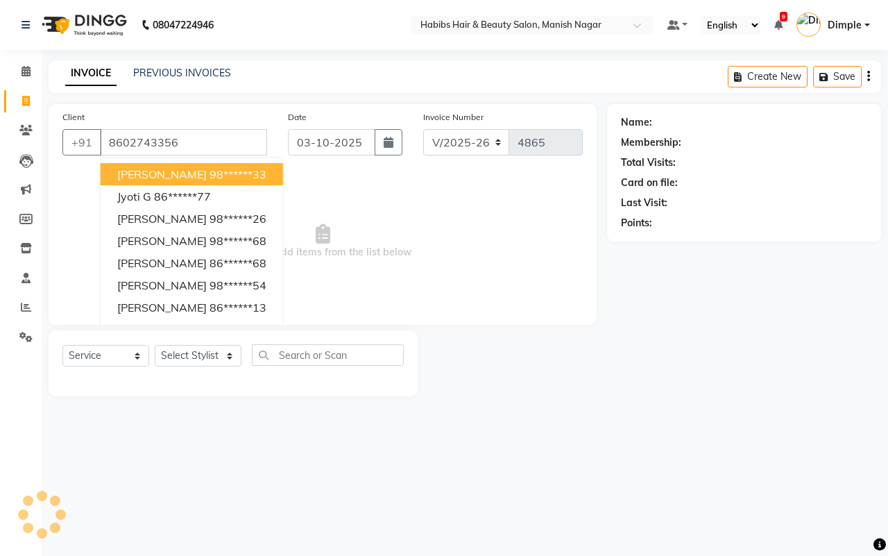
type input "8602743356"
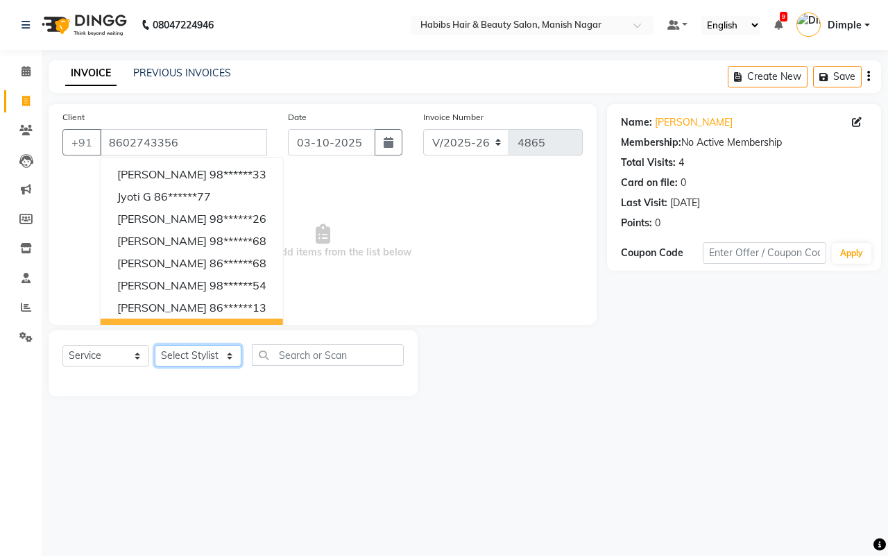
click at [196, 356] on select "Select Stylist [PERSON_NAME] [PERSON_NAME] [PERSON_NAME] [PERSON_NAME] Sachin […" at bounding box center [198, 356] width 87 height 22
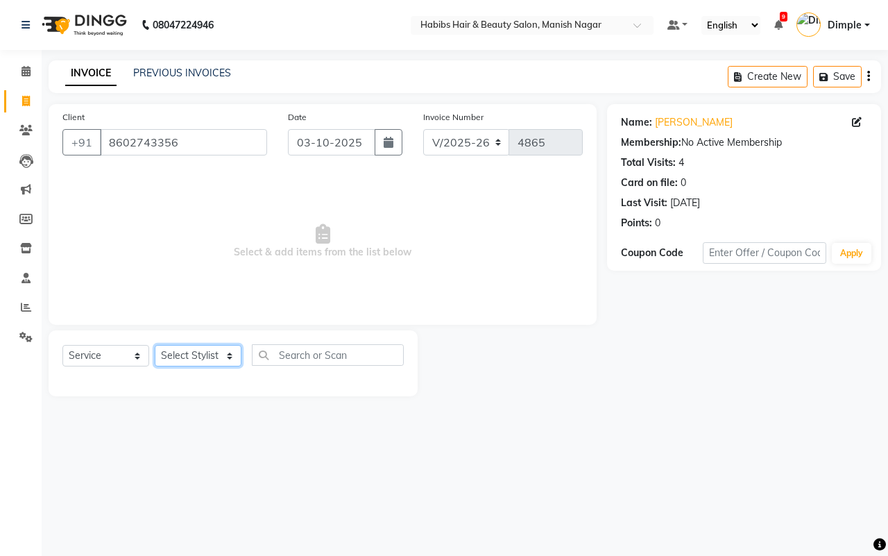
select select "18781"
click at [155, 345] on select "Select Stylist [PERSON_NAME] [PERSON_NAME] [PERSON_NAME] [PERSON_NAME] Sachin […" at bounding box center [198, 356] width 87 height 22
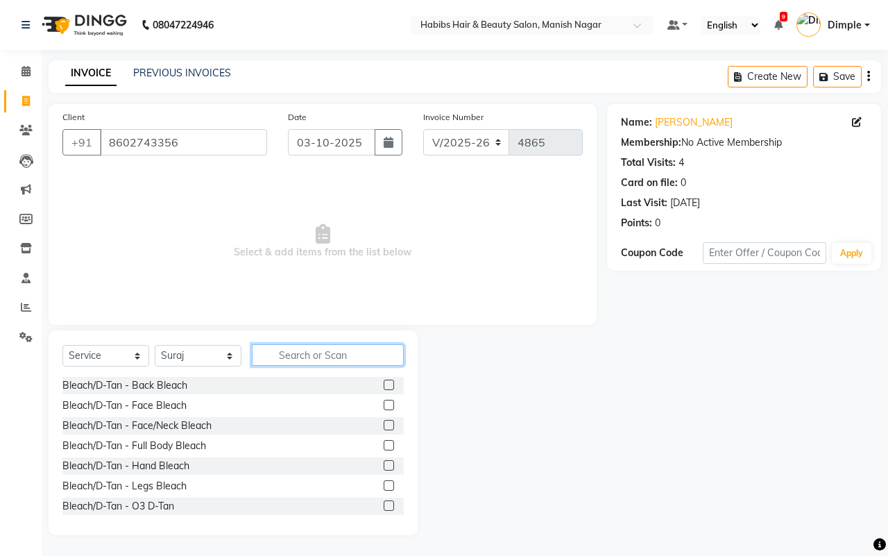
click at [287, 357] on input "text" at bounding box center [328, 355] width 152 height 22
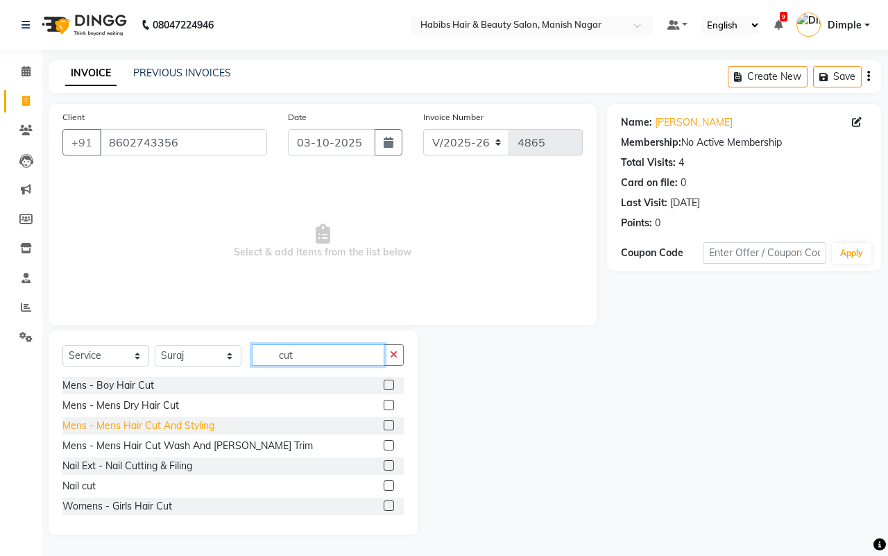
type input "cut"
click at [201, 421] on div "Mens - Mens Hair Cut And Styling" at bounding box center [138, 425] width 152 height 15
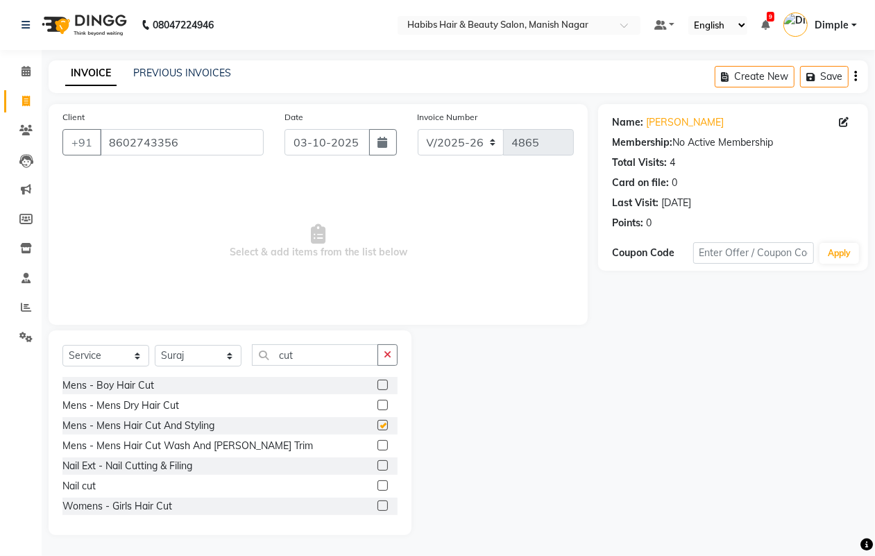
checkbox input "false"
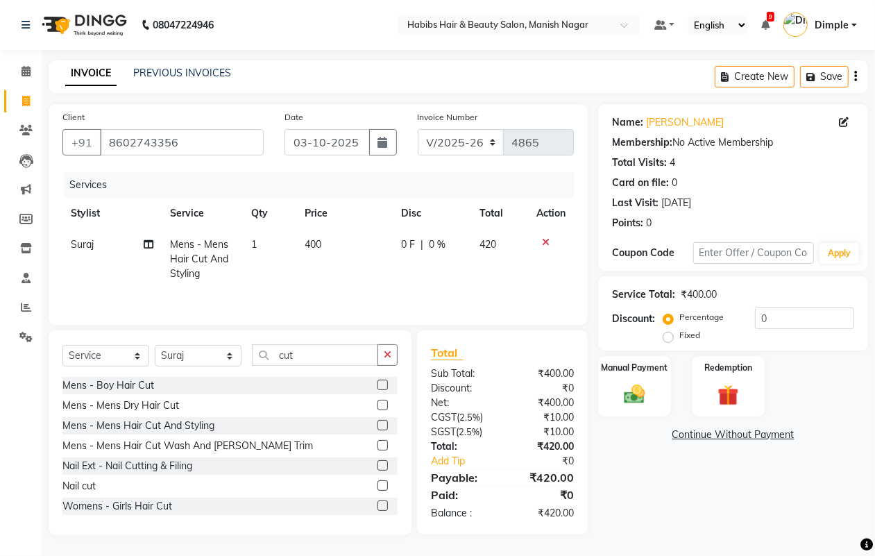
click at [342, 255] on td "400" at bounding box center [344, 259] width 96 height 60
select select "18781"
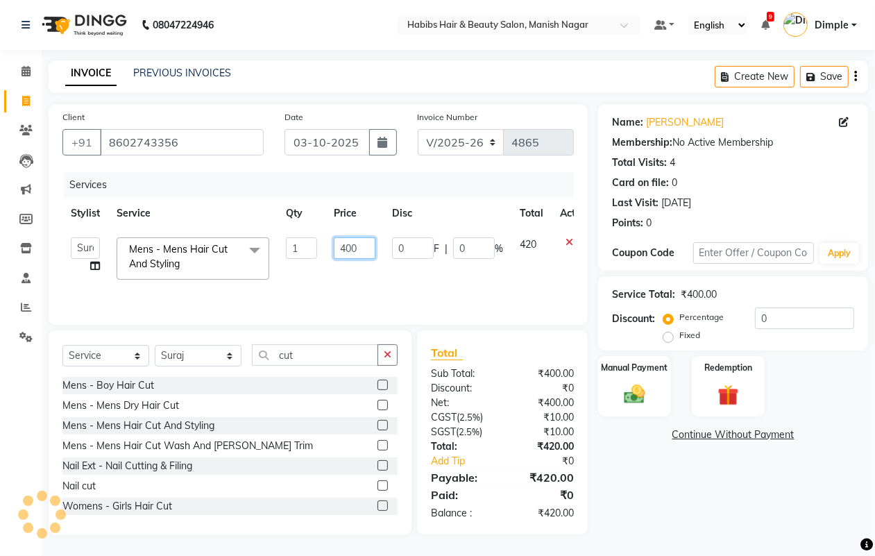
click at [342, 252] on input "400" at bounding box center [355, 248] width 42 height 22
type input "300"
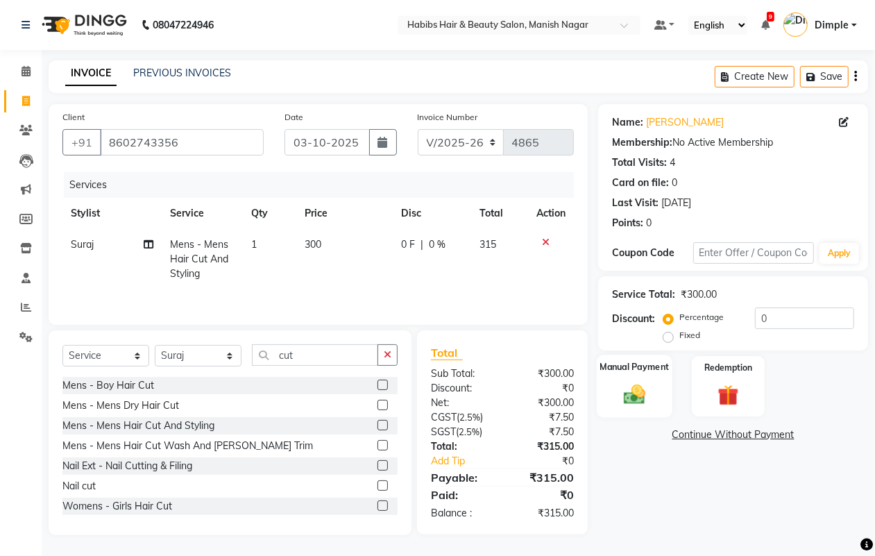
click at [608, 399] on div "Manual Payment" at bounding box center [635, 386] width 76 height 63
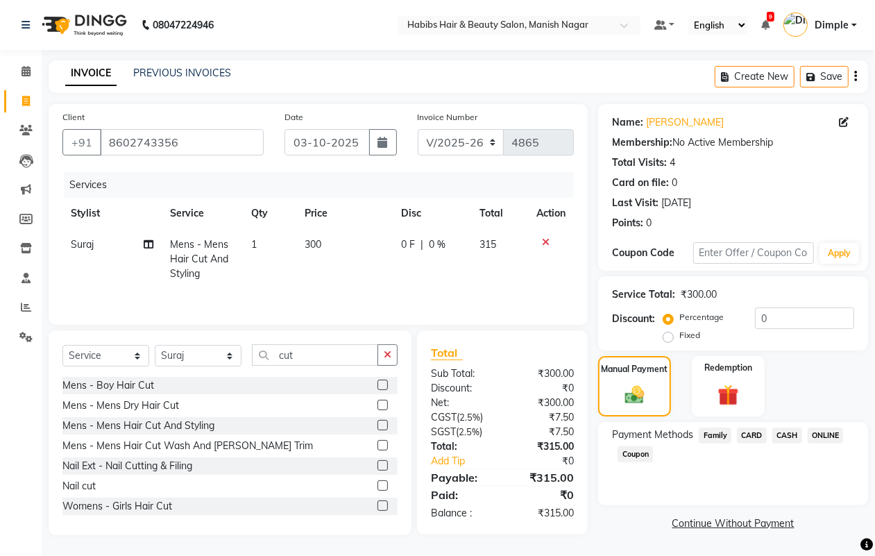
click at [858, 78] on div "Create New Save" at bounding box center [791, 76] width 153 height 33
click at [857, 75] on button "button" at bounding box center [855, 76] width 3 height 33
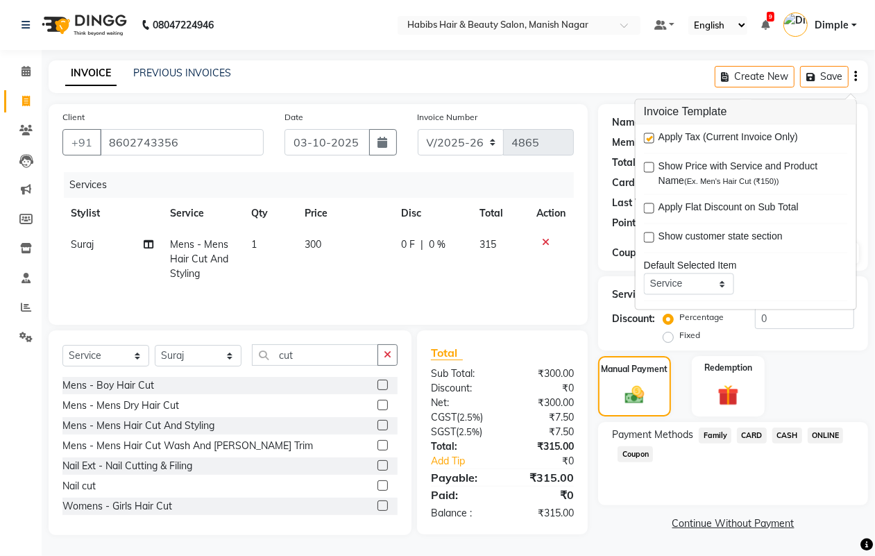
click at [646, 141] on label at bounding box center [649, 138] width 10 height 10
click at [646, 141] on input "checkbox" at bounding box center [648, 139] width 9 height 9
checkbox input "false"
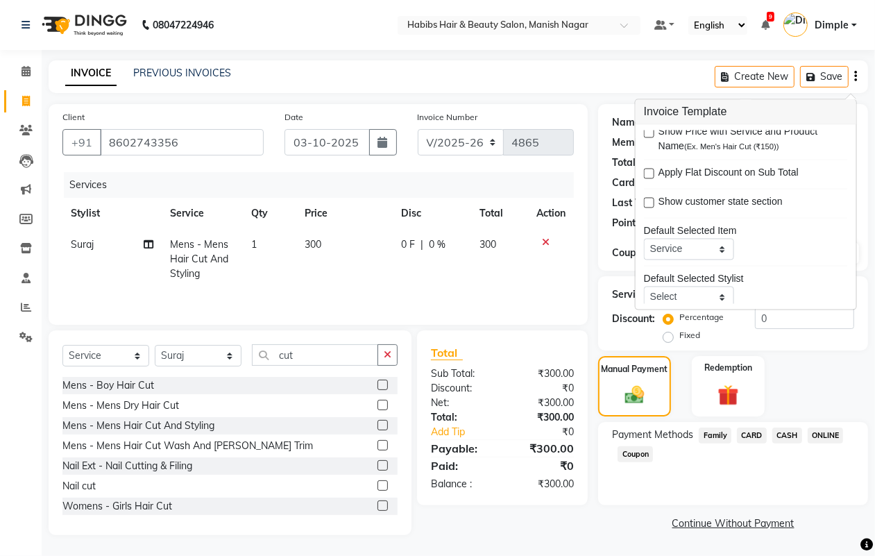
scroll to position [68, 0]
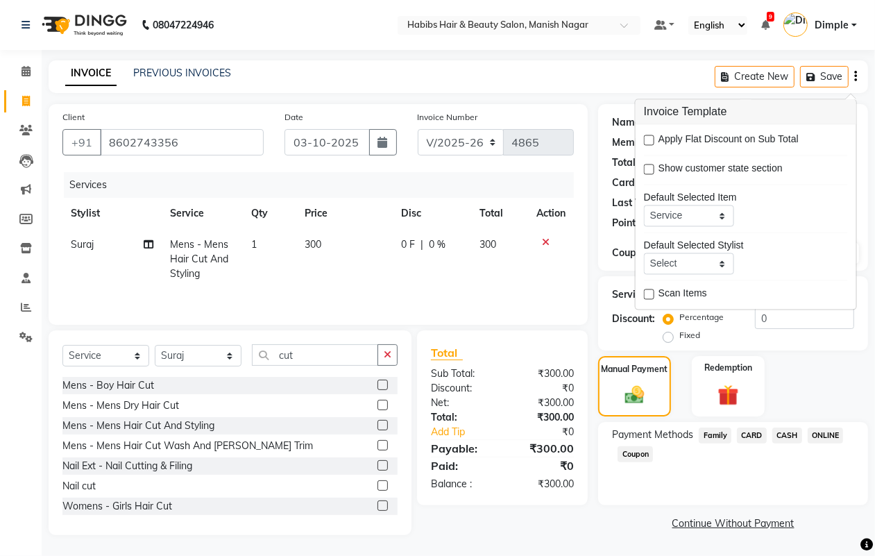
click at [835, 429] on span "ONLINE" at bounding box center [826, 435] width 36 height 16
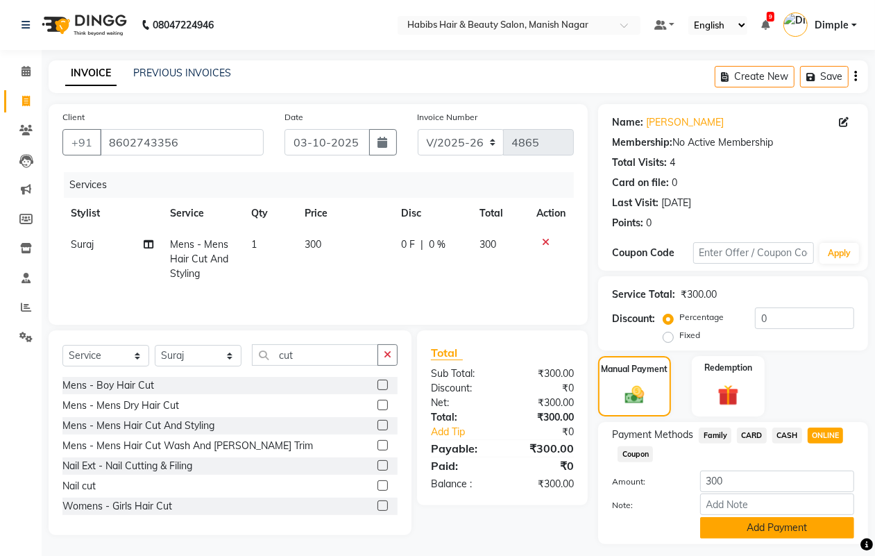
click at [747, 525] on button "Add Payment" at bounding box center [777, 528] width 154 height 22
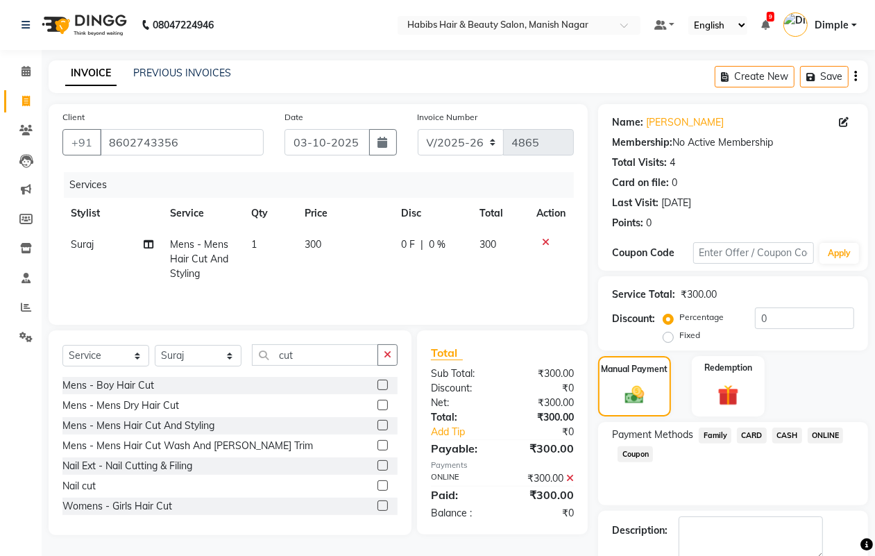
scroll to position [77, 0]
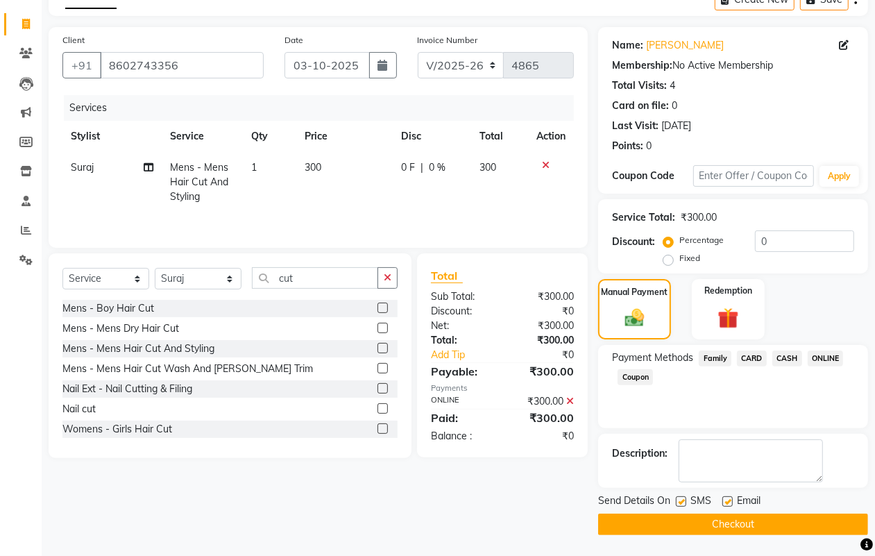
click at [754, 522] on button "Checkout" at bounding box center [733, 525] width 270 height 22
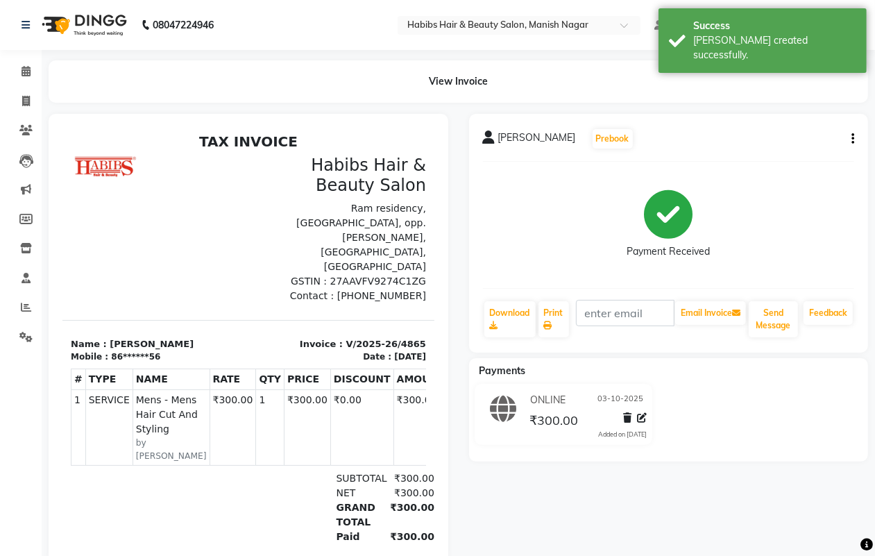
select select "service"
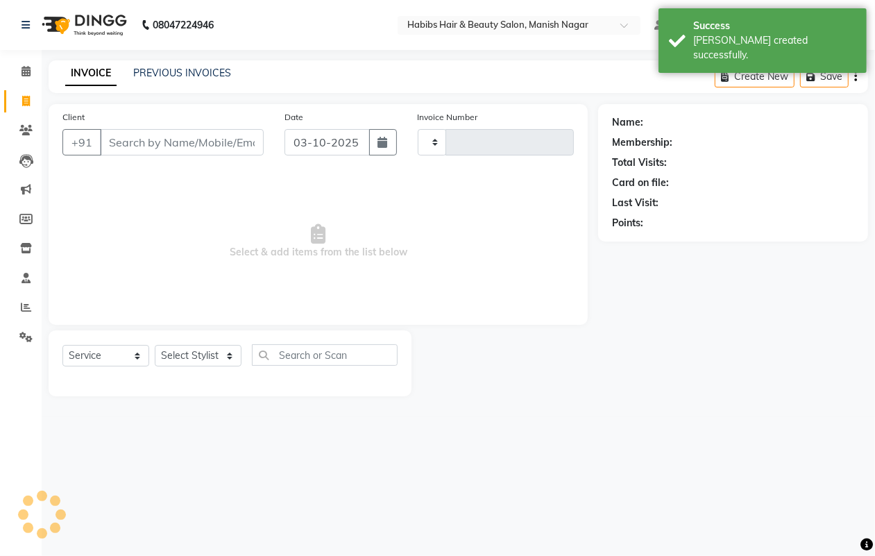
type input "4866"
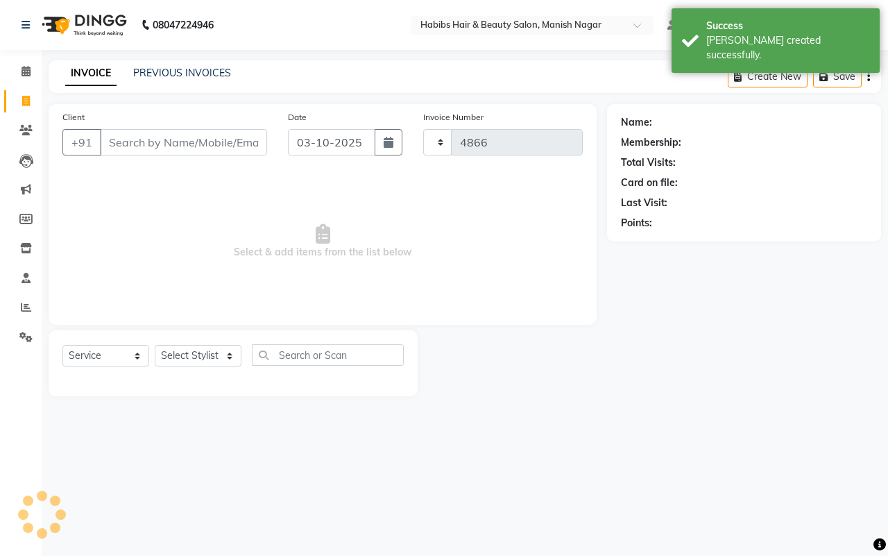
select select "3804"
click at [124, 139] on input "Client" at bounding box center [183, 142] width 167 height 26
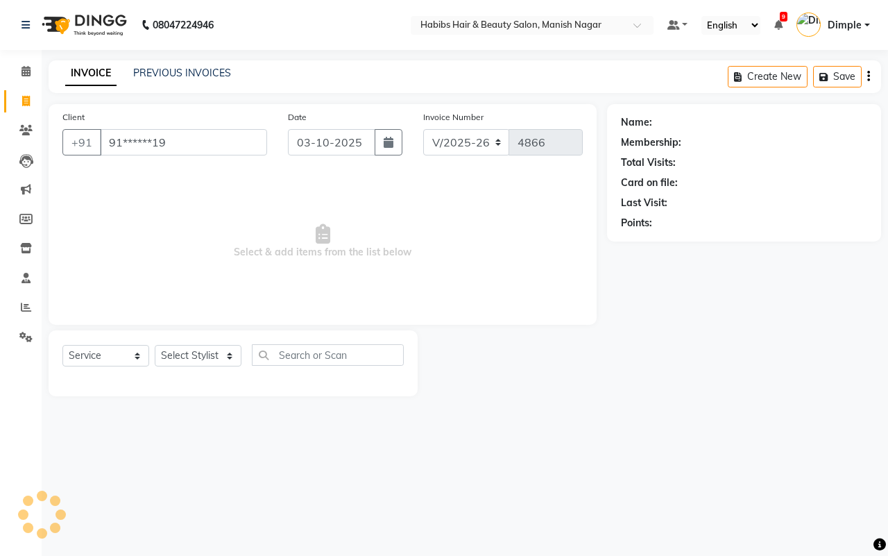
type input "91******19"
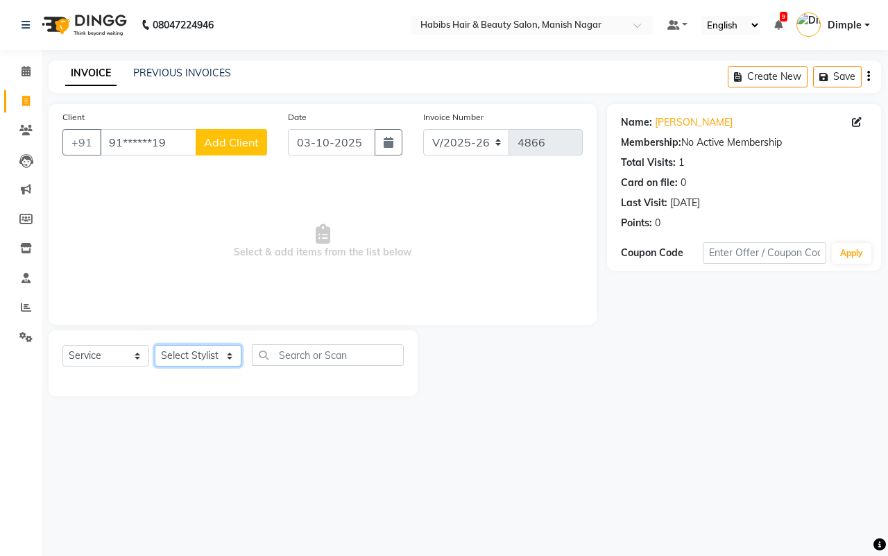
click at [171, 355] on select "Select Stylist [PERSON_NAME] [PERSON_NAME] [PERSON_NAME] [PERSON_NAME] Sachin […" at bounding box center [198, 356] width 87 height 22
select select "62737"
click at [155, 345] on select "Select Stylist [PERSON_NAME] [PERSON_NAME] [PERSON_NAME] [PERSON_NAME] Sachin […" at bounding box center [198, 356] width 87 height 22
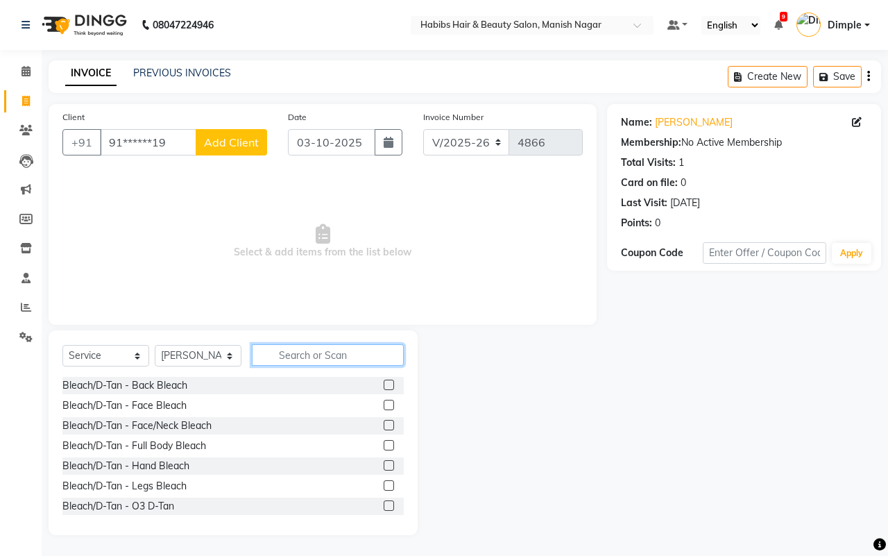
click at [278, 361] on input "text" at bounding box center [328, 355] width 152 height 22
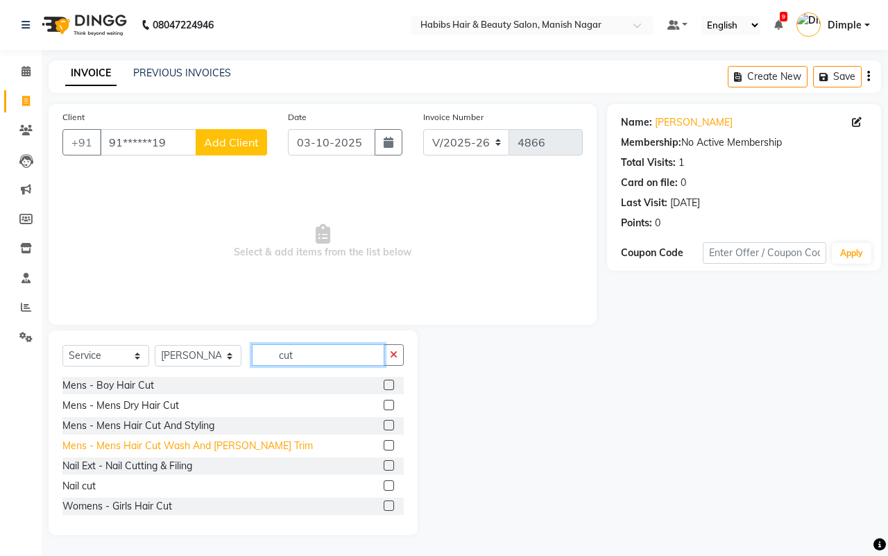
type input "cut"
click at [254, 441] on div "Mens - Mens Hair Cut Wash And [PERSON_NAME] Trim" at bounding box center [187, 446] width 251 height 15
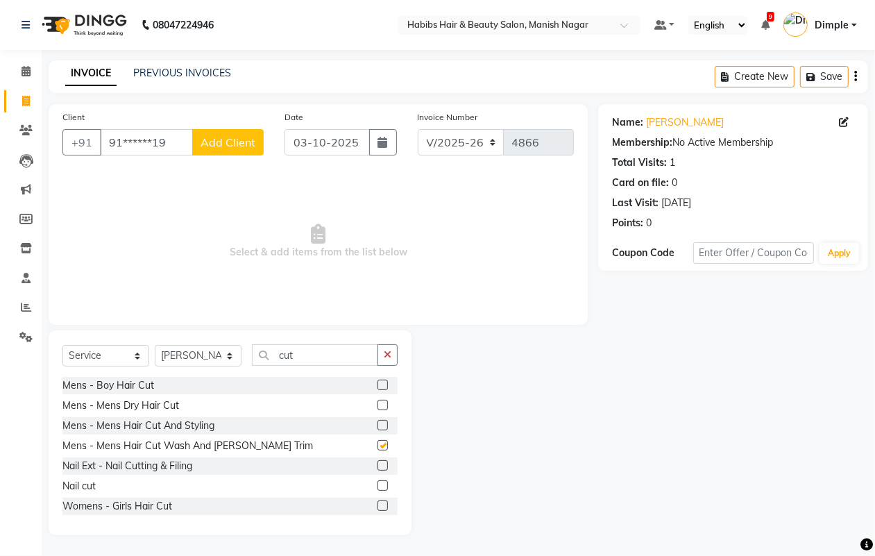
checkbox input "false"
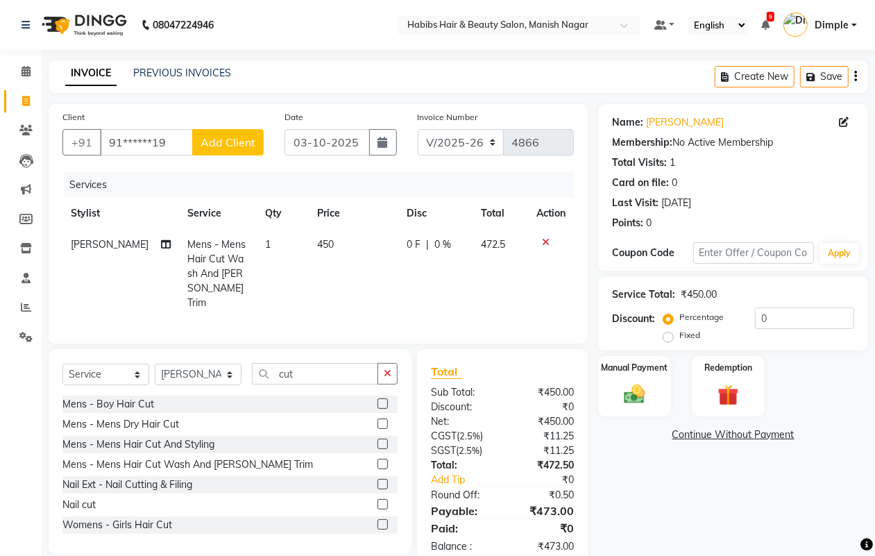
click at [198, 441] on div "Mens - Mens Hair Cut And Styling" at bounding box center [138, 444] width 152 height 15
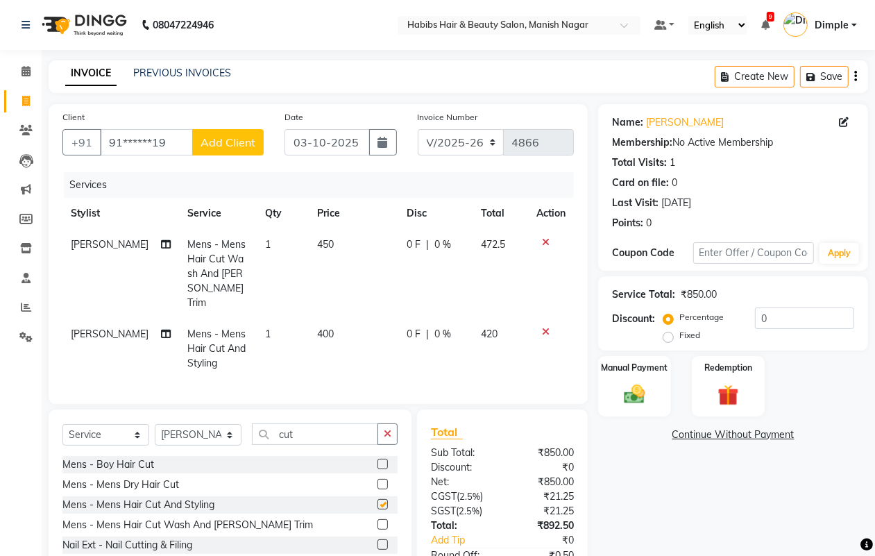
checkbox input "false"
click at [96, 328] on span "[PERSON_NAME]" at bounding box center [110, 334] width 78 height 12
select select "62737"
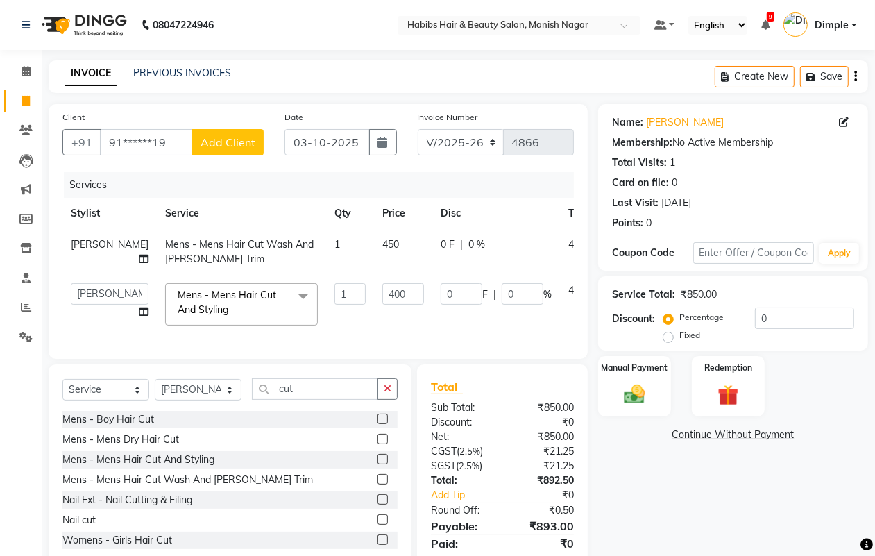
click at [96, 321] on td "[PERSON_NAME] [PERSON_NAME] [PERSON_NAME] [PERSON_NAME] Sachin [PERSON_NAME] [P…" at bounding box center [109, 304] width 94 height 59
click at [88, 295] on select "[PERSON_NAME] [PERSON_NAME] [PERSON_NAME] [PERSON_NAME] Sachin [PERSON_NAME] [P…" at bounding box center [110, 294] width 78 height 22
click at [382, 293] on input "400" at bounding box center [403, 294] width 42 height 22
type input "300"
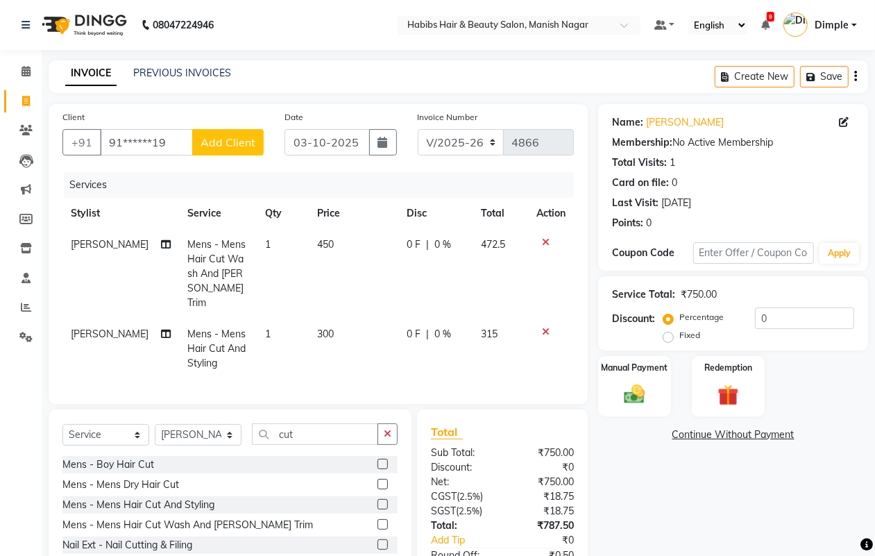
click at [359, 252] on td "450" at bounding box center [354, 274] width 90 height 90
select select "62737"
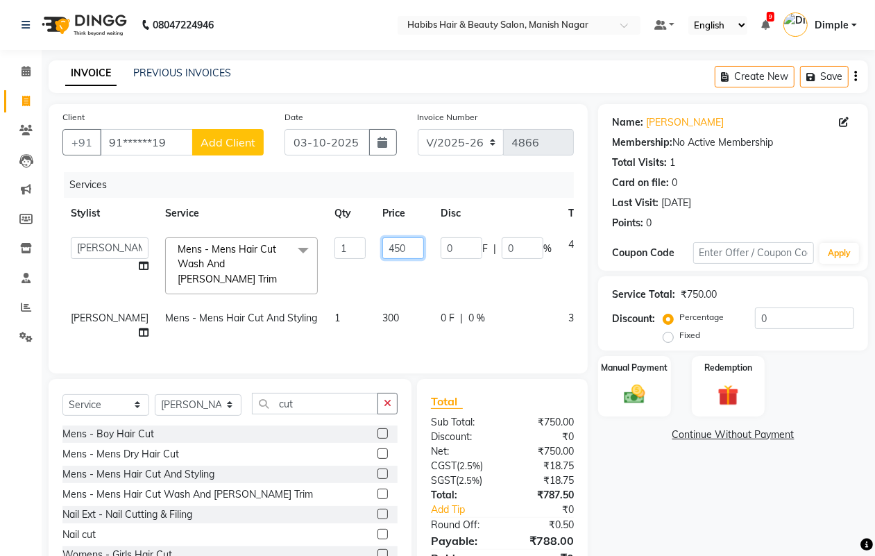
click at [382, 247] on input "450" at bounding box center [403, 248] width 42 height 22
type input "500"
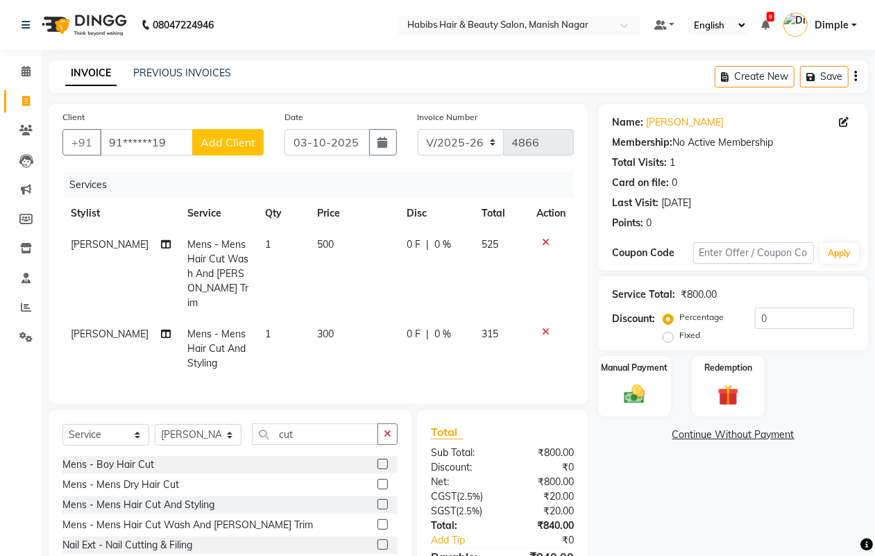
click at [854, 77] on icon "button" at bounding box center [855, 76] width 3 height 1
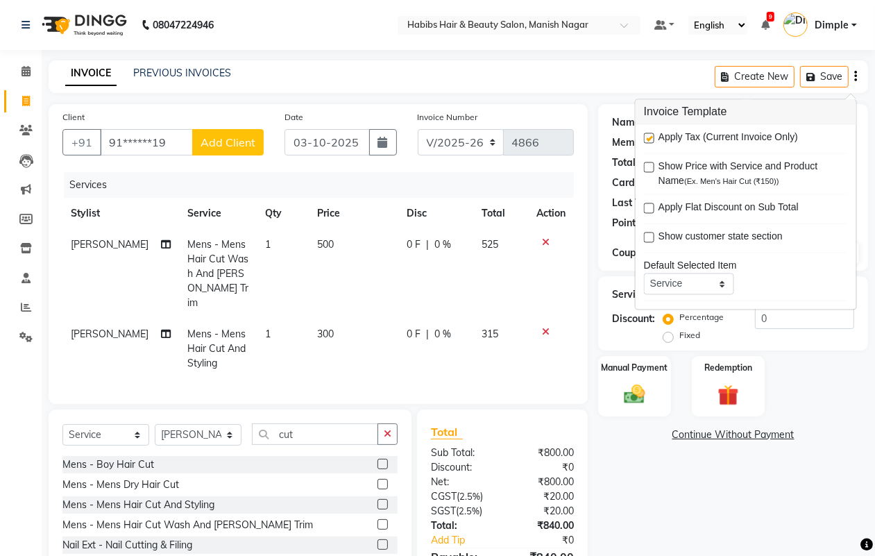
click at [650, 139] on label at bounding box center [649, 138] width 10 height 10
click at [650, 139] on input "checkbox" at bounding box center [648, 139] width 9 height 9
checkbox input "false"
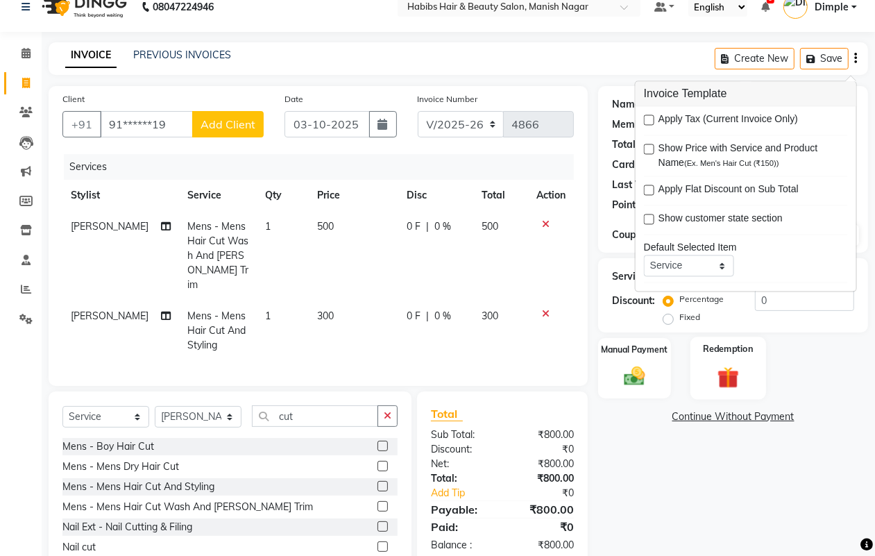
scroll to position [77, 0]
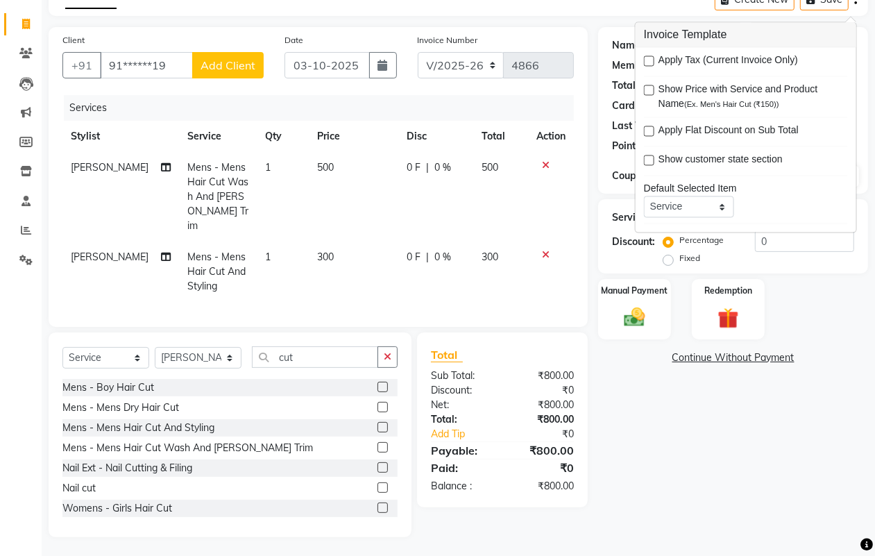
drag, startPoint x: 643, startPoint y: 316, endPoint x: 691, endPoint y: 338, distance: 53.4
click at [643, 314] on img at bounding box center [634, 317] width 33 height 24
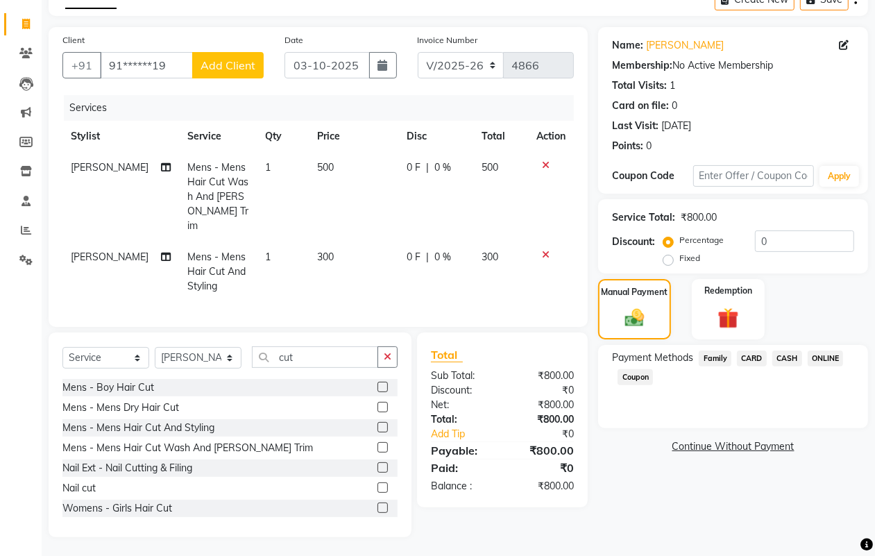
click at [827, 361] on span "ONLINE" at bounding box center [826, 358] width 36 height 16
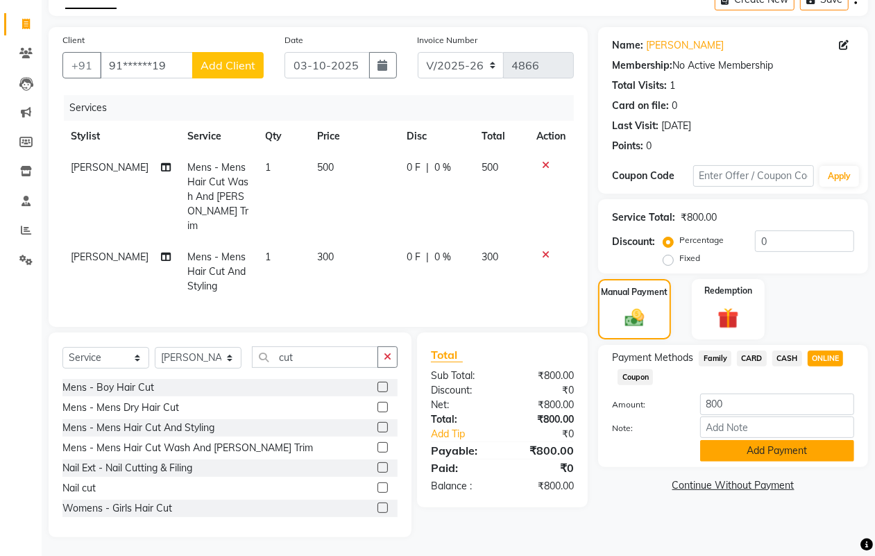
click at [797, 443] on button "Add Payment" at bounding box center [777, 451] width 154 height 22
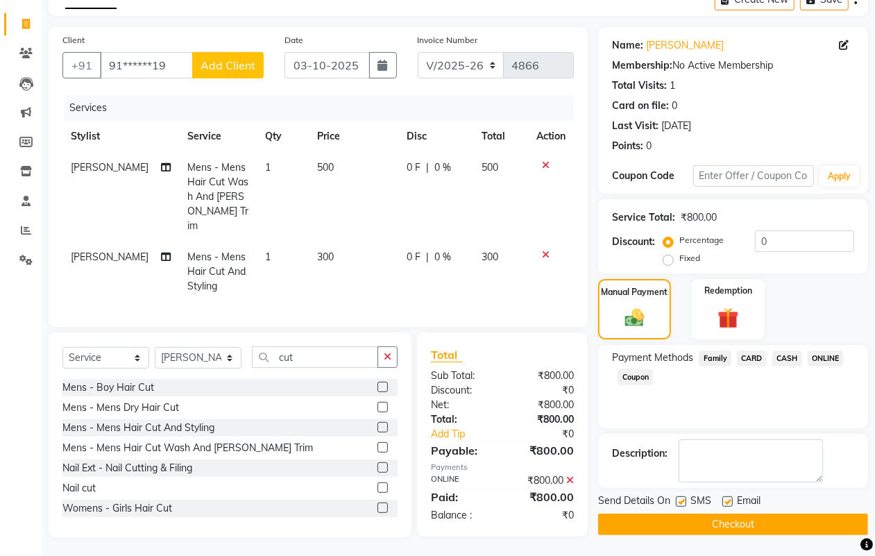
click at [799, 519] on button "Checkout" at bounding box center [733, 525] width 270 height 22
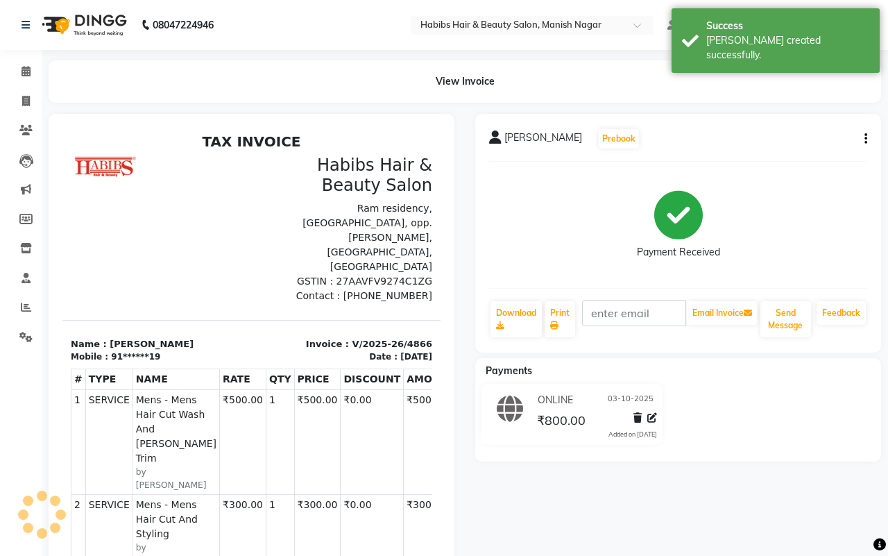
select select "3804"
select select "service"
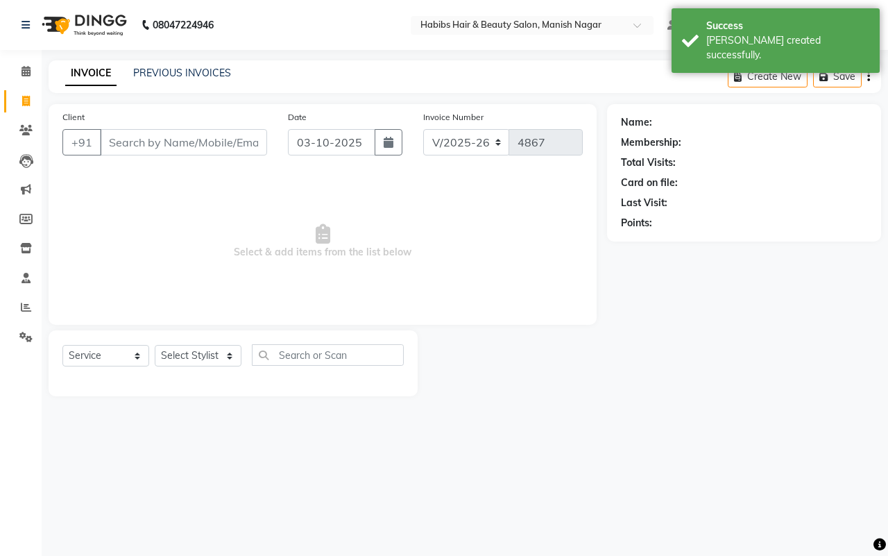
click at [105, 139] on input "Client" at bounding box center [183, 142] width 167 height 26
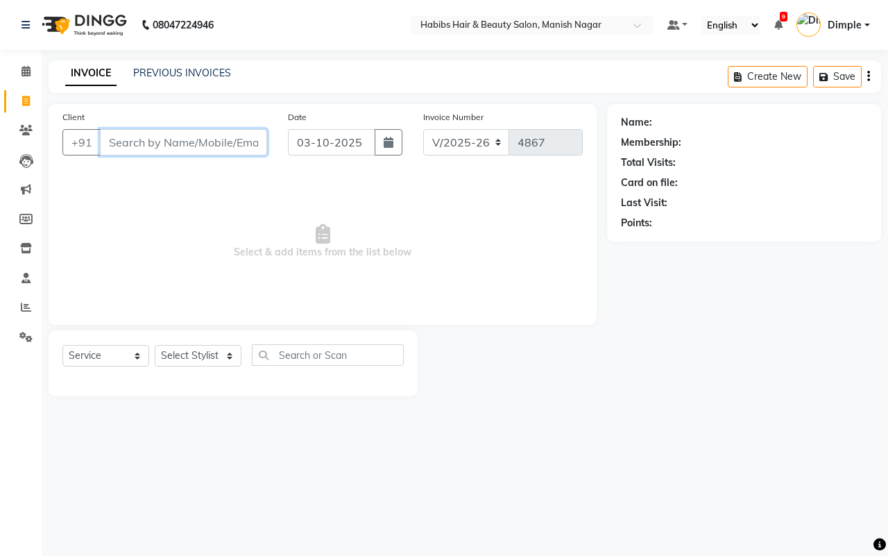
click at [109, 143] on input "Client" at bounding box center [183, 142] width 167 height 26
click at [108, 137] on input "Client" at bounding box center [183, 142] width 167 height 26
click at [105, 140] on input "Client" at bounding box center [183, 142] width 167 height 26
click at [105, 139] on input "Client" at bounding box center [183, 142] width 167 height 26
click at [105, 137] on input "Client" at bounding box center [183, 142] width 167 height 26
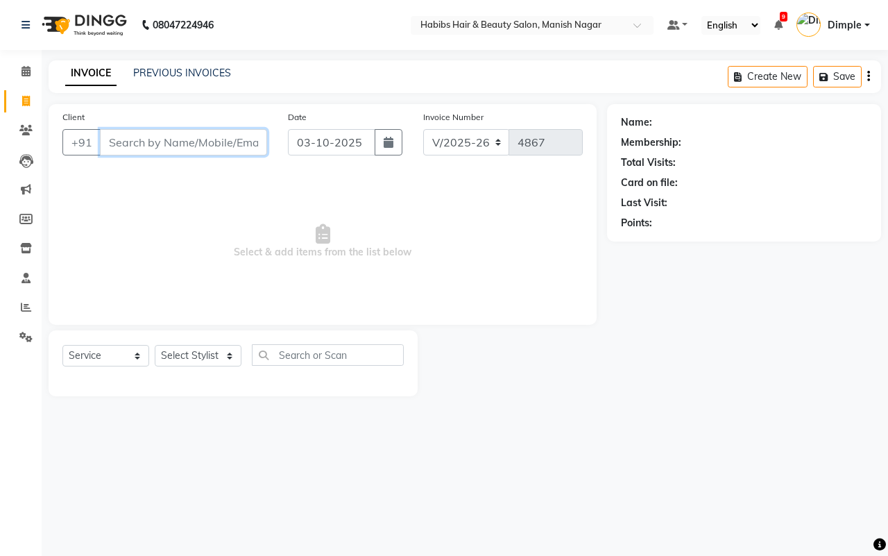
click at [108, 140] on input "Client" at bounding box center [183, 142] width 167 height 26
click at [26, 125] on icon at bounding box center [25, 130] width 13 height 10
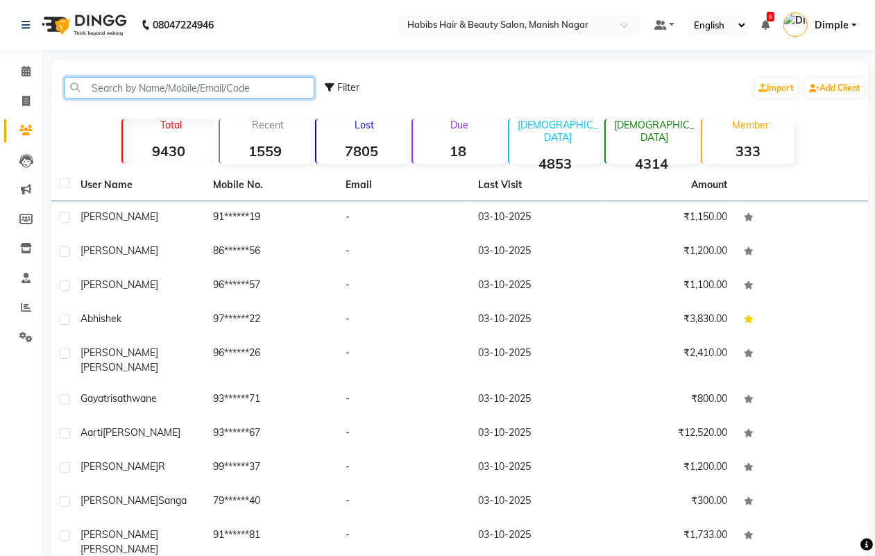
click at [137, 82] on input "text" at bounding box center [190, 88] width 250 height 22
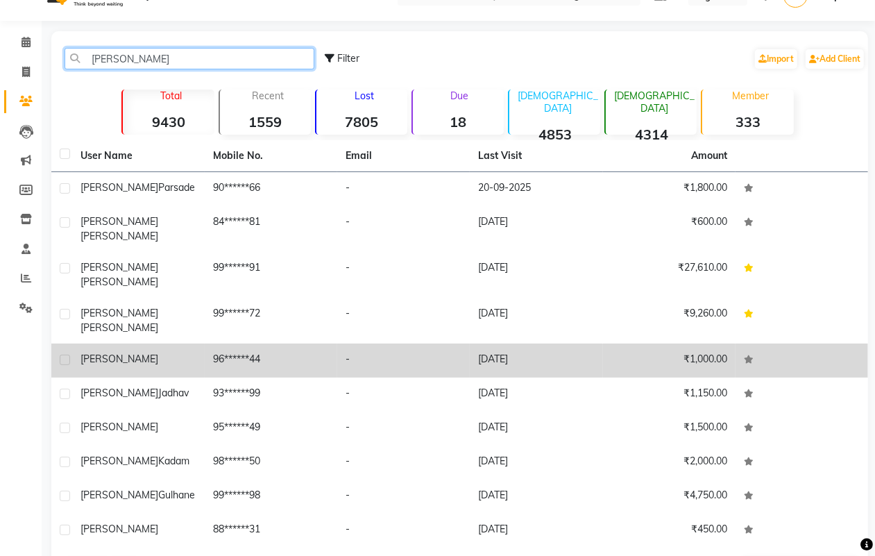
scroll to position [45, 0]
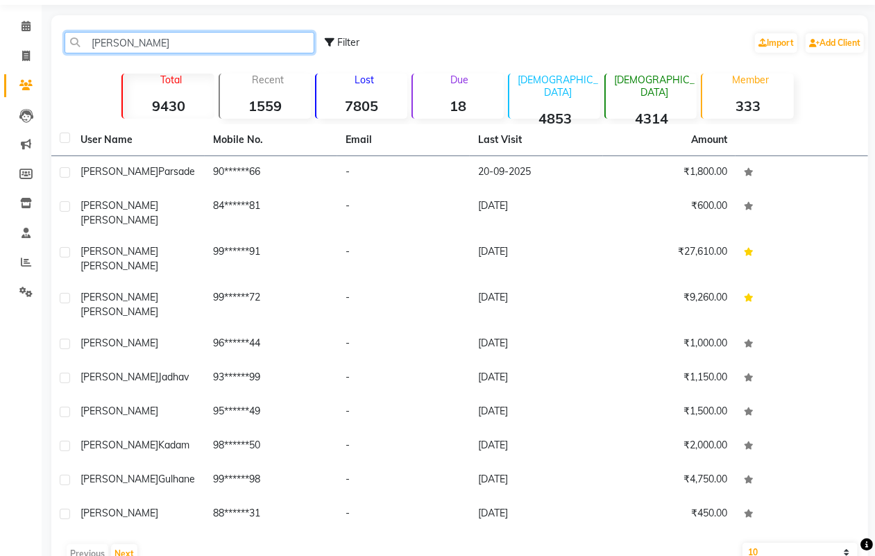
click at [251, 40] on input "[PERSON_NAME]" at bounding box center [190, 43] width 250 height 22
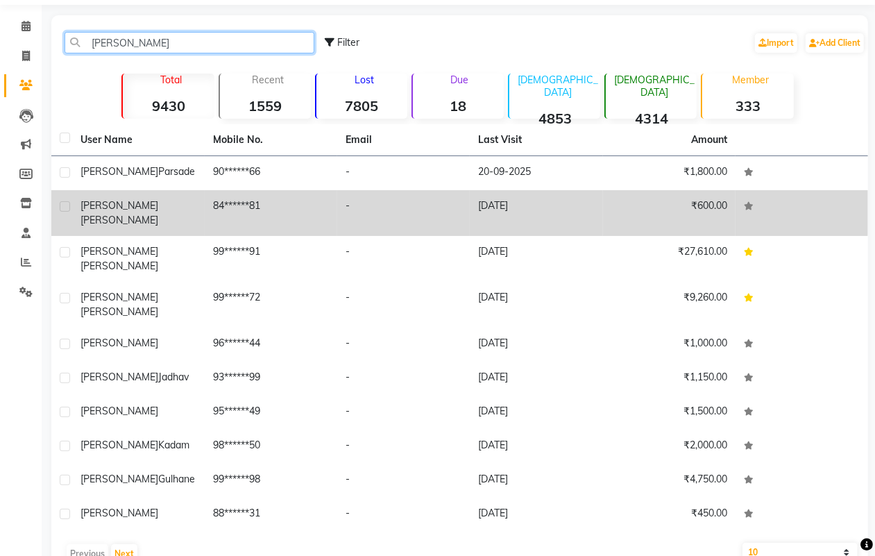
type input "[PERSON_NAME]"
click at [248, 205] on td "84******81" at bounding box center [271, 213] width 133 height 46
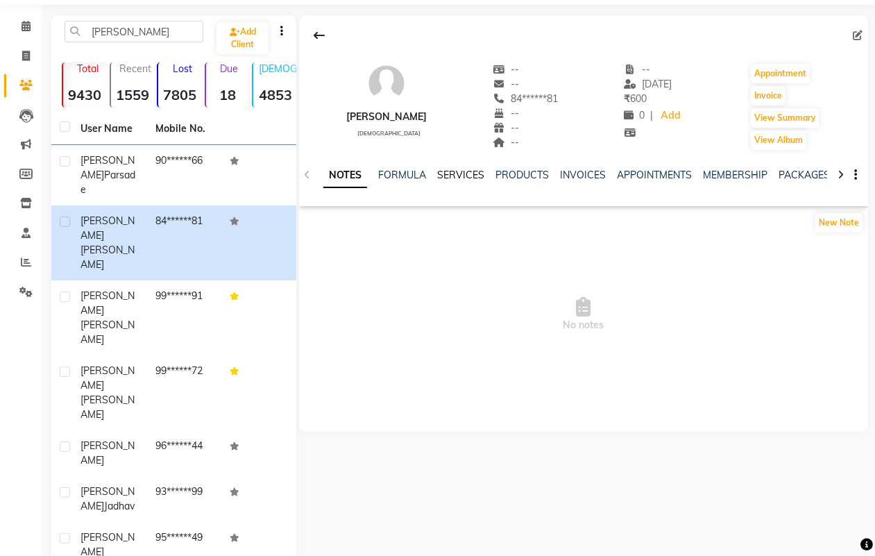
click at [455, 178] on link "SERVICES" at bounding box center [460, 175] width 47 height 12
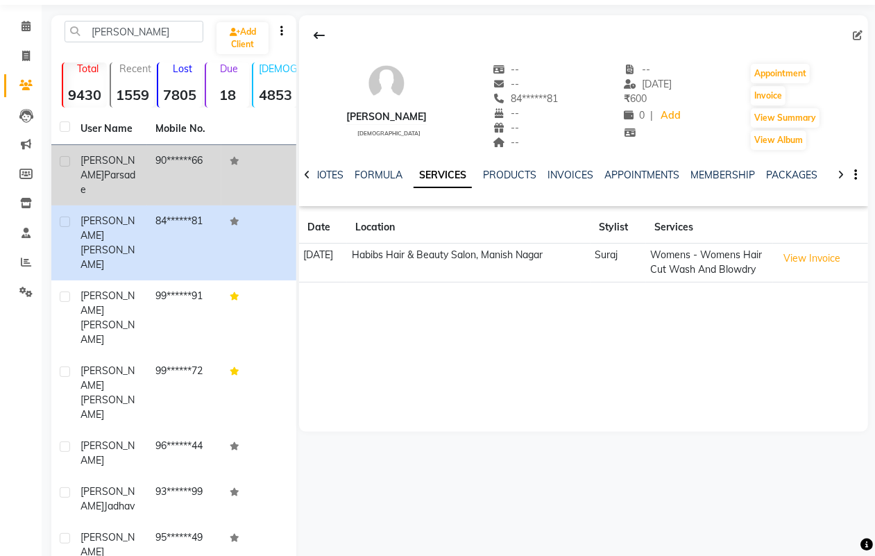
click at [229, 177] on td at bounding box center [258, 175] width 75 height 60
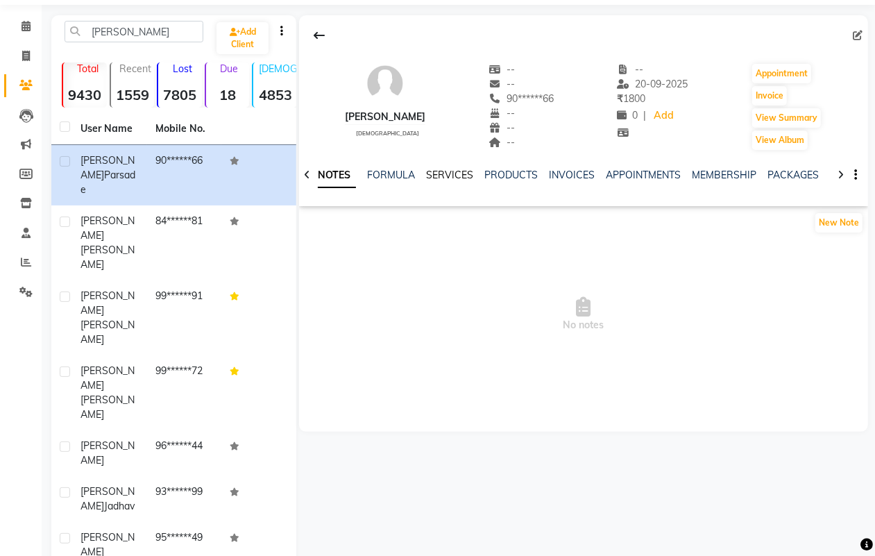
click at [430, 174] on link "SERVICES" at bounding box center [449, 175] width 47 height 12
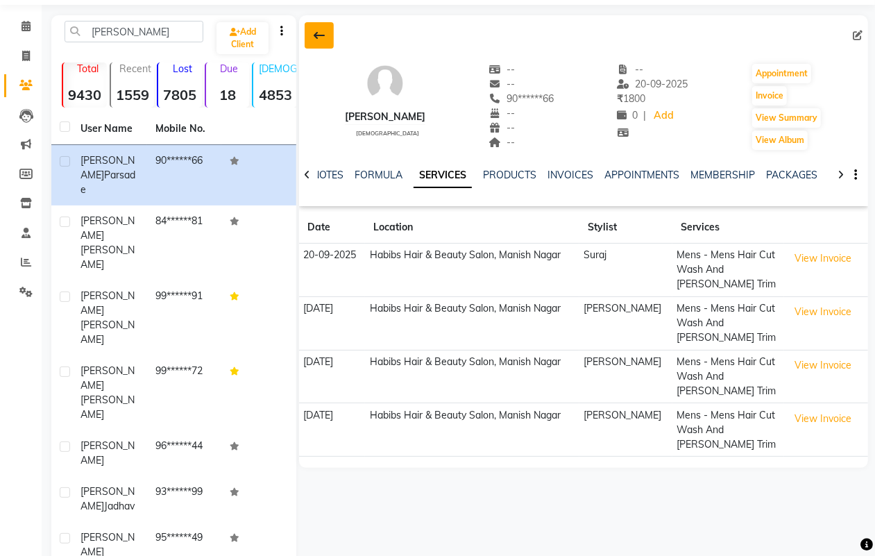
click at [323, 31] on icon at bounding box center [319, 35] width 11 height 11
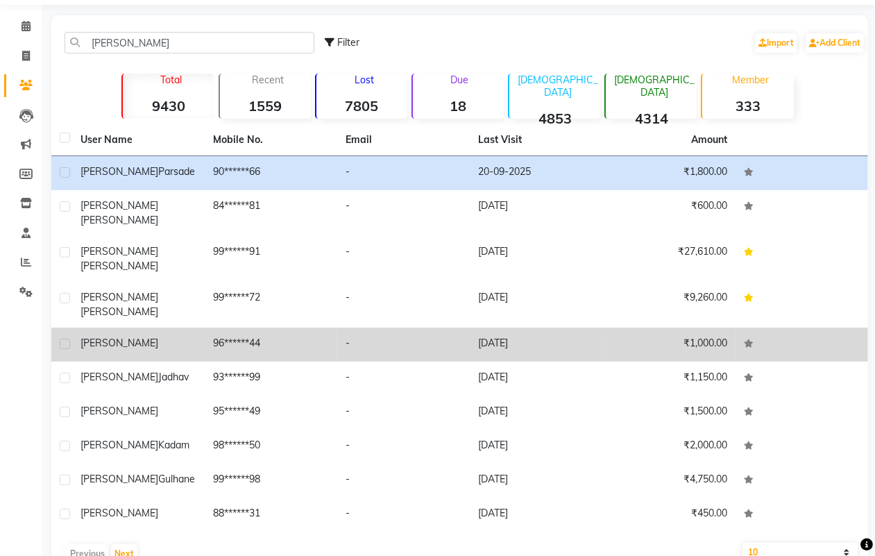
click at [173, 336] on div "[PERSON_NAME]" at bounding box center [138, 343] width 116 height 15
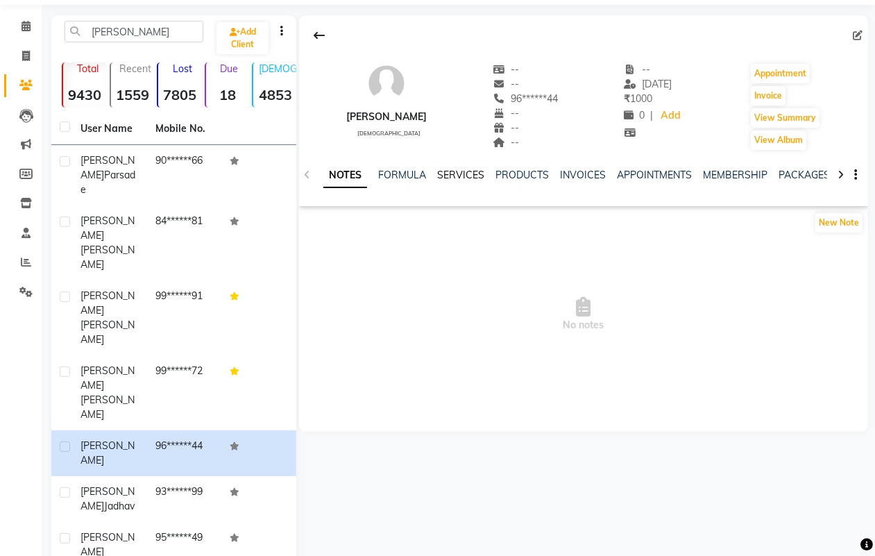
click at [452, 171] on link "SERVICES" at bounding box center [460, 175] width 47 height 12
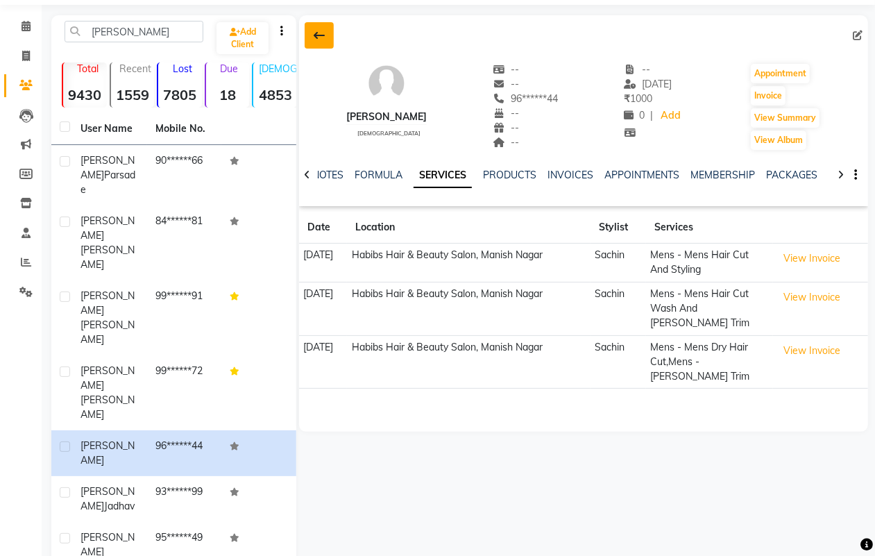
click at [319, 39] on icon at bounding box center [319, 35] width 11 height 11
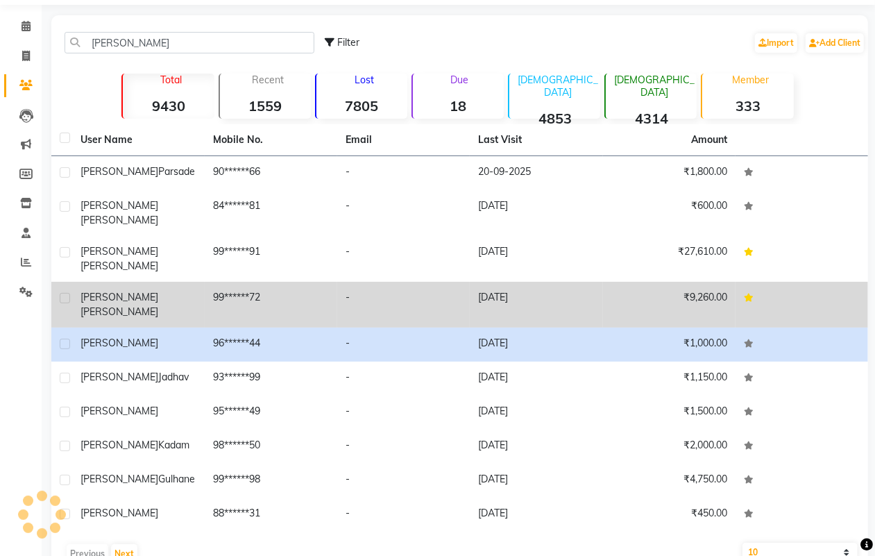
click at [236, 328] on td "96******44" at bounding box center [271, 345] width 133 height 34
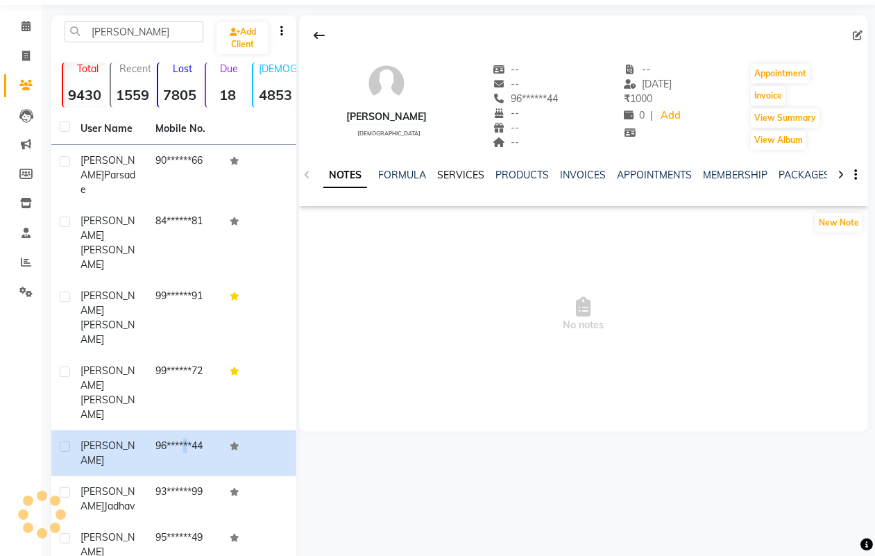
click at [465, 173] on link "SERVICES" at bounding box center [460, 175] width 47 height 12
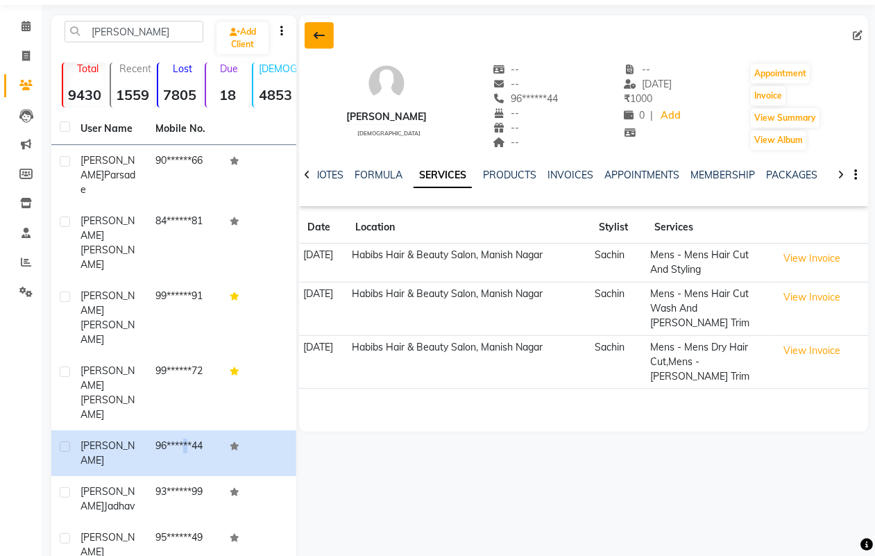
click at [319, 35] on icon at bounding box center [319, 35] width 11 height 11
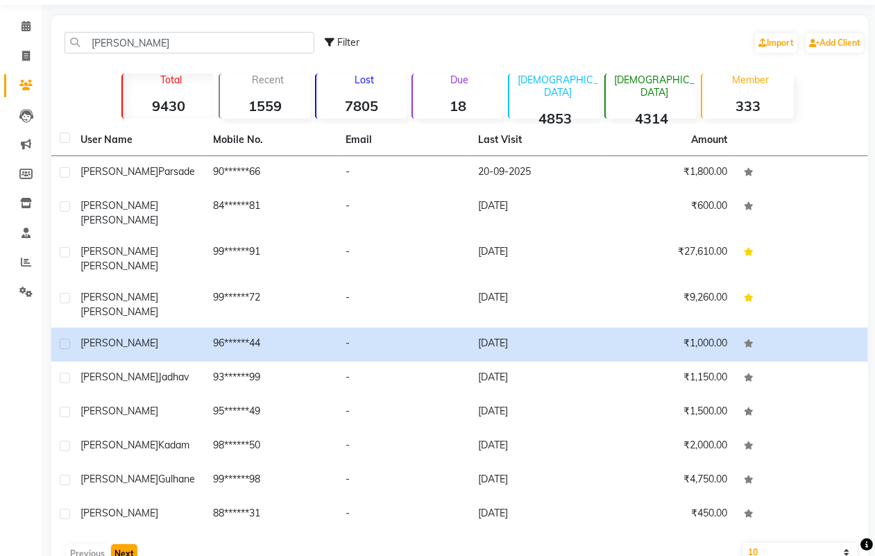
click at [126, 544] on button "Next" at bounding box center [124, 553] width 26 height 19
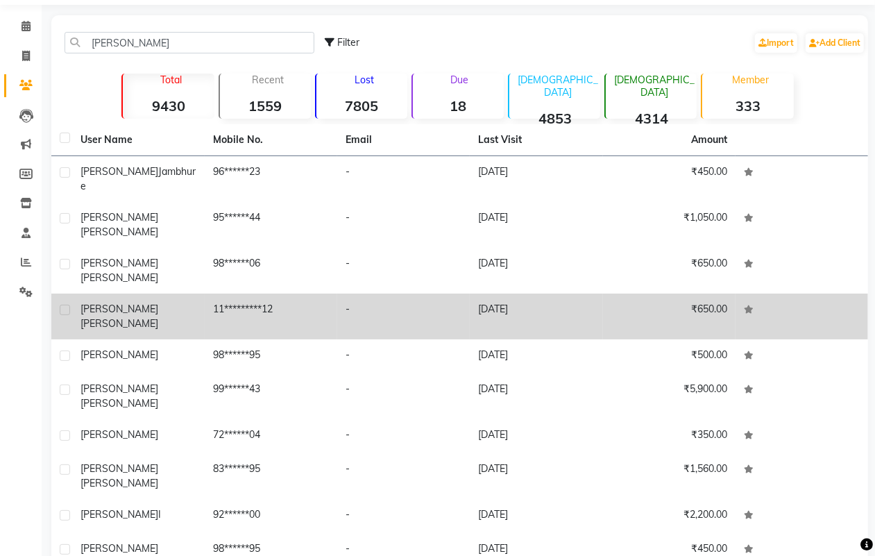
click at [177, 302] on div "[PERSON_NAME]" at bounding box center [138, 316] width 116 height 29
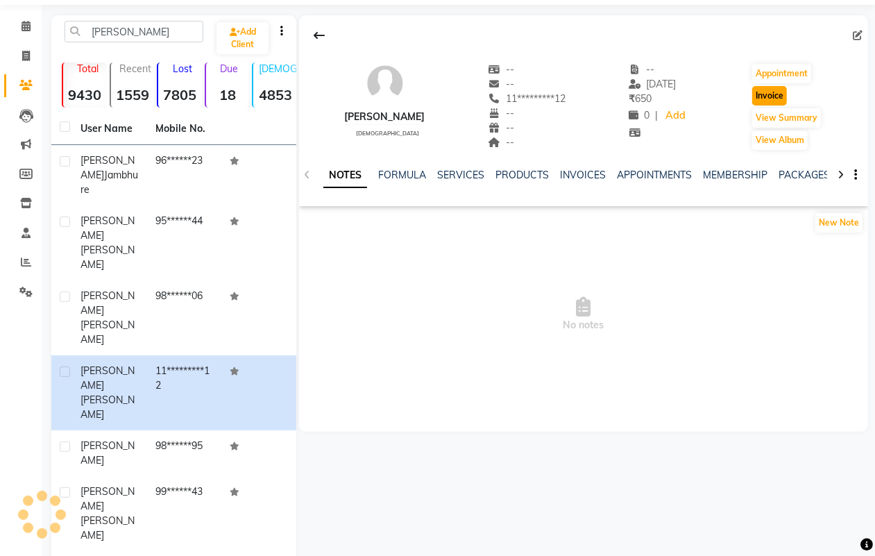
click at [774, 99] on button "Invoice" at bounding box center [769, 95] width 35 height 19
select select "service"
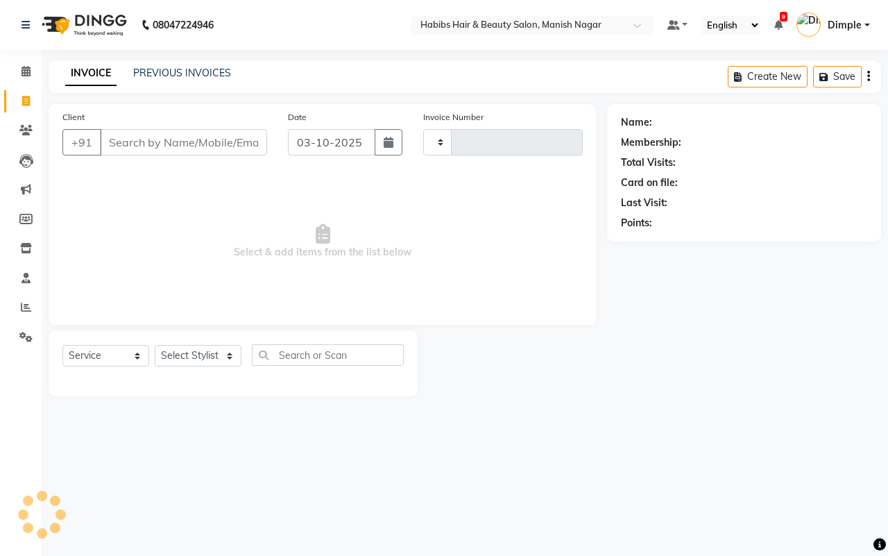
type input "4867"
select select "3804"
click at [201, 353] on select "Select Stylist" at bounding box center [198, 356] width 87 height 22
click at [199, 353] on select "Select Stylist" at bounding box center [198, 356] width 87 height 22
type input "11*********12"
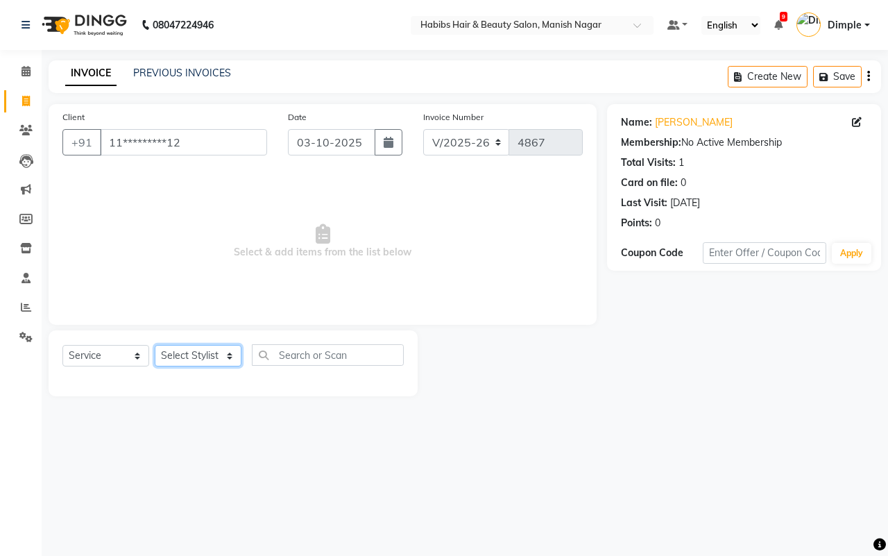
click at [219, 359] on select "Select Stylist [PERSON_NAME] [PERSON_NAME] [PERSON_NAME] [PERSON_NAME] Sachin […" at bounding box center [198, 356] width 87 height 22
select select "18779"
click at [155, 345] on select "Select Stylist [PERSON_NAME] [PERSON_NAME] [PERSON_NAME] [PERSON_NAME] Sachin […" at bounding box center [198, 356] width 87 height 22
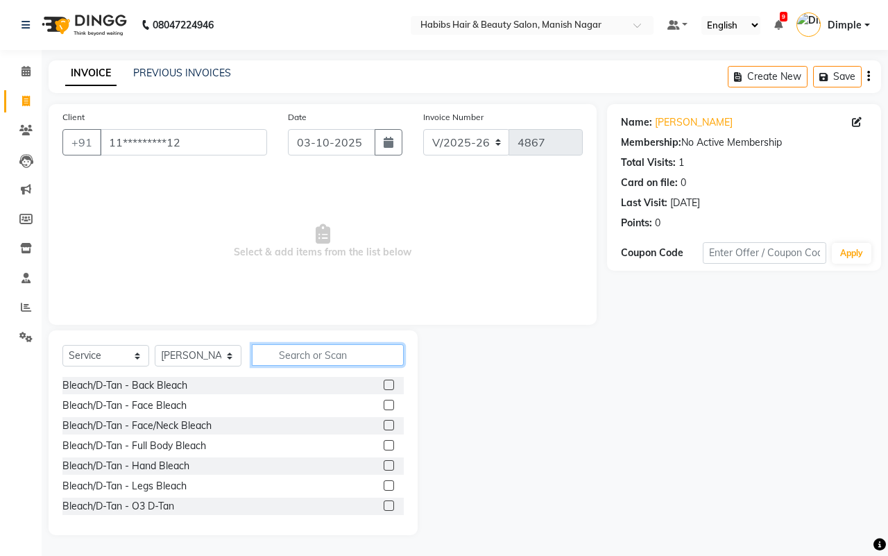
click at [307, 362] on input "text" at bounding box center [328, 355] width 152 height 22
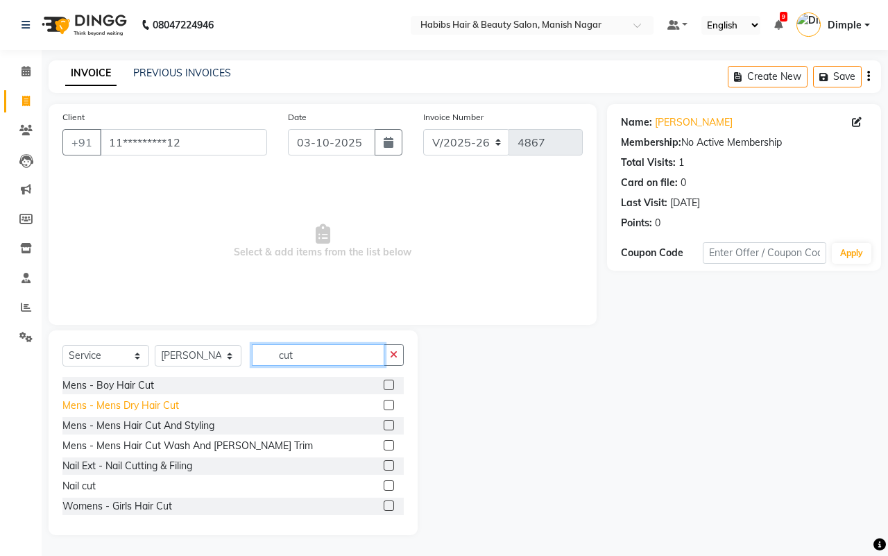
type input "cut"
click at [168, 400] on div "Mens - Mens Dry Hair Cut" at bounding box center [120, 405] width 117 height 15
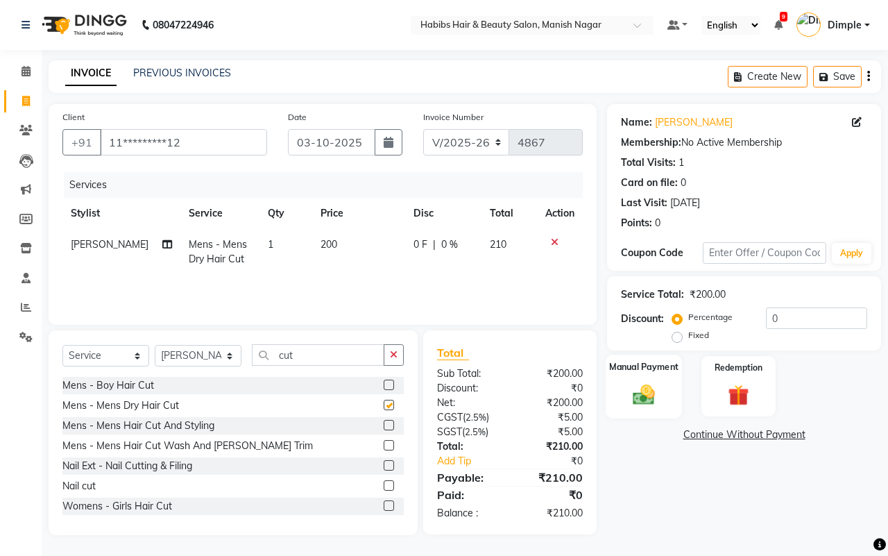
checkbox input "false"
click at [869, 77] on icon "button" at bounding box center [868, 76] width 3 height 1
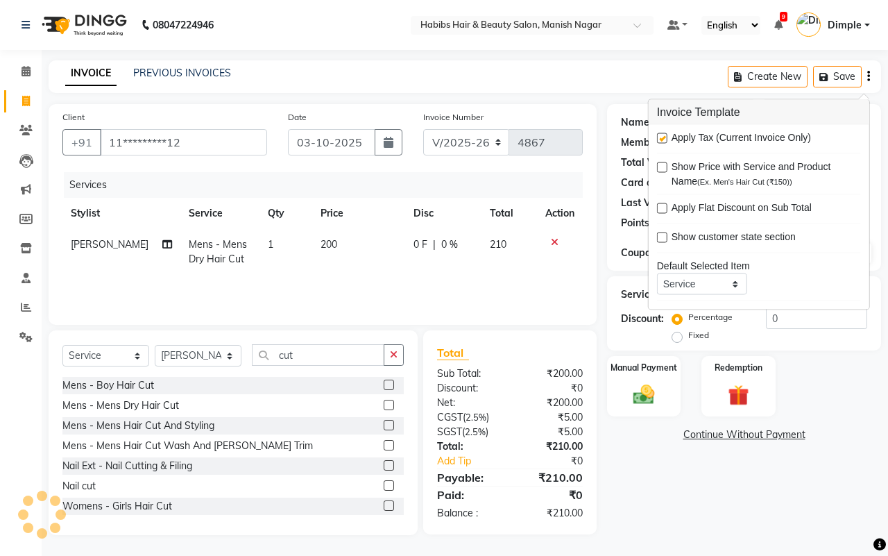
click at [660, 135] on label at bounding box center [662, 138] width 10 height 10
click at [660, 135] on input "checkbox" at bounding box center [661, 139] width 9 height 9
checkbox input "false"
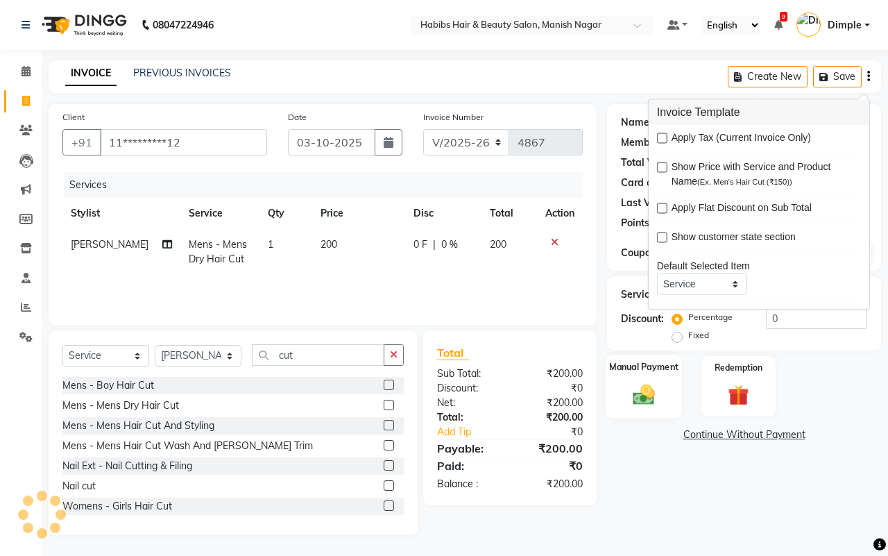
click at [659, 414] on div "Manual Payment" at bounding box center [644, 387] width 77 height 64
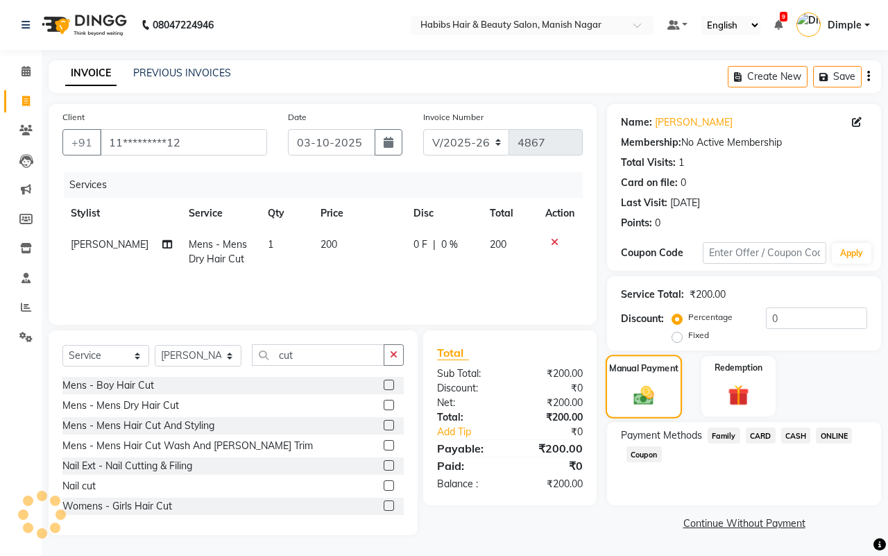
click at [653, 409] on div "Manual Payment" at bounding box center [644, 387] width 77 height 64
click at [834, 434] on span "ONLINE" at bounding box center [834, 435] width 36 height 16
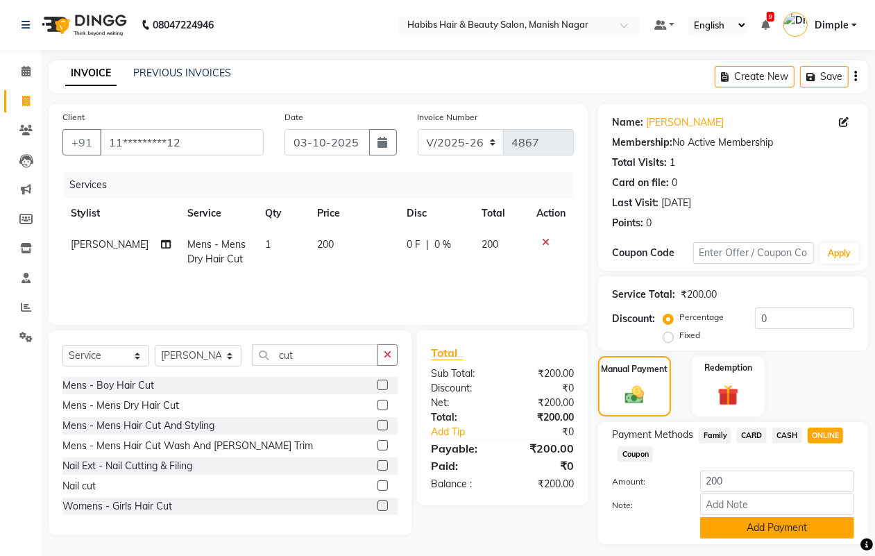
click at [770, 525] on button "Add Payment" at bounding box center [777, 528] width 154 height 22
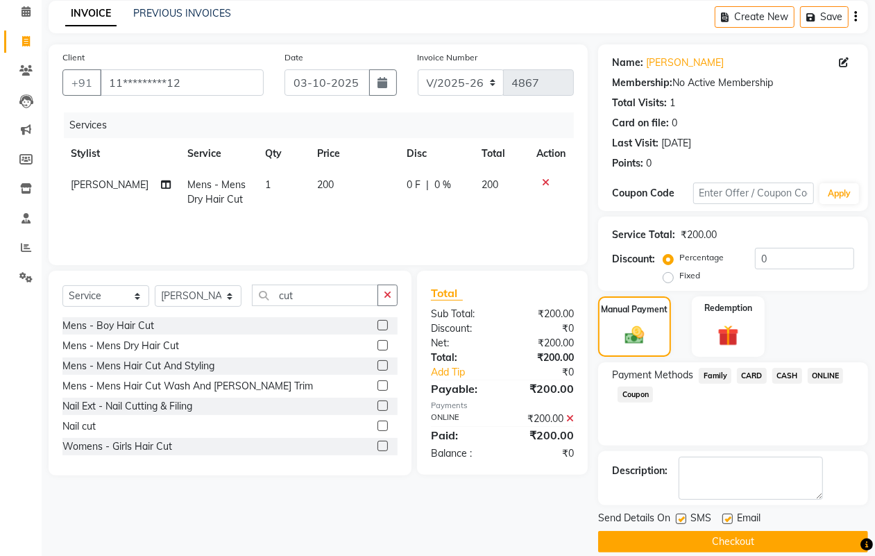
scroll to position [77, 0]
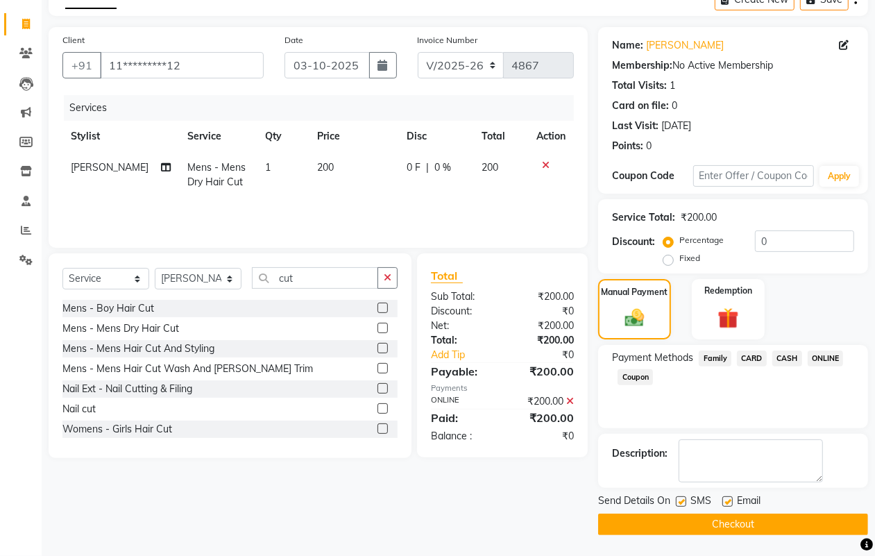
click at [772, 523] on button "Checkout" at bounding box center [733, 525] width 270 height 22
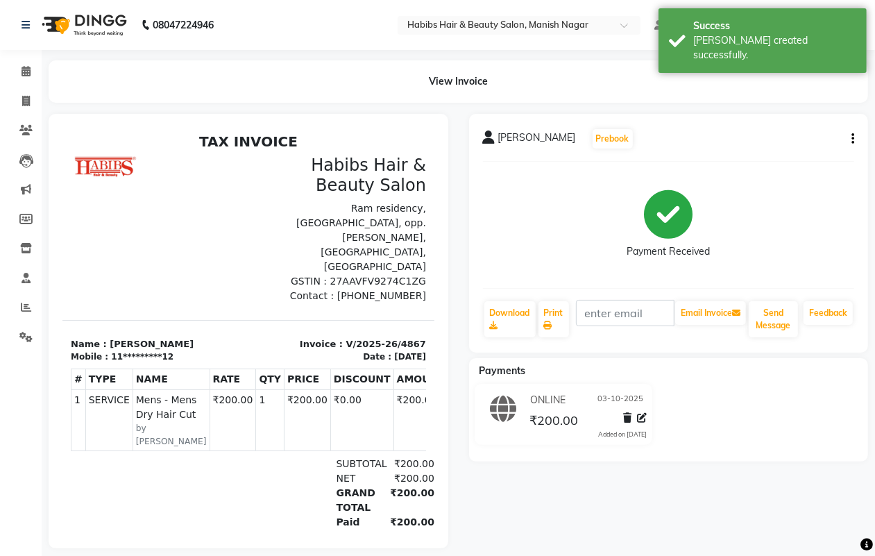
select select "service"
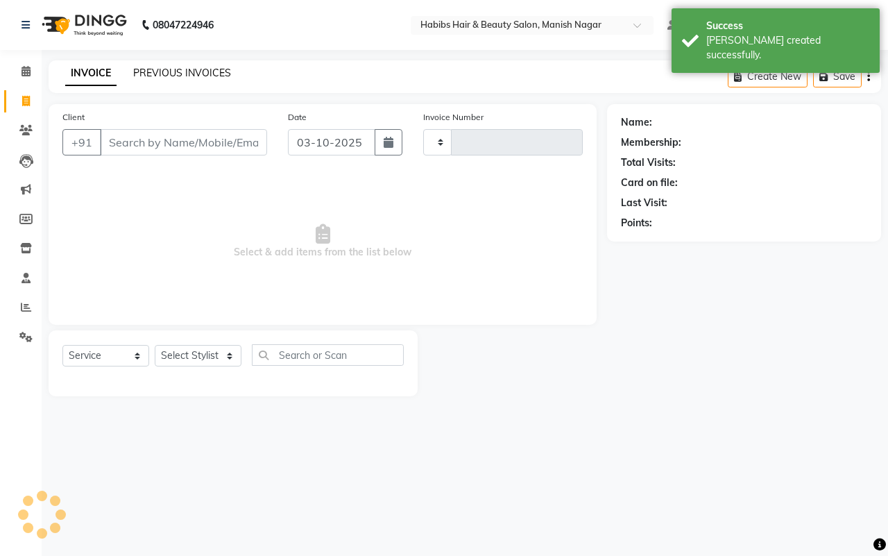
type input "4868"
click at [137, 74] on link "PREVIOUS INVOICES" at bounding box center [182, 73] width 98 height 12
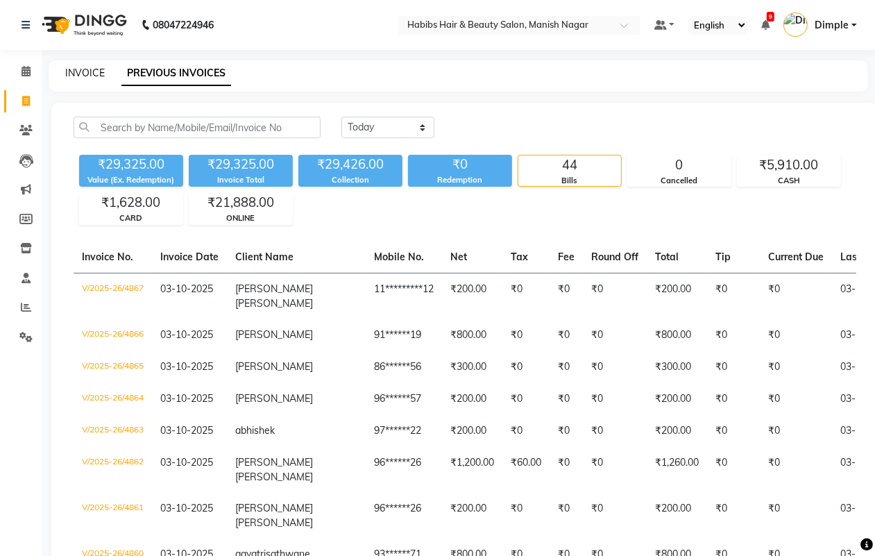
click at [84, 74] on link "INVOICE" at bounding box center [85, 73] width 40 height 12
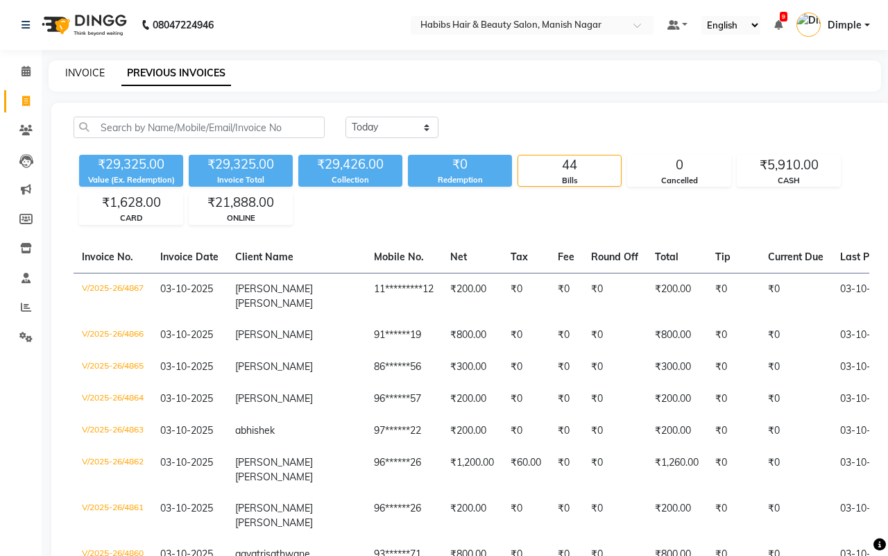
select select "3804"
select select "service"
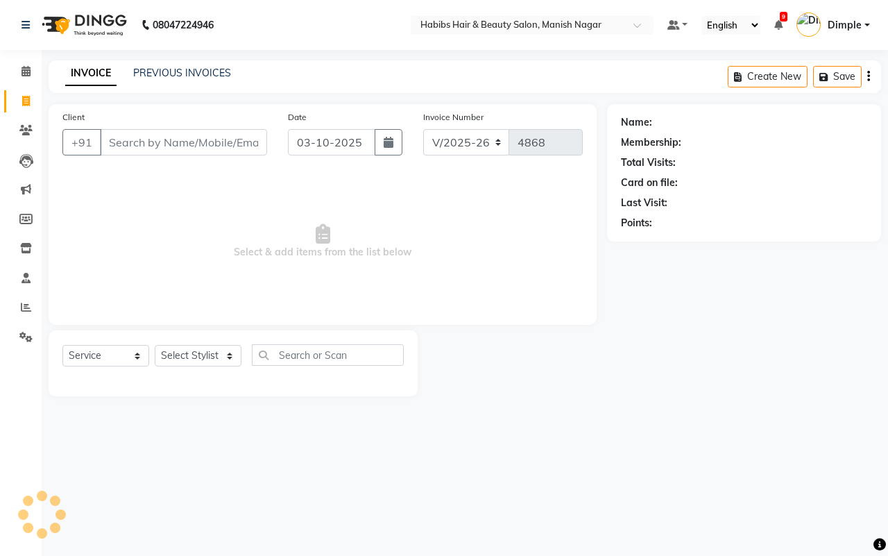
click at [122, 141] on input "Client" at bounding box center [183, 142] width 167 height 26
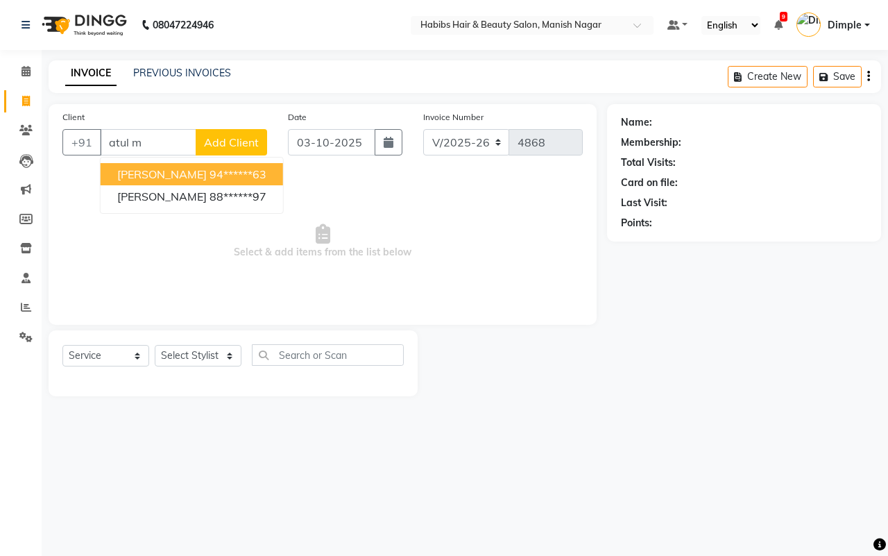
click at [210, 177] on ngb-highlight "94******63" at bounding box center [238, 174] width 57 height 14
type input "94******63"
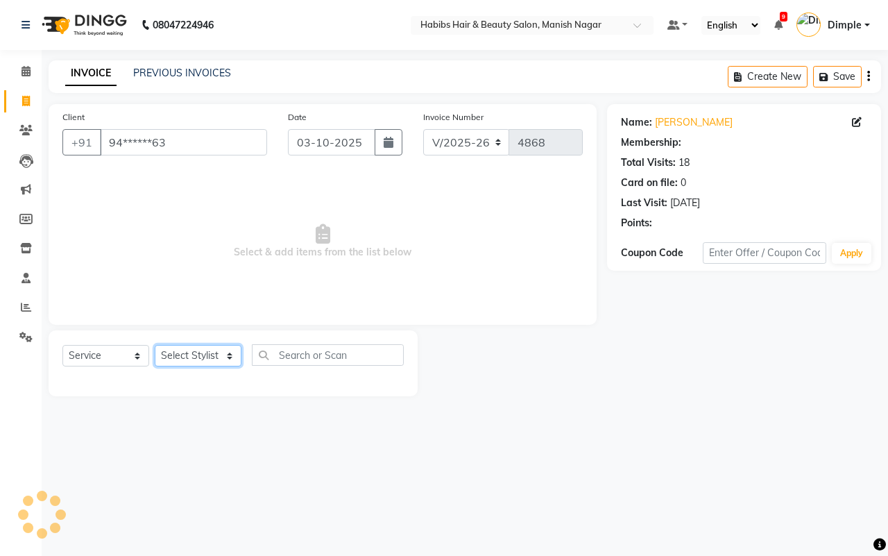
click at [196, 365] on select "Select Stylist [PERSON_NAME] [PERSON_NAME] [PERSON_NAME] [PERSON_NAME] Sachin […" at bounding box center [198, 356] width 87 height 22
select select "34633"
click at [155, 345] on select "Select Stylist [PERSON_NAME] [PERSON_NAME] [PERSON_NAME] [PERSON_NAME] Sachin […" at bounding box center [198, 356] width 87 height 22
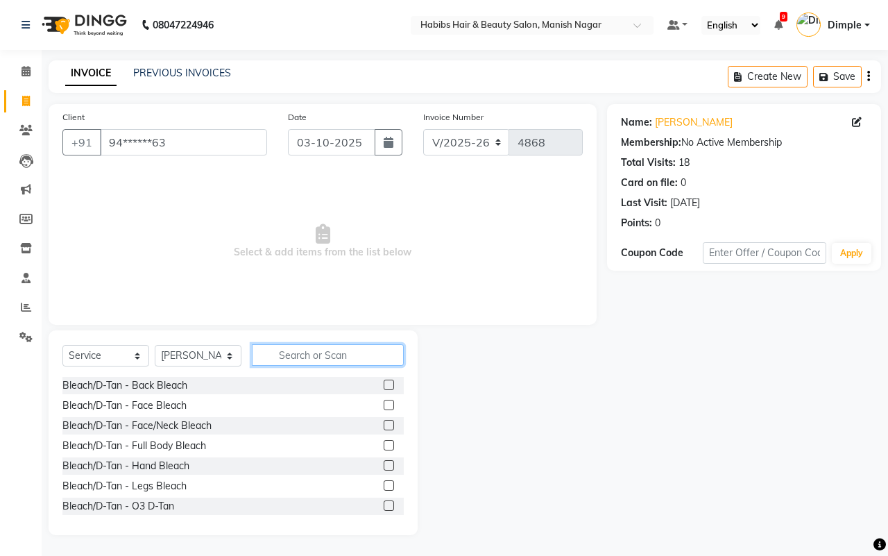
click at [279, 349] on input "text" at bounding box center [328, 355] width 152 height 22
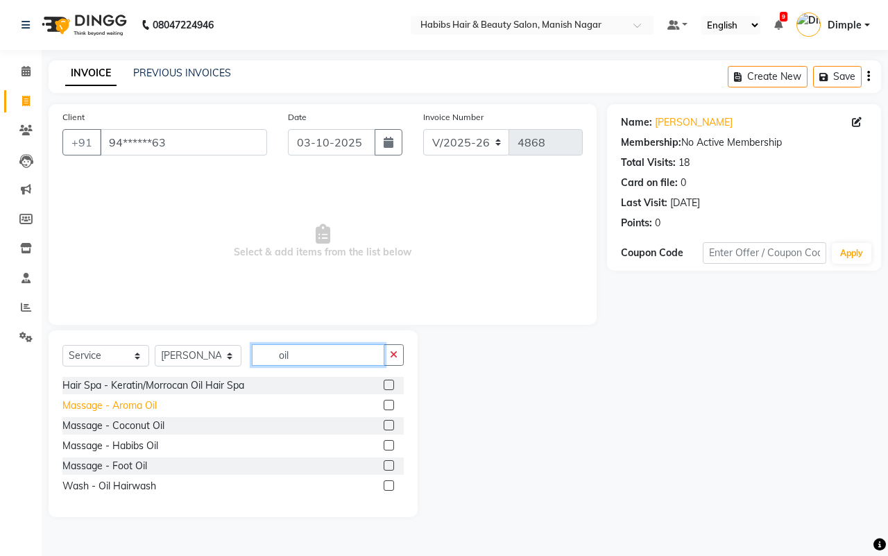
type input "oil"
click at [146, 405] on div "Massage - Aroma Oil" at bounding box center [109, 405] width 94 height 15
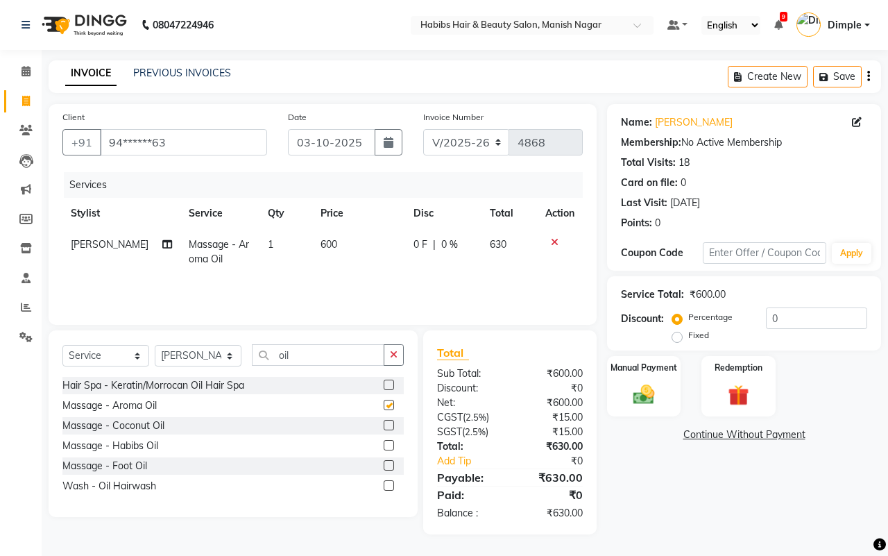
checkbox input "false"
click at [654, 390] on img at bounding box center [644, 395] width 36 height 26
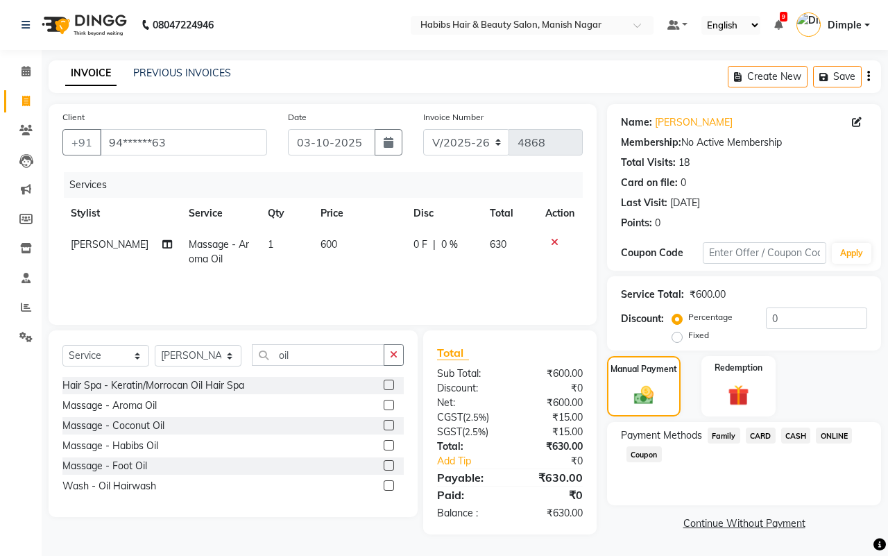
click at [833, 434] on span "ONLINE" at bounding box center [834, 435] width 36 height 16
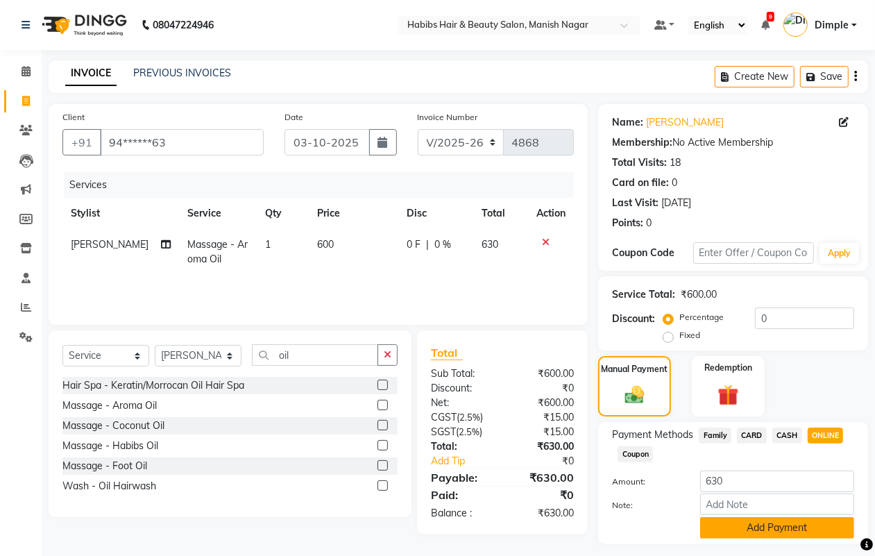
click at [781, 527] on button "Add Payment" at bounding box center [777, 528] width 154 height 22
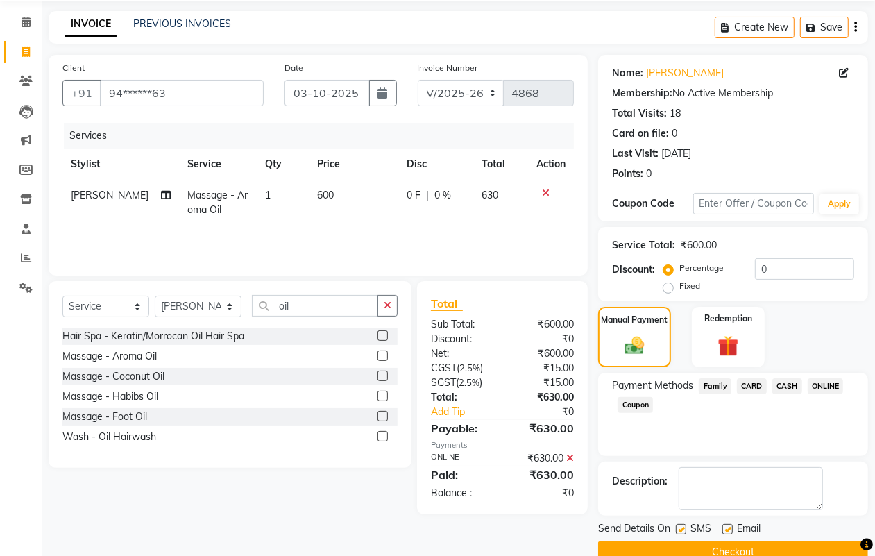
scroll to position [77, 0]
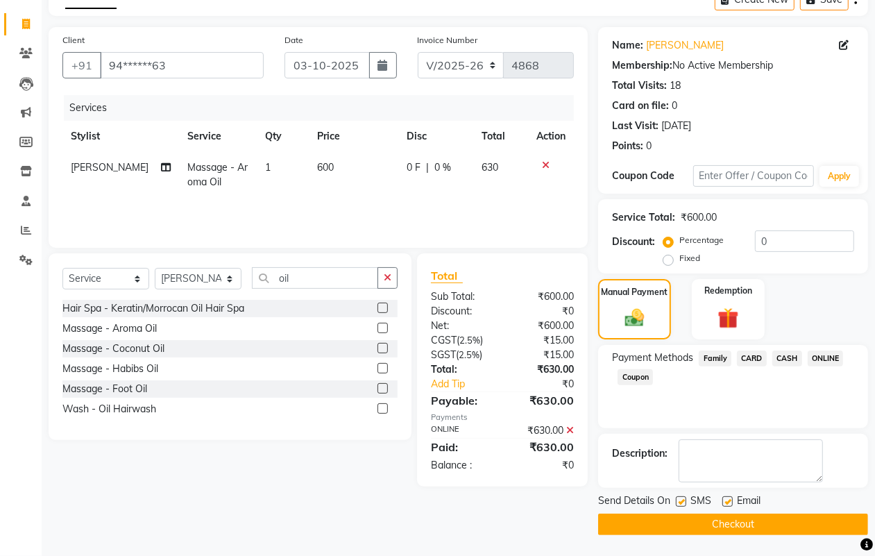
click at [776, 528] on button "Checkout" at bounding box center [733, 525] width 270 height 22
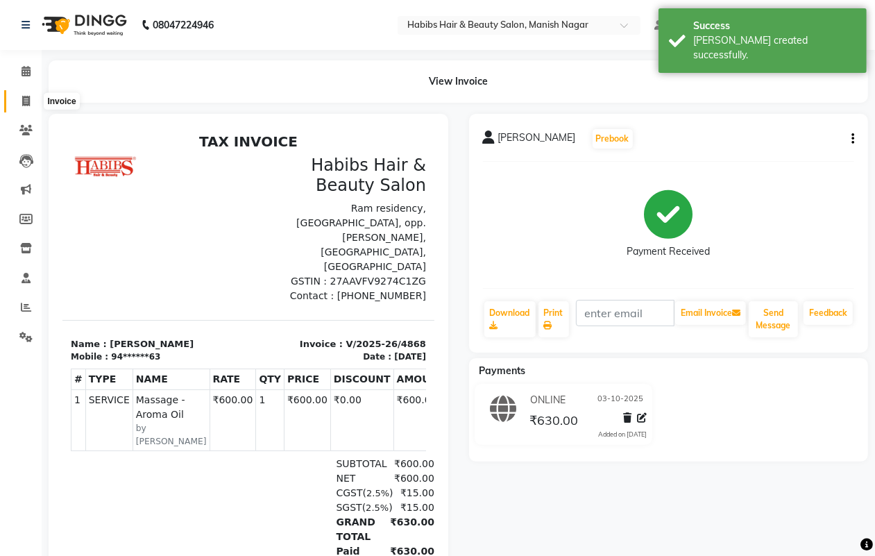
drag, startPoint x: 26, startPoint y: 99, endPoint x: 35, endPoint y: 112, distance: 15.6
click at [26, 99] on icon at bounding box center [26, 101] width 8 height 10
select select "3804"
select select "service"
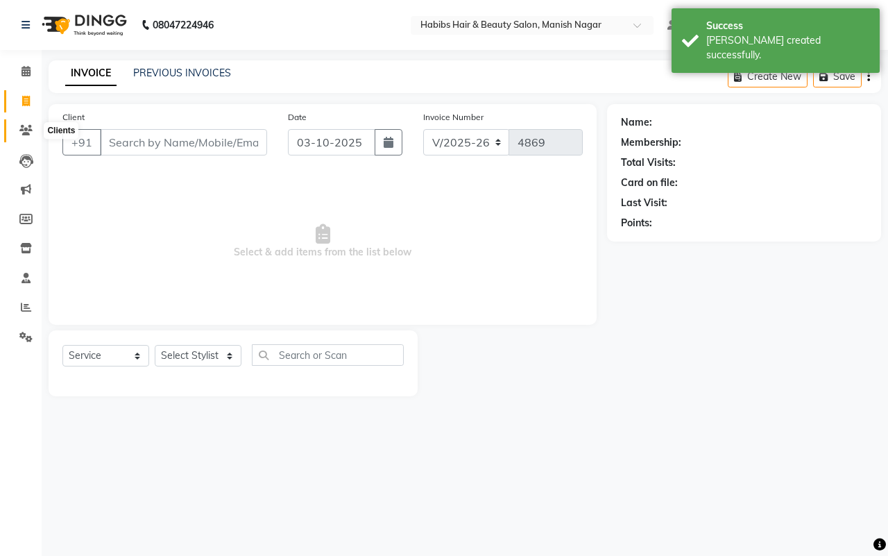
click at [25, 127] on icon at bounding box center [25, 130] width 13 height 10
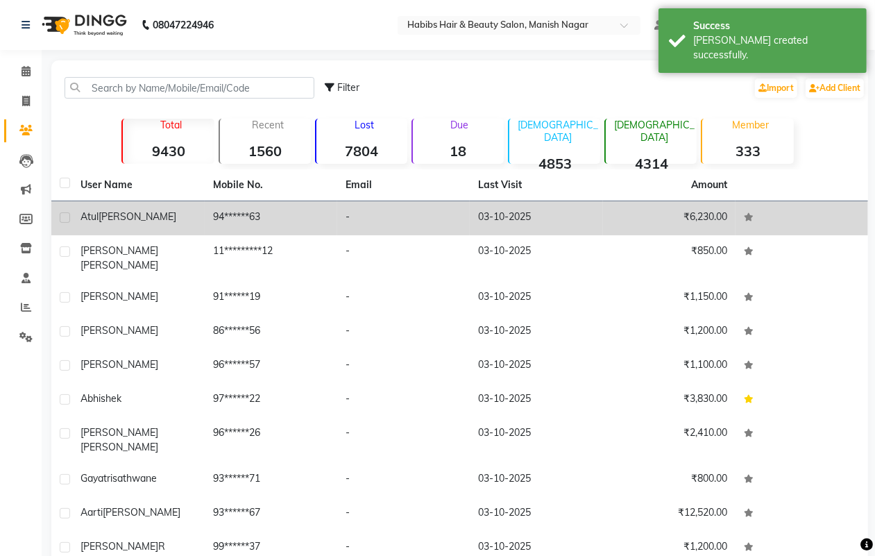
click at [129, 219] on span "[PERSON_NAME]" at bounding box center [138, 216] width 78 height 12
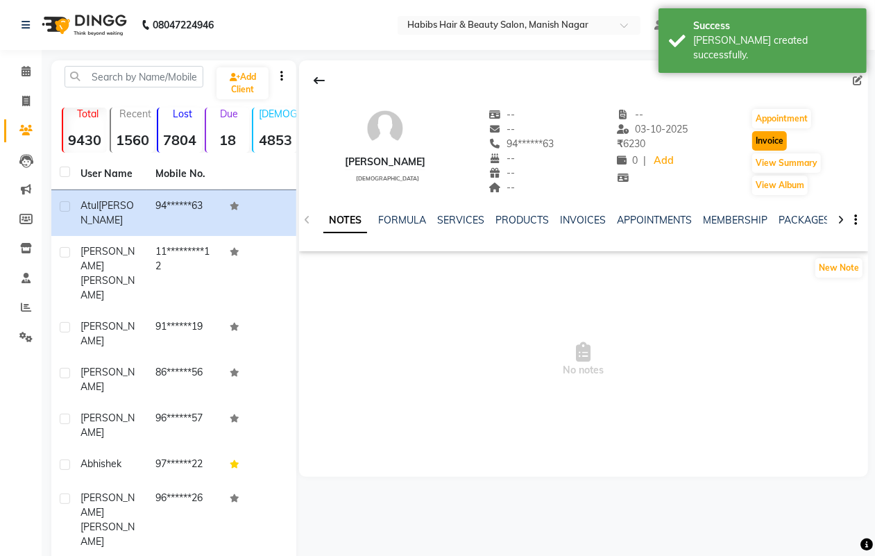
click at [765, 148] on button "Invoice" at bounding box center [769, 140] width 35 height 19
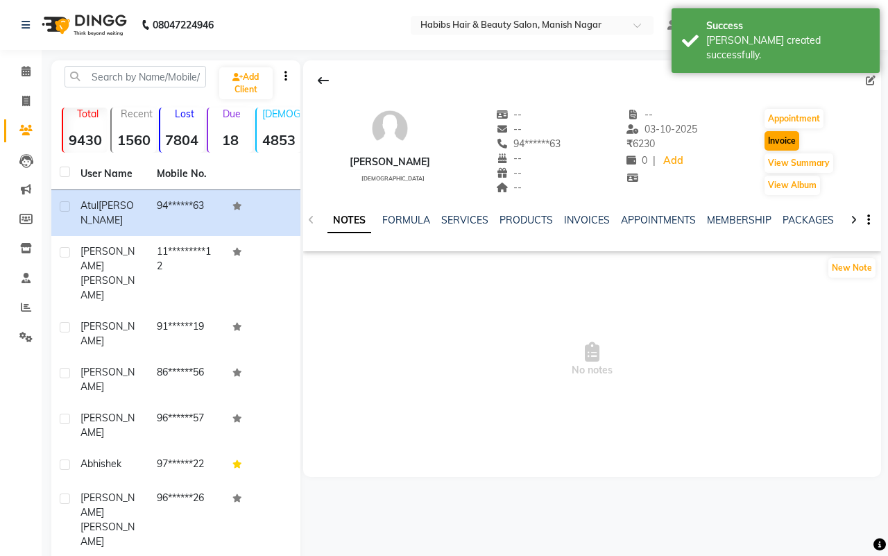
select select "3804"
select select "service"
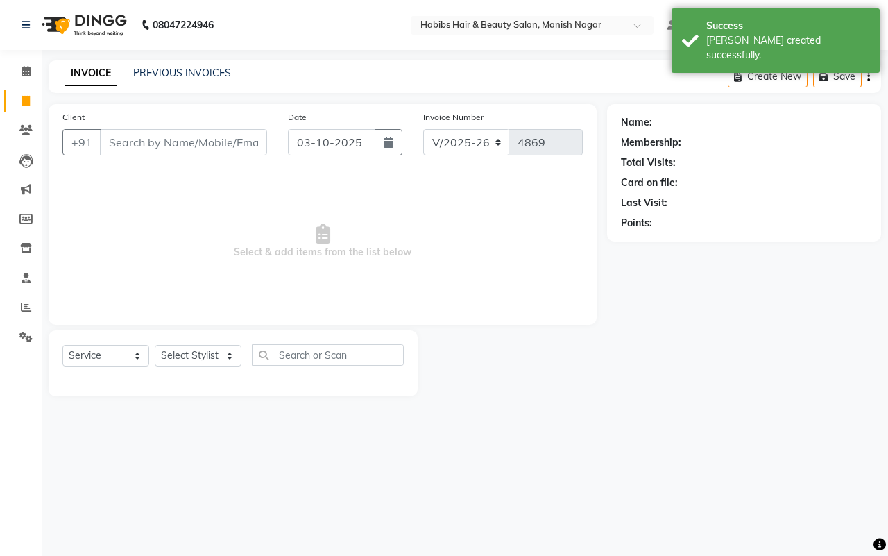
type input "94******63"
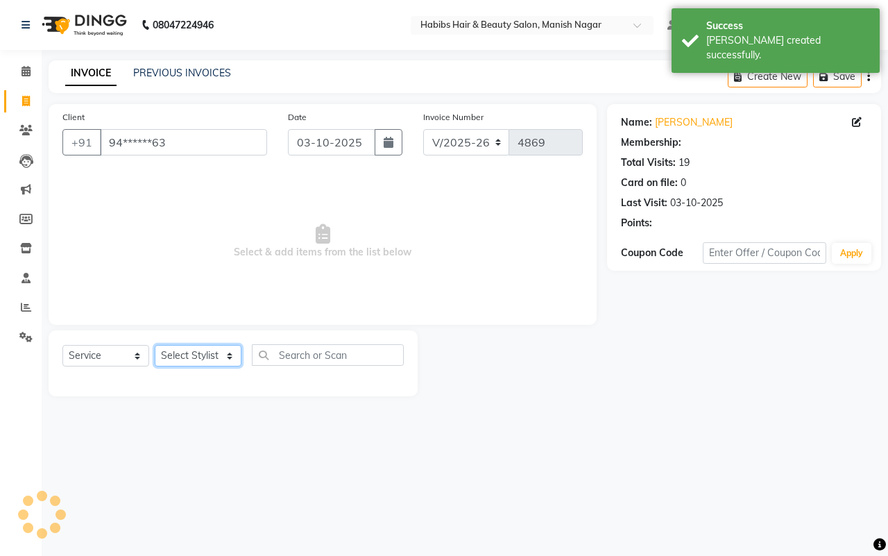
click at [186, 351] on select "Select Stylist [PERSON_NAME] [PERSON_NAME] [PERSON_NAME] [PERSON_NAME] Sachin […" at bounding box center [198, 356] width 87 height 22
select select "34633"
click at [155, 345] on select "Select Stylist [PERSON_NAME] [PERSON_NAME] [PERSON_NAME] [PERSON_NAME] Sachin […" at bounding box center [198, 356] width 87 height 22
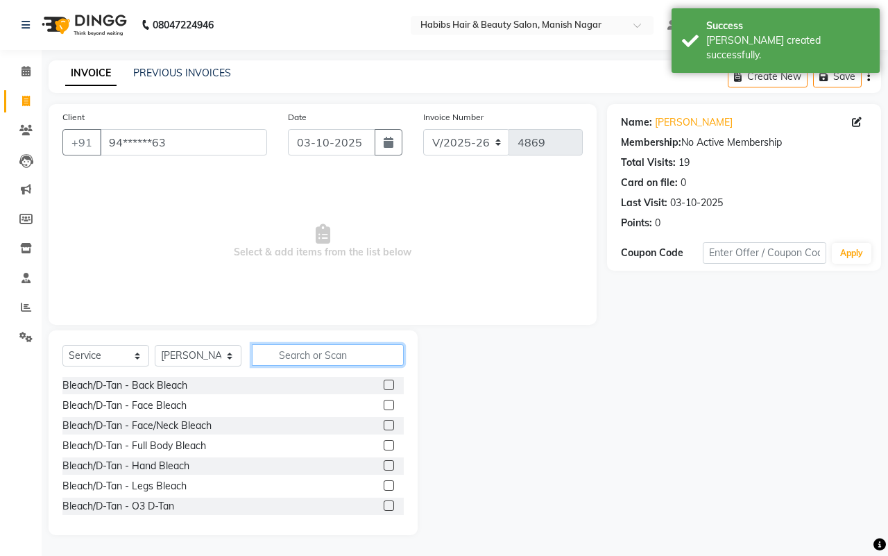
click at [288, 355] on input "text" at bounding box center [328, 355] width 152 height 22
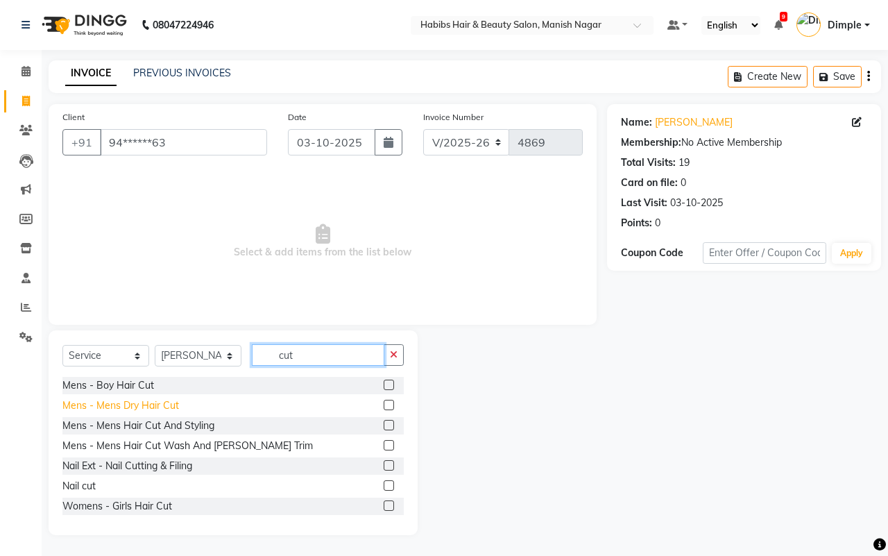
type input "cut"
click at [174, 404] on div "Mens - Mens Dry Hair Cut" at bounding box center [120, 405] width 117 height 15
checkbox input "false"
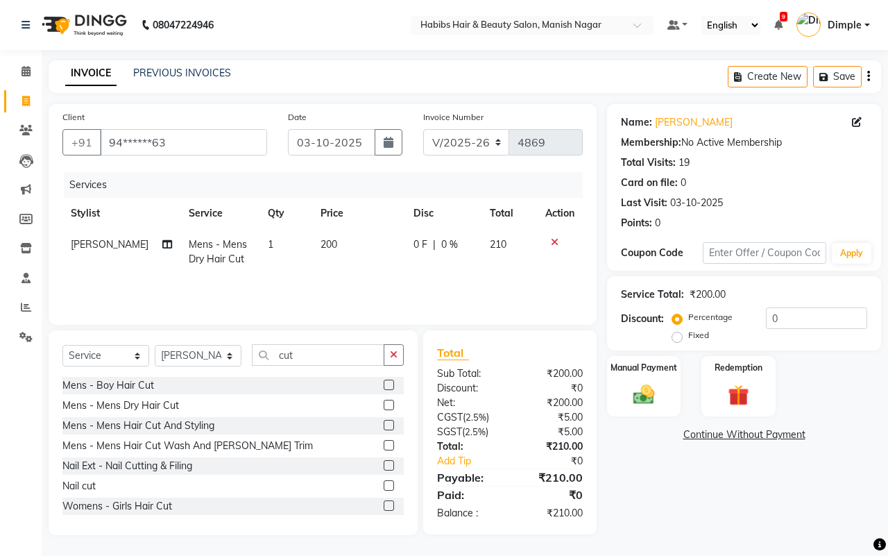
click at [869, 77] on button "button" at bounding box center [868, 76] width 3 height 33
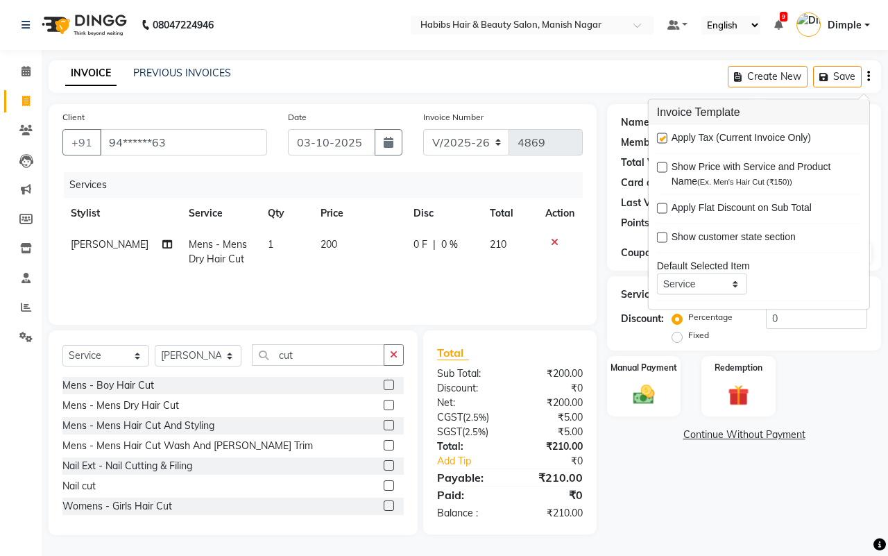
click at [663, 137] on label at bounding box center [662, 138] width 10 height 10
click at [663, 137] on input "checkbox" at bounding box center [661, 139] width 9 height 9
checkbox input "false"
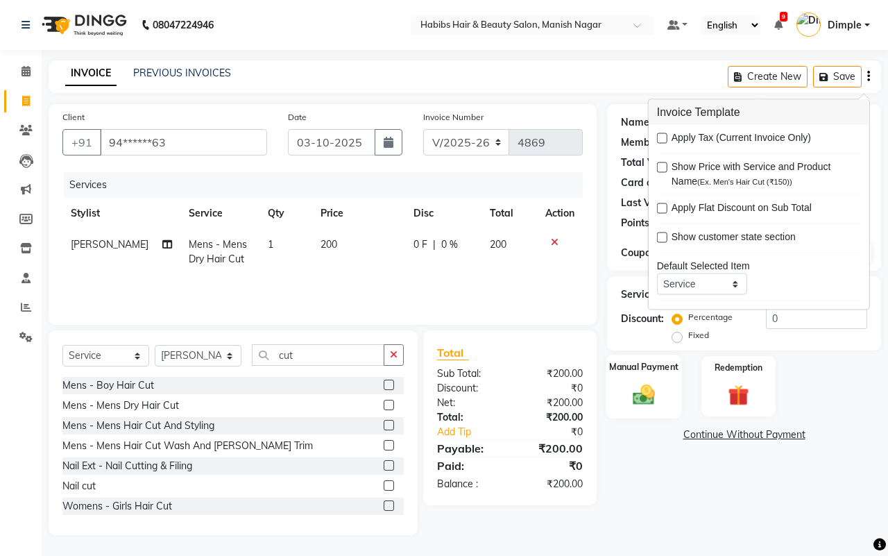
click at [634, 392] on img at bounding box center [644, 395] width 36 height 26
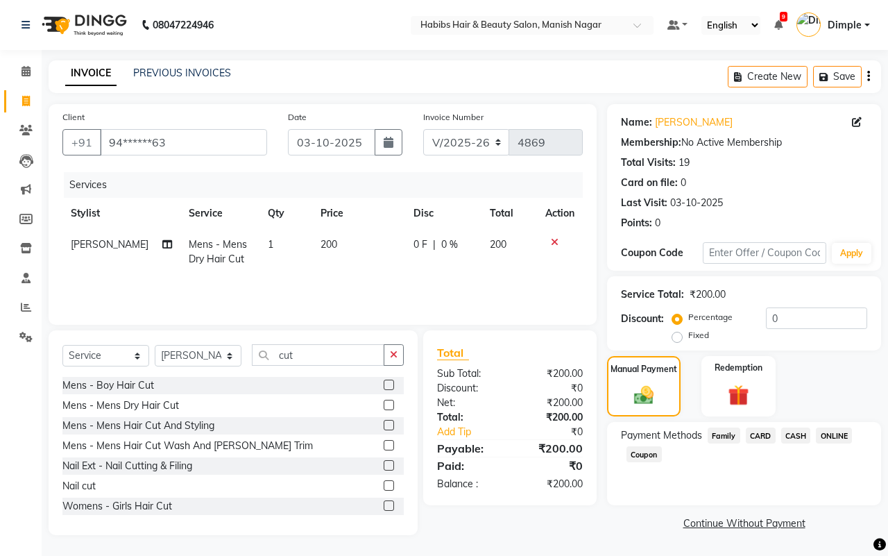
click at [835, 435] on span "ONLINE" at bounding box center [834, 435] width 36 height 16
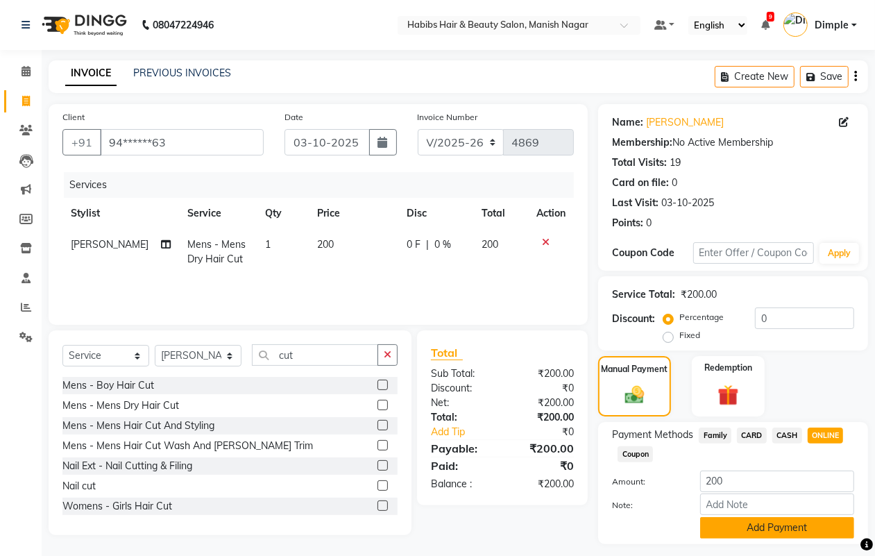
click at [743, 522] on button "Add Payment" at bounding box center [777, 528] width 154 height 22
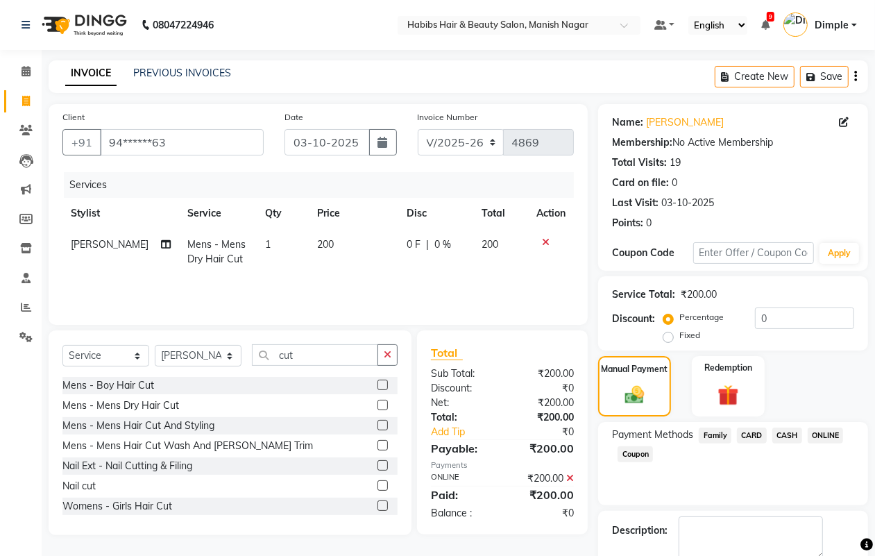
scroll to position [77, 0]
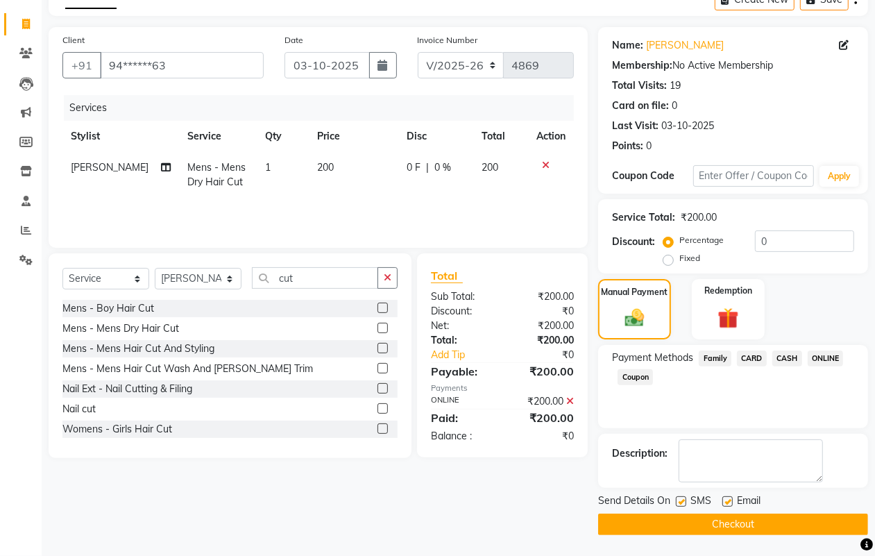
click at [740, 526] on button "Checkout" at bounding box center [733, 525] width 270 height 22
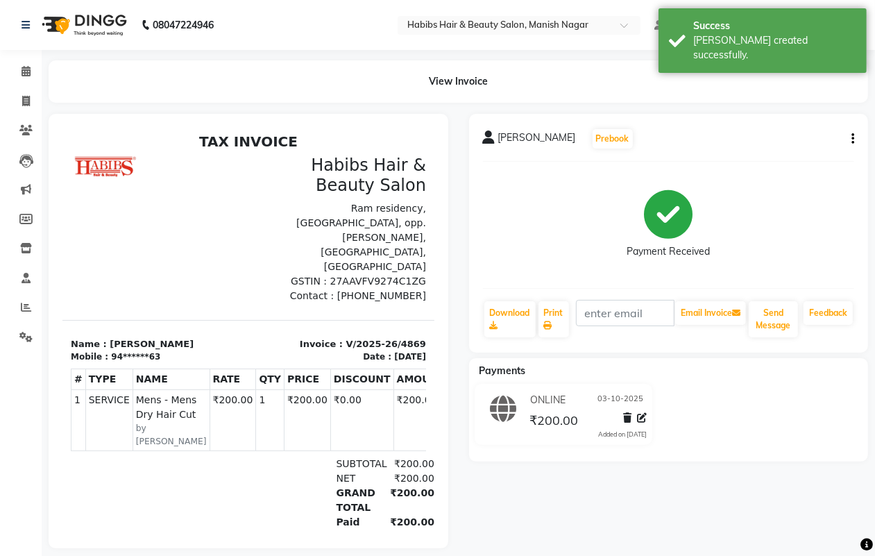
select select "service"
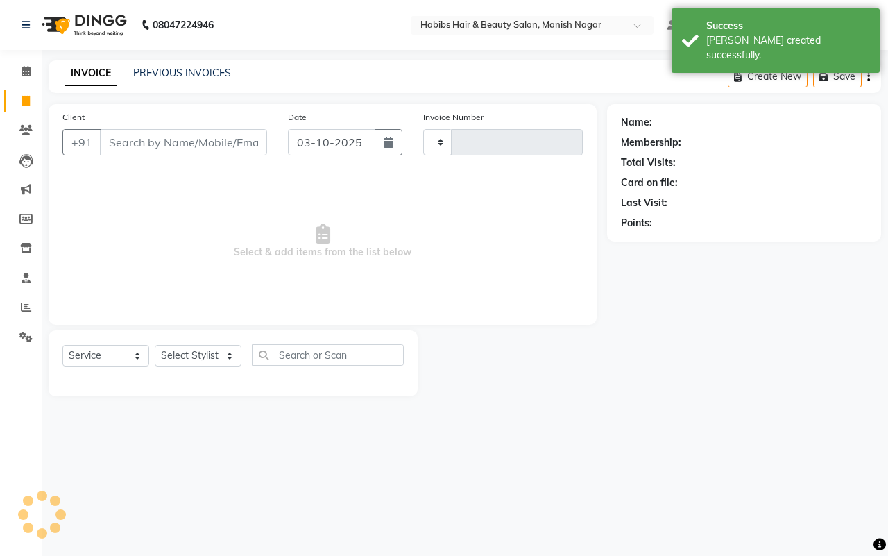
type input "4870"
select select "3804"
type input "94******63"
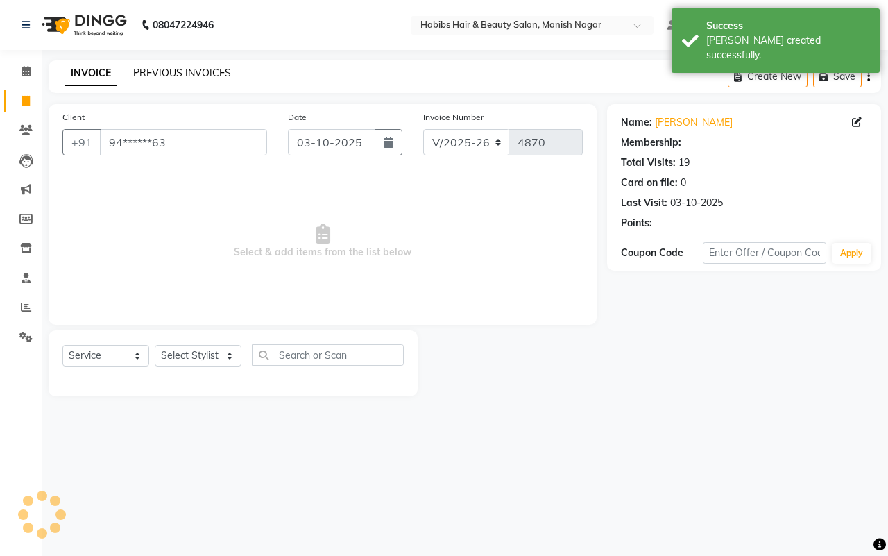
click at [151, 71] on link "PREVIOUS INVOICES" at bounding box center [182, 73] width 98 height 12
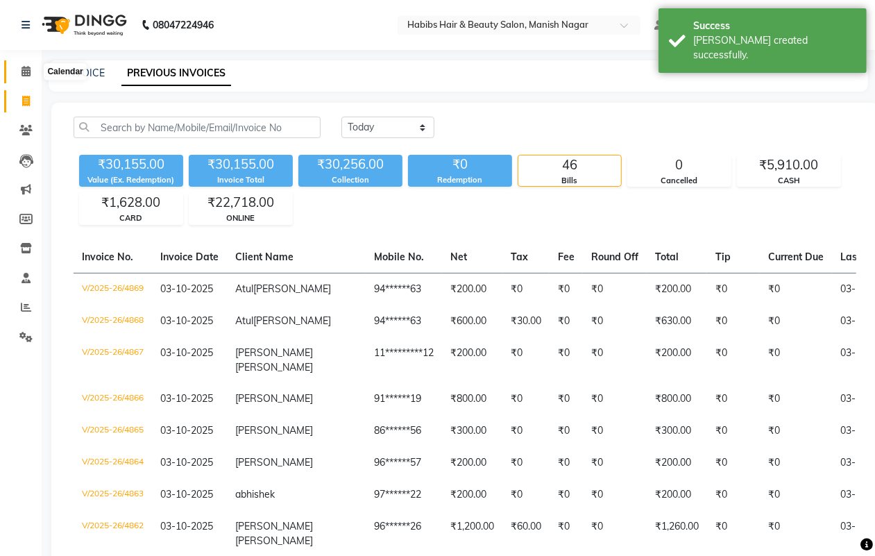
click at [24, 68] on icon at bounding box center [26, 71] width 9 height 10
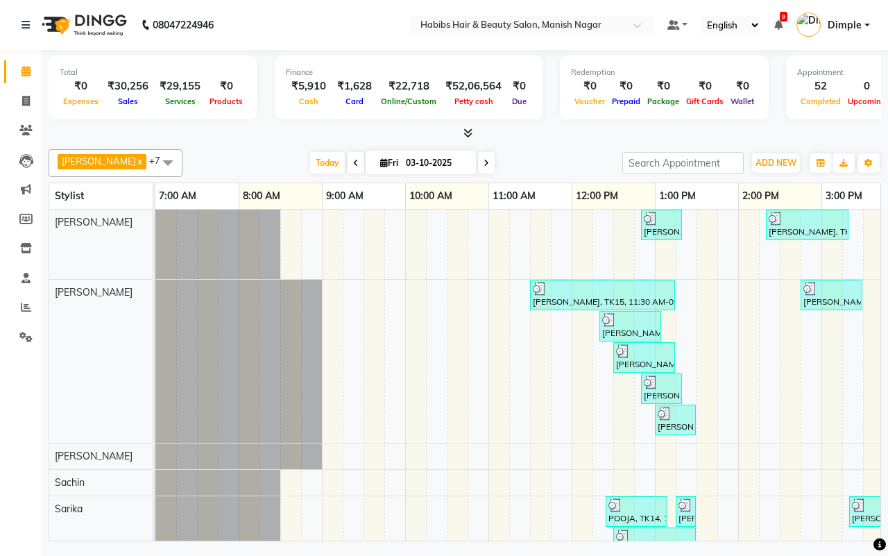
click at [543, 158] on div "[DATE] [DATE]" at bounding box center [402, 163] width 426 height 21
drag, startPoint x: 19, startPoint y: 99, endPoint x: 42, endPoint y: 112, distance: 26.4
click at [19, 99] on span at bounding box center [26, 102] width 24 height 16
select select "3804"
select select "service"
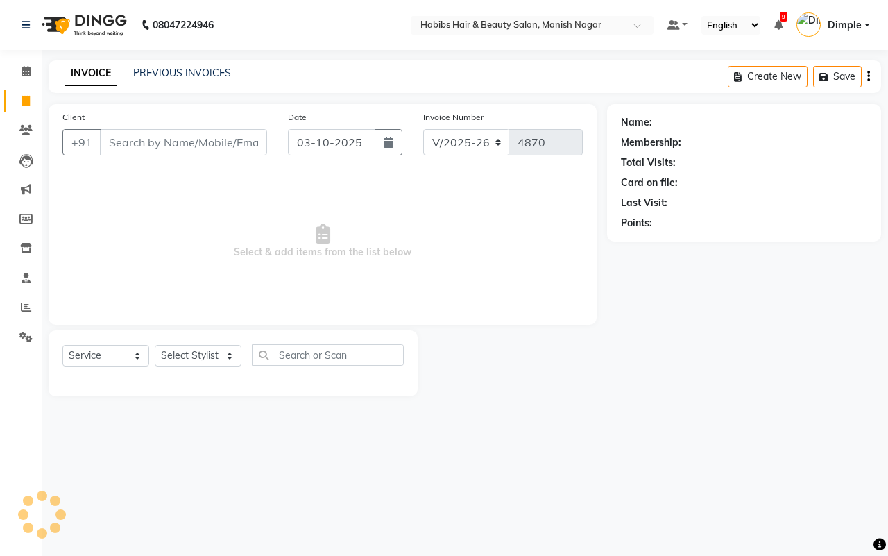
click at [182, 141] on input "Client" at bounding box center [183, 142] width 167 height 26
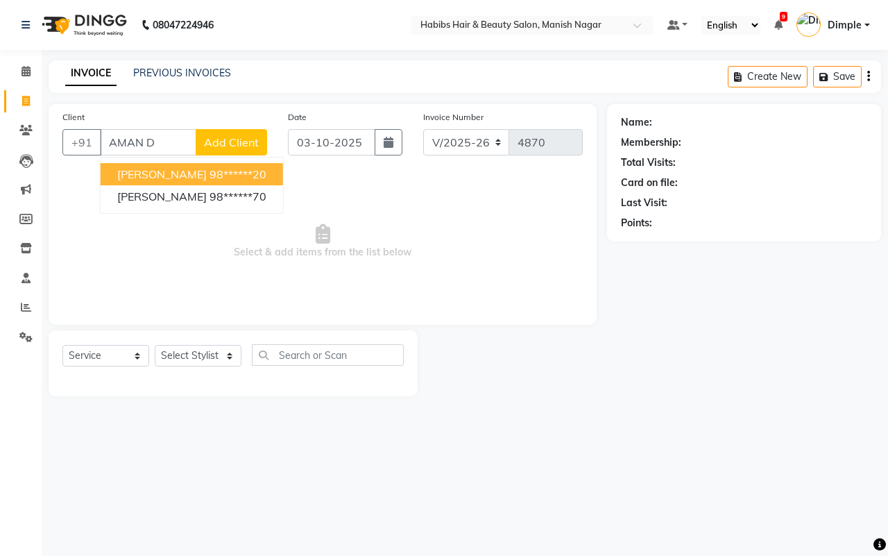
click at [232, 174] on ngb-highlight "98******20" at bounding box center [238, 174] width 57 height 14
type input "98******20"
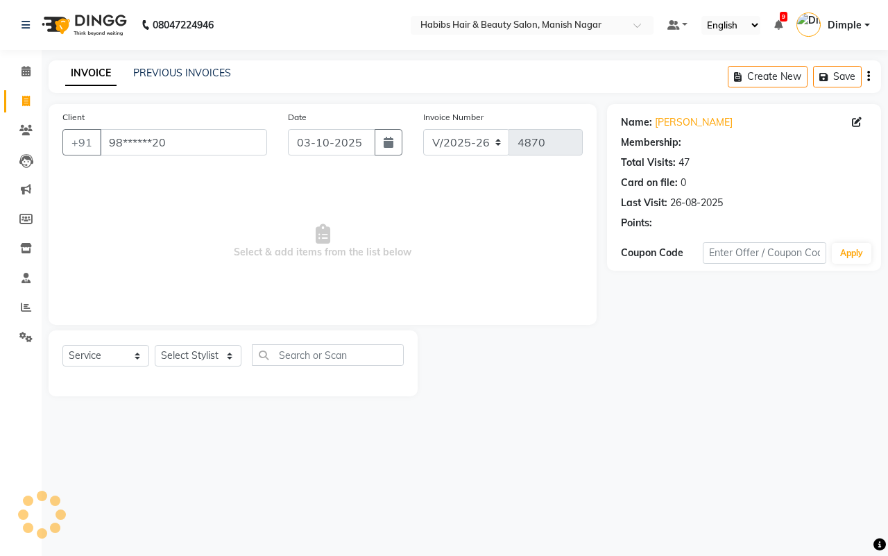
select select "1: Object"
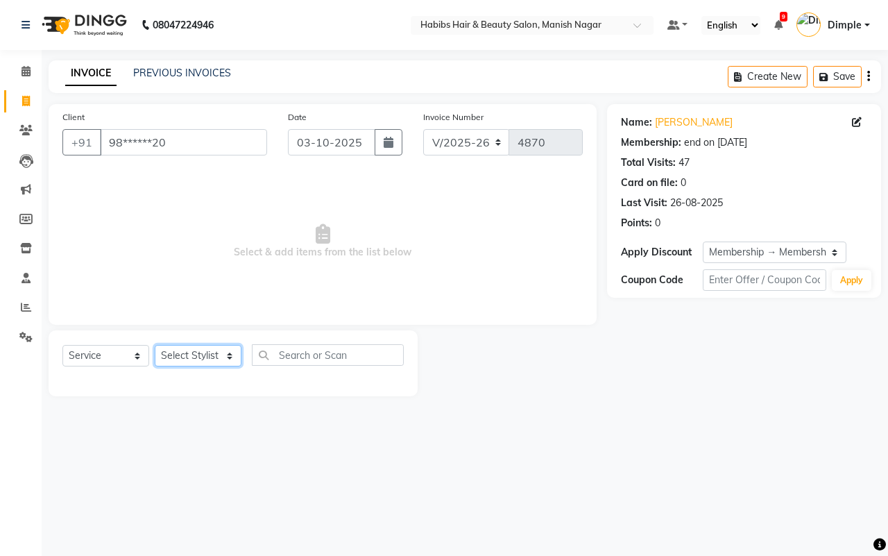
click at [198, 350] on select "Select Stylist [PERSON_NAME] [PERSON_NAME] [PERSON_NAME] [PERSON_NAME] Sachin […" at bounding box center [198, 356] width 87 height 22
select select "18779"
click at [155, 345] on select "Select Stylist [PERSON_NAME] [PERSON_NAME] [PERSON_NAME] [PERSON_NAME] Sachin […" at bounding box center [198, 356] width 87 height 22
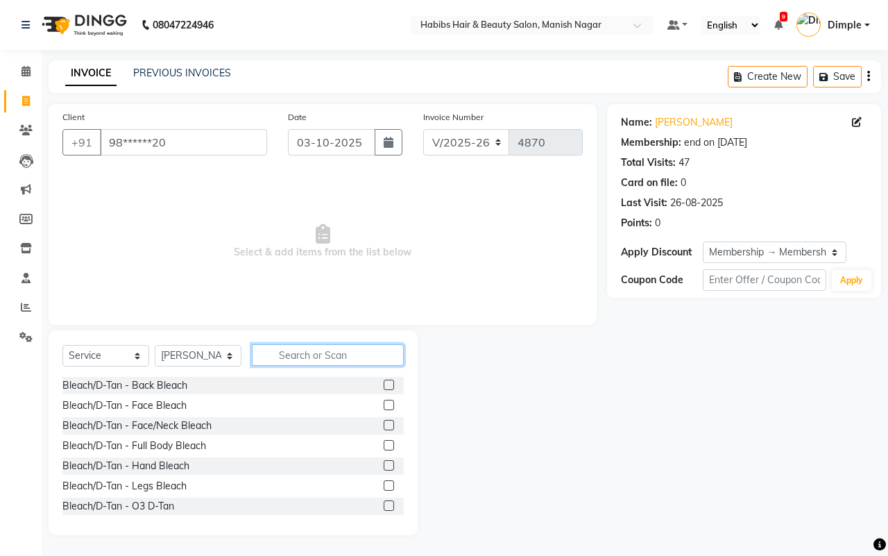
click at [324, 359] on input "text" at bounding box center [328, 355] width 152 height 22
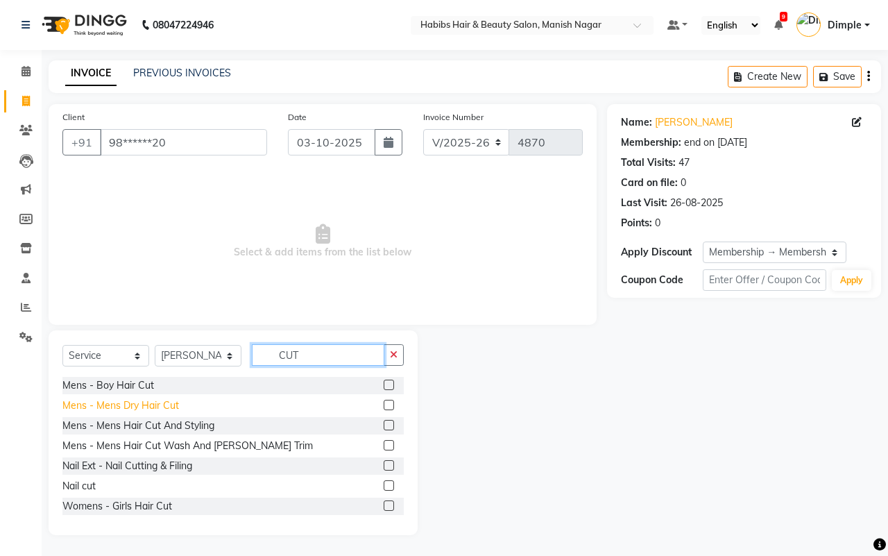
type input "CUT"
click at [162, 401] on div "Mens - Mens Dry Hair Cut" at bounding box center [120, 405] width 117 height 15
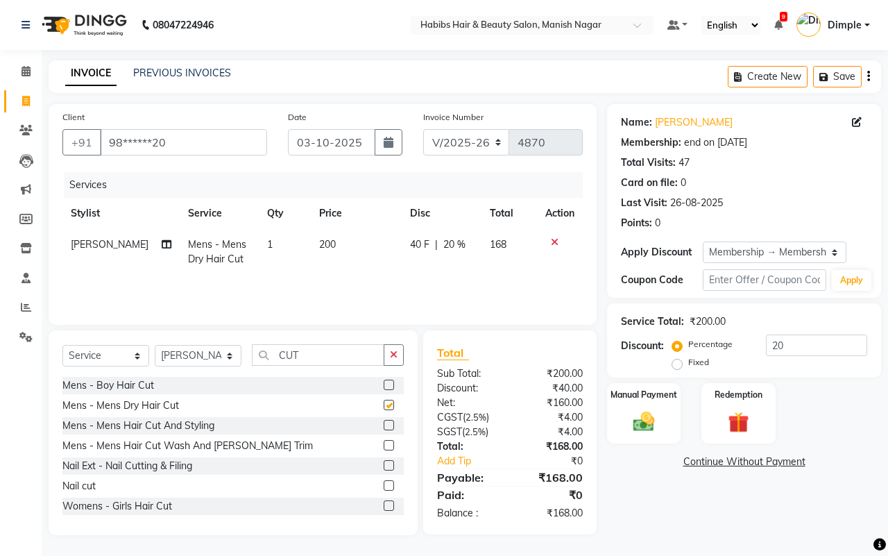
checkbox input "false"
click at [198, 427] on div "Mens - Mens Hair Cut And Styling" at bounding box center [138, 425] width 152 height 15
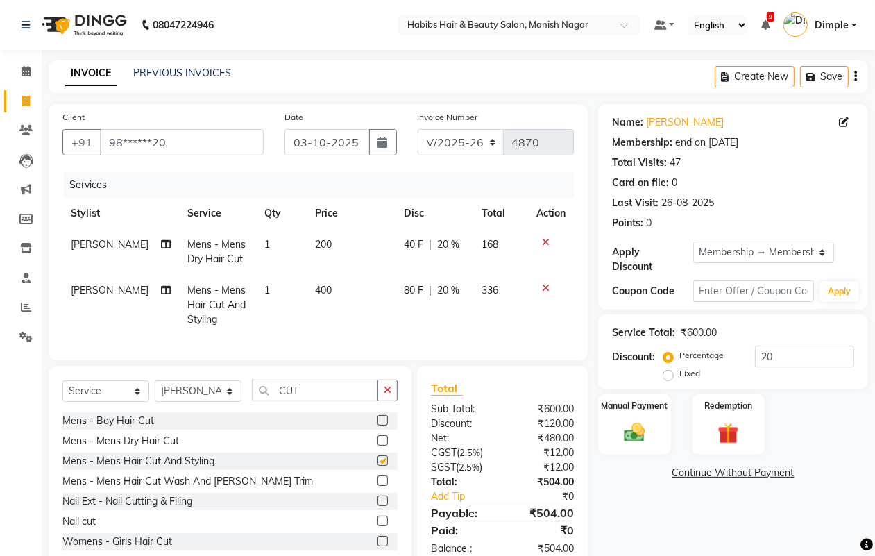
checkbox input "false"
click at [543, 239] on icon at bounding box center [546, 242] width 8 height 10
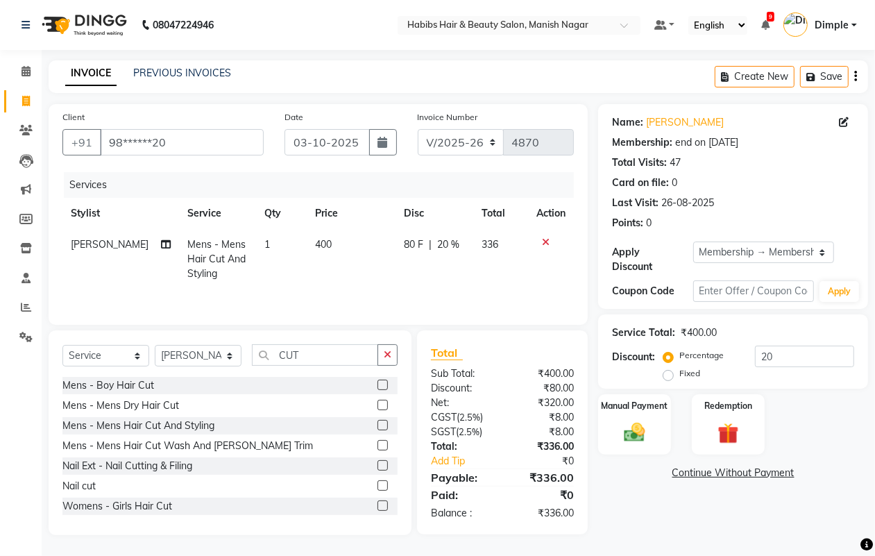
click at [326, 255] on td "400" at bounding box center [351, 259] width 89 height 60
select select "18779"
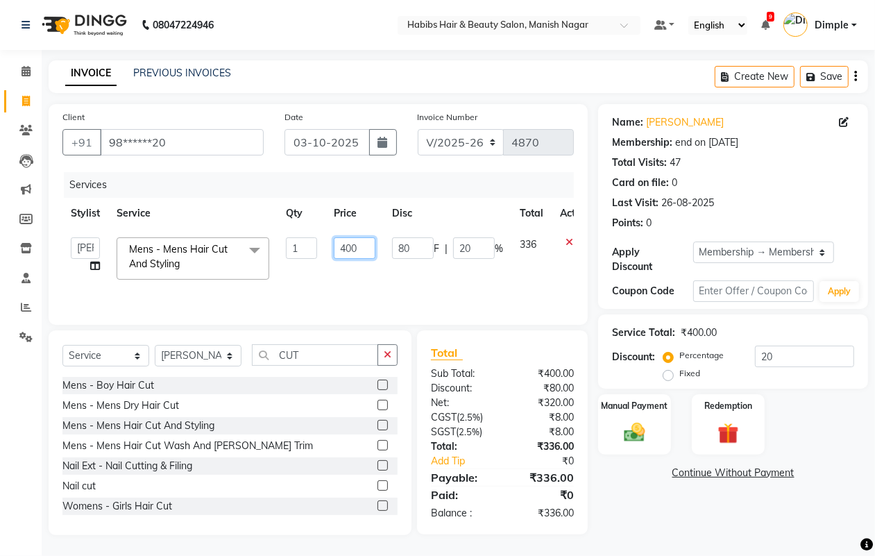
click at [334, 248] on input "400" at bounding box center [355, 248] width 42 height 22
type input "300"
click at [858, 78] on div "Create New Save" at bounding box center [791, 76] width 153 height 33
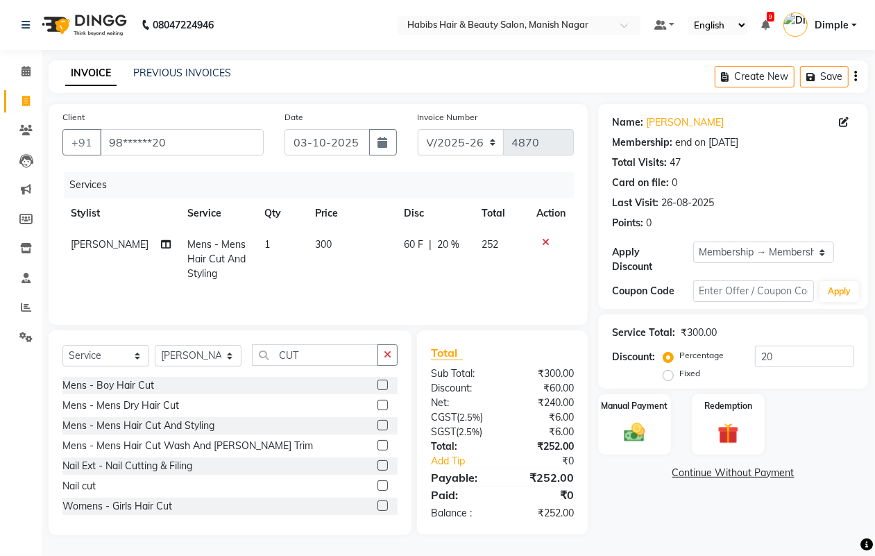
click at [852, 75] on div "Create New Save" at bounding box center [791, 76] width 153 height 33
click at [857, 75] on button "button" at bounding box center [855, 76] width 3 height 33
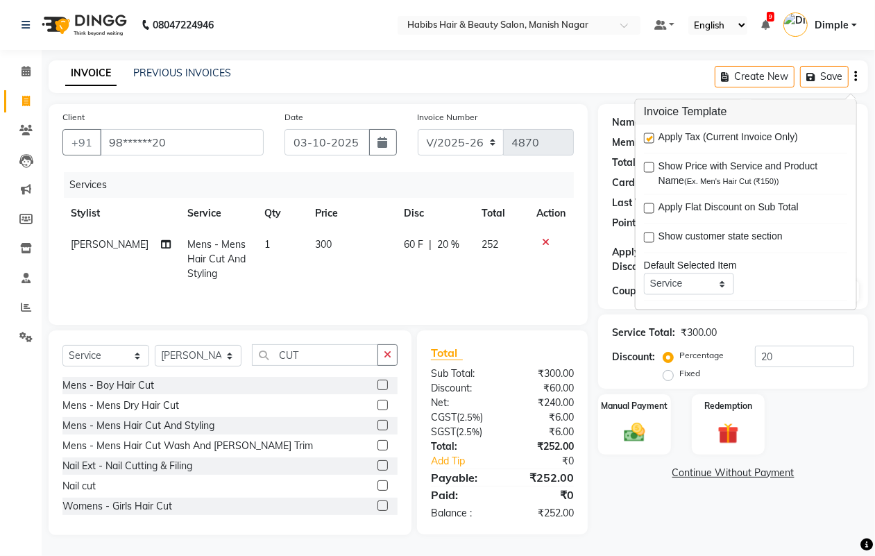
click at [649, 135] on label at bounding box center [649, 138] width 10 height 10
click at [649, 135] on input "checkbox" at bounding box center [648, 139] width 9 height 9
checkbox input "false"
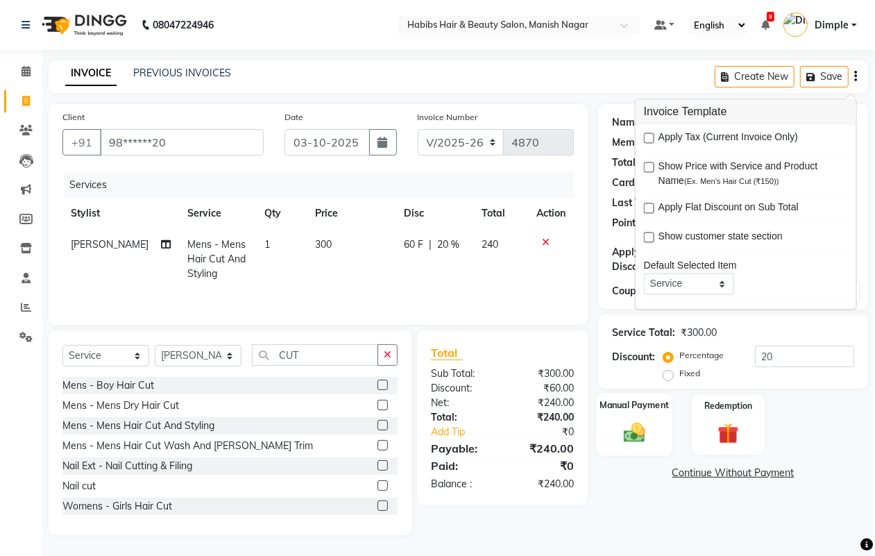
click at [630, 425] on img at bounding box center [634, 432] width 35 height 25
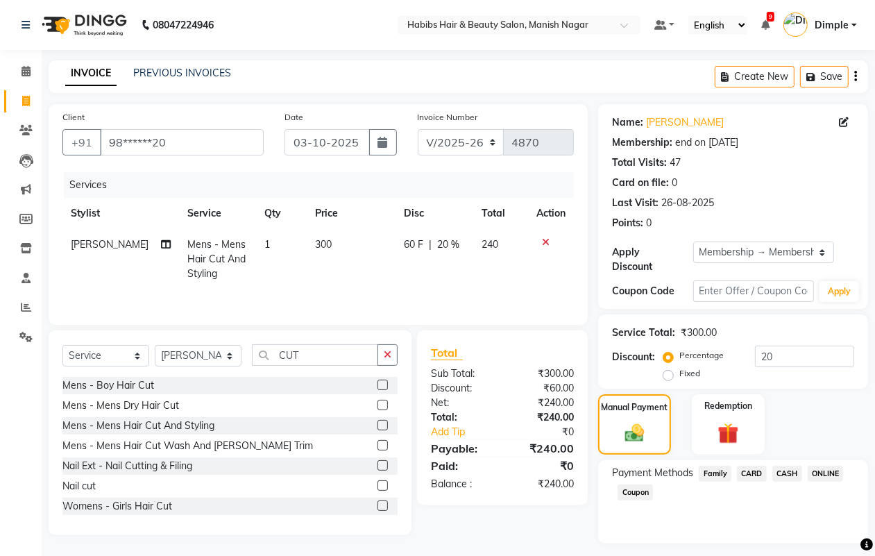
click at [835, 470] on span "ONLINE" at bounding box center [826, 474] width 36 height 16
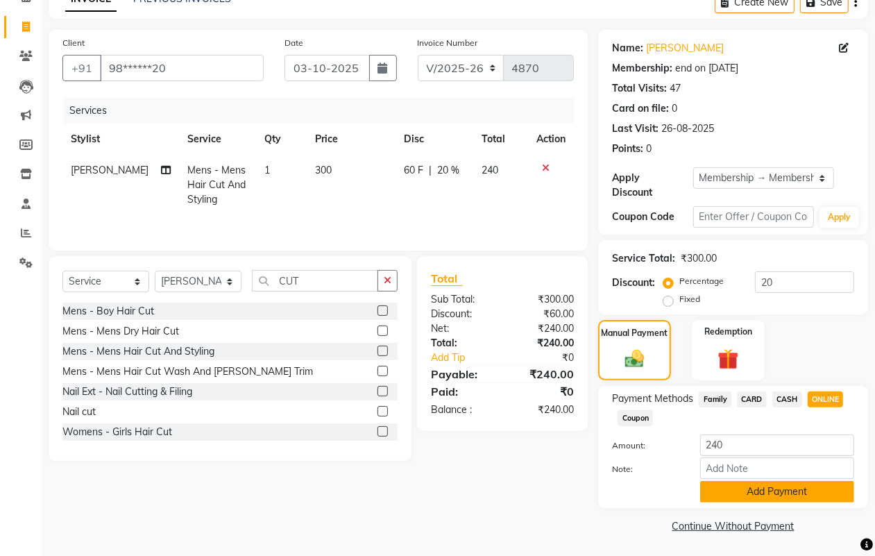
click at [772, 490] on button "Add Payment" at bounding box center [777, 492] width 154 height 22
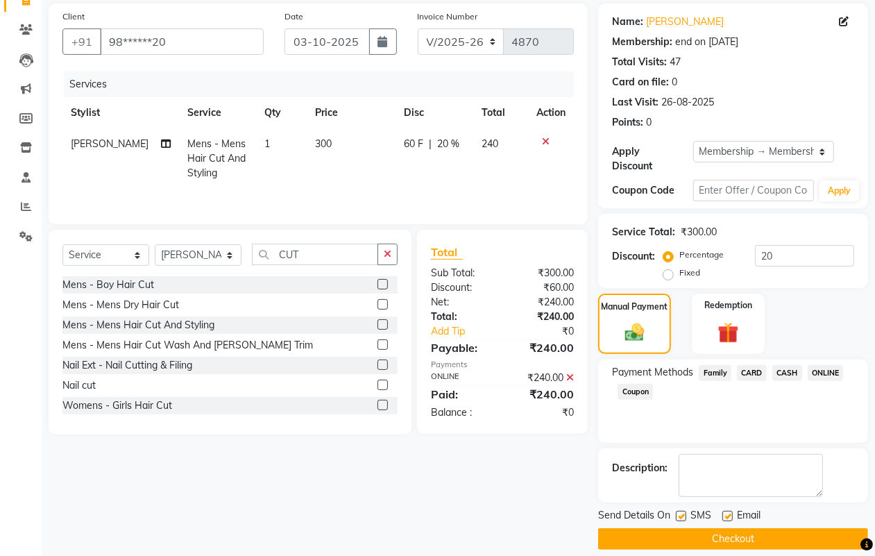
scroll to position [115, 0]
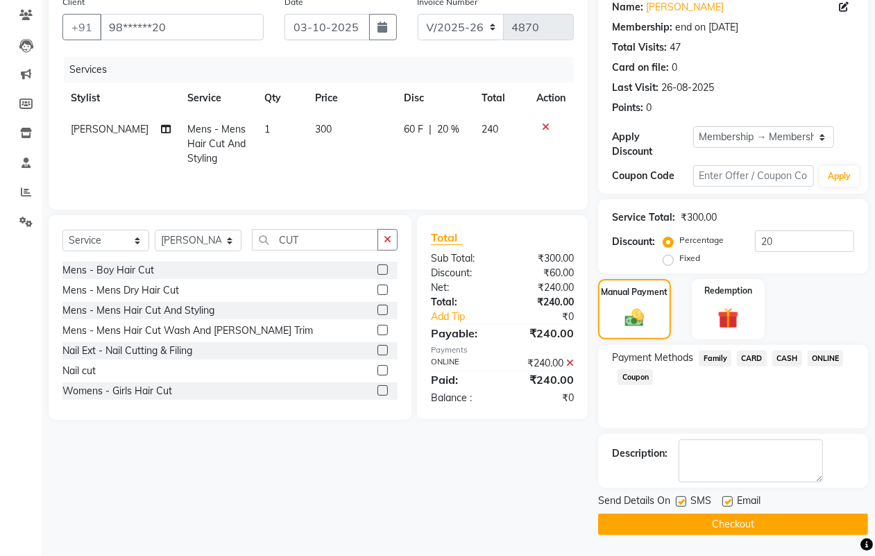
click at [772, 532] on button "Checkout" at bounding box center [733, 525] width 270 height 22
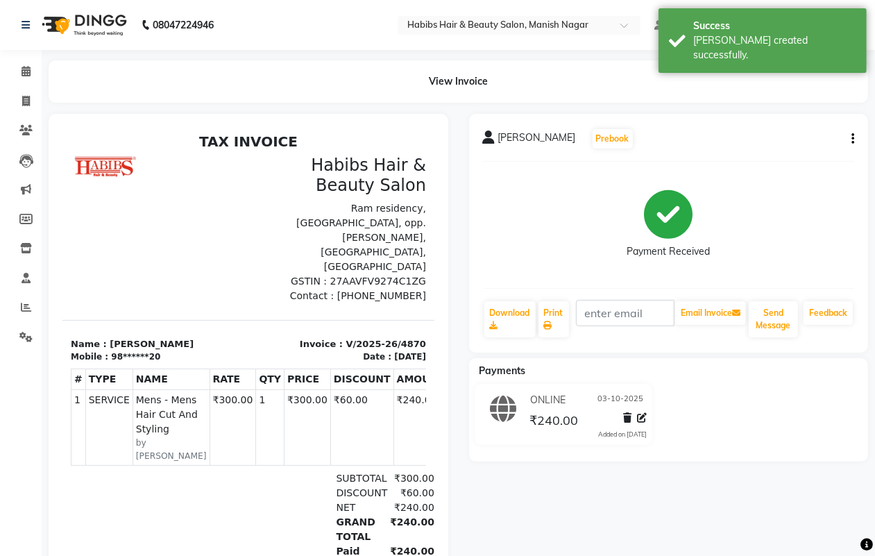
select select "service"
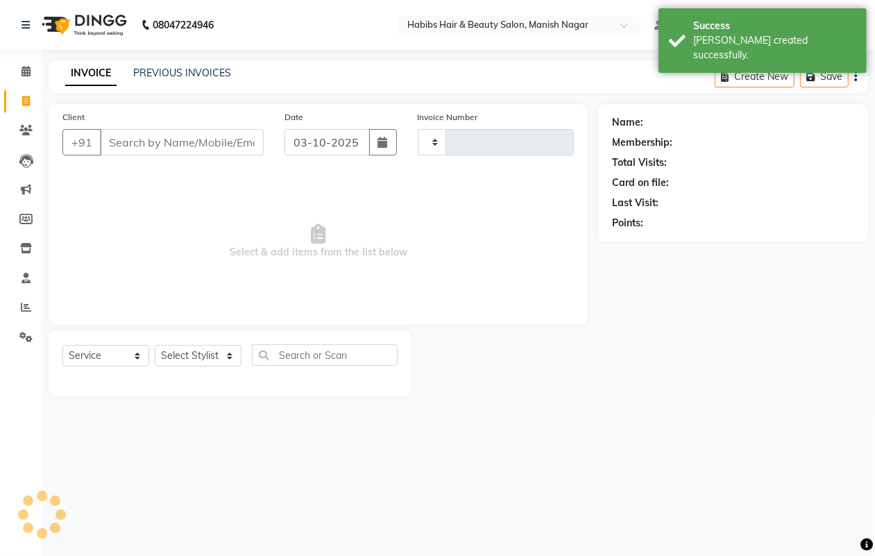
type input "4871"
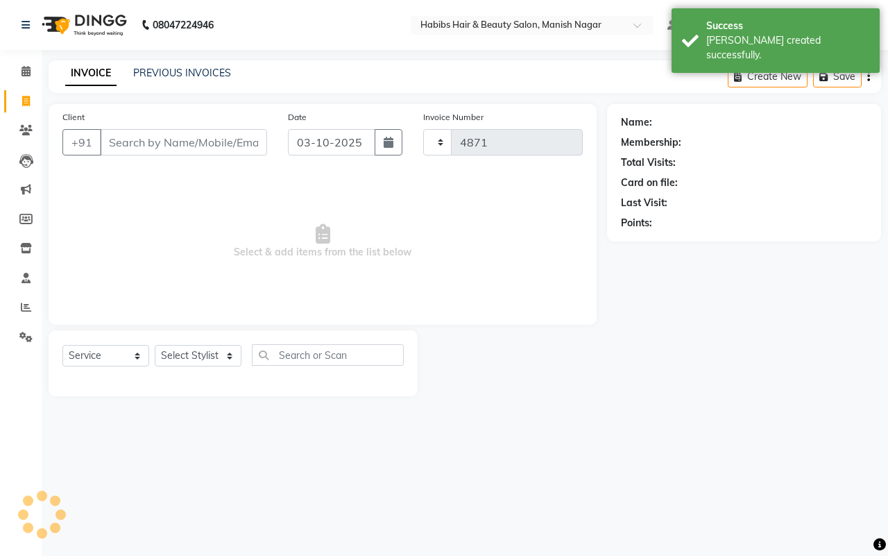
select select "3804"
click at [376, 201] on span "Select & add items from the list below" at bounding box center [322, 241] width 520 height 139
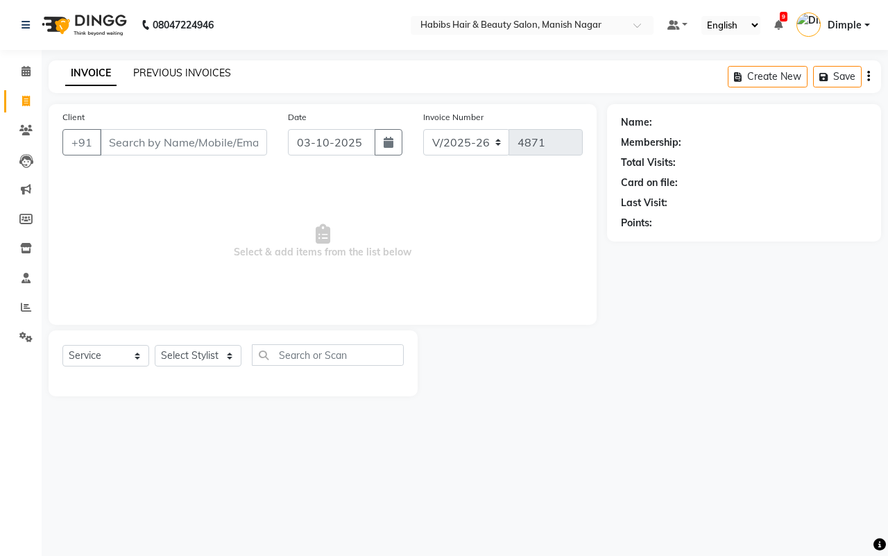
click at [181, 74] on link "PREVIOUS INVOICES" at bounding box center [182, 73] width 98 height 12
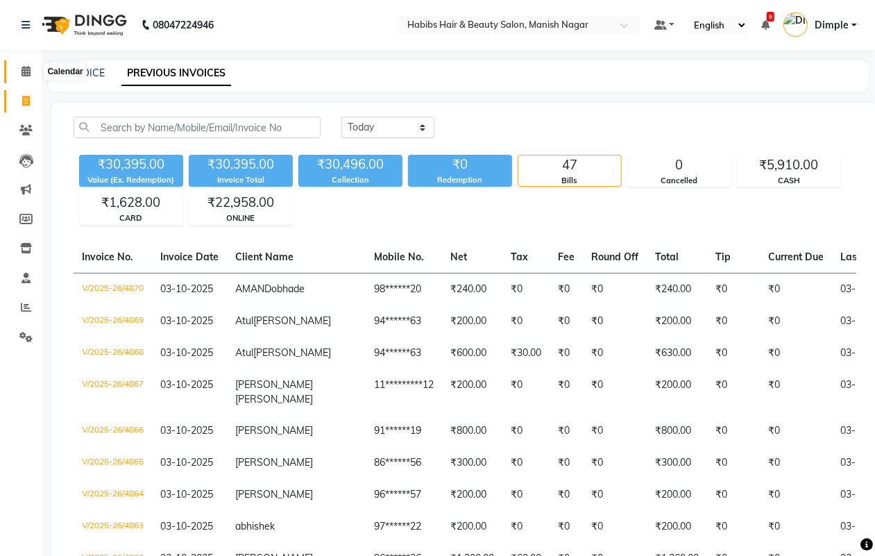
click at [24, 71] on icon at bounding box center [26, 71] width 9 height 10
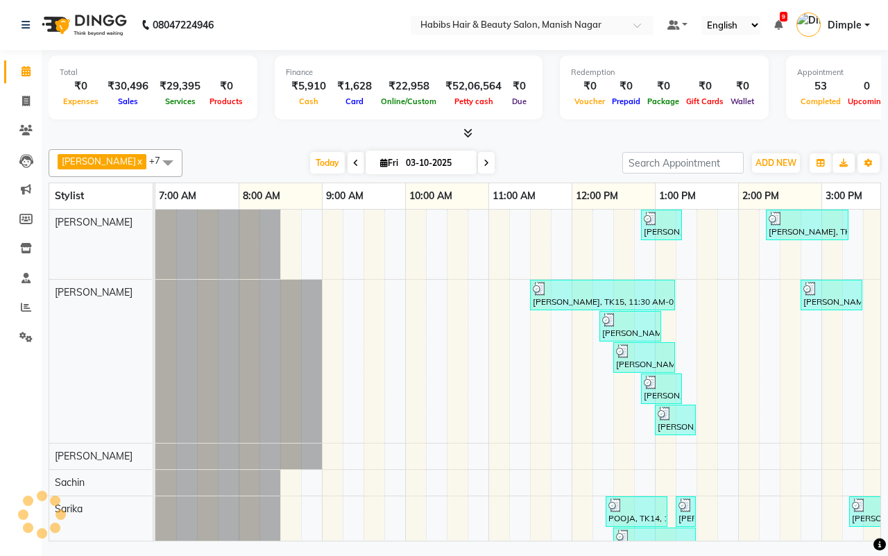
click at [248, 144] on div "[PERSON_NAME] x [PERSON_NAME] x Sachin x Sarika x [PERSON_NAME] x Suraj x [PERS…" at bounding box center [465, 343] width 833 height 398
click at [571, 146] on div "[PERSON_NAME] x [PERSON_NAME] x Sachin x Sarika x [PERSON_NAME] x Suraj x [PERS…" at bounding box center [465, 343] width 833 height 398
click at [200, 149] on div "[PERSON_NAME] x [PERSON_NAME] x Sachin x Sarika x [PERSON_NAME] x Suraj x [PERS…" at bounding box center [465, 163] width 833 height 28
click at [16, 98] on span at bounding box center [26, 102] width 24 height 16
select select "service"
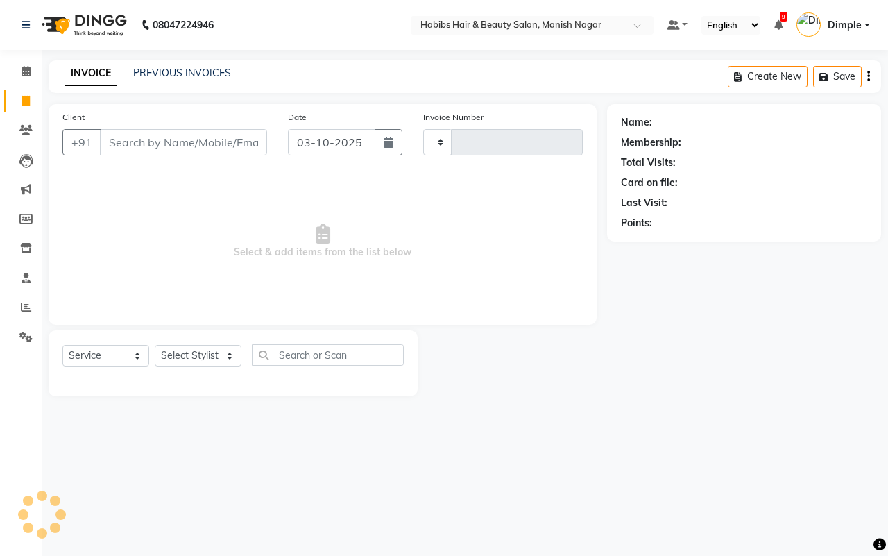
type input "4871"
select select "3804"
click at [119, 139] on input "Client" at bounding box center [183, 142] width 167 height 26
type input "94******29"
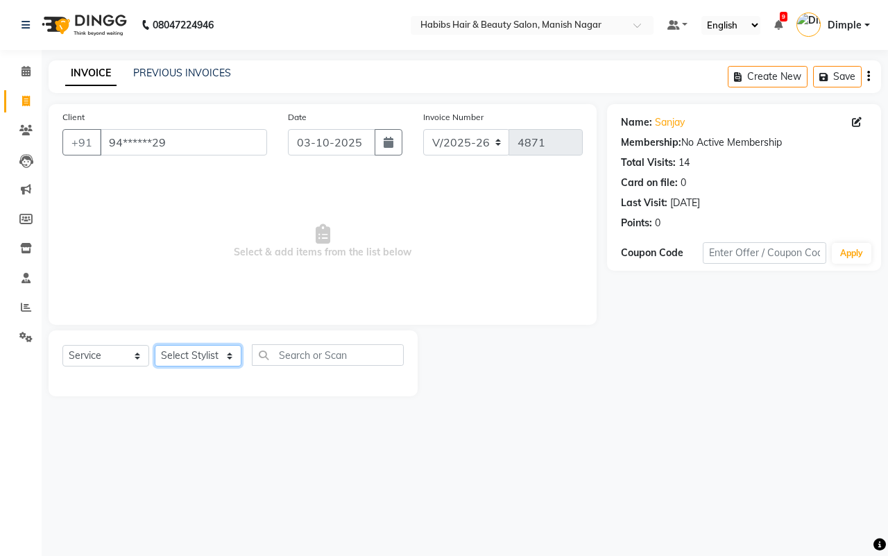
click at [205, 358] on select "Select Stylist [PERSON_NAME] [PERSON_NAME] [PERSON_NAME] [PERSON_NAME] Sachin […" at bounding box center [198, 356] width 87 height 22
select select "86647"
click at [155, 345] on select "Select Stylist [PERSON_NAME] [PERSON_NAME] [PERSON_NAME] [PERSON_NAME] Sachin […" at bounding box center [198, 356] width 87 height 22
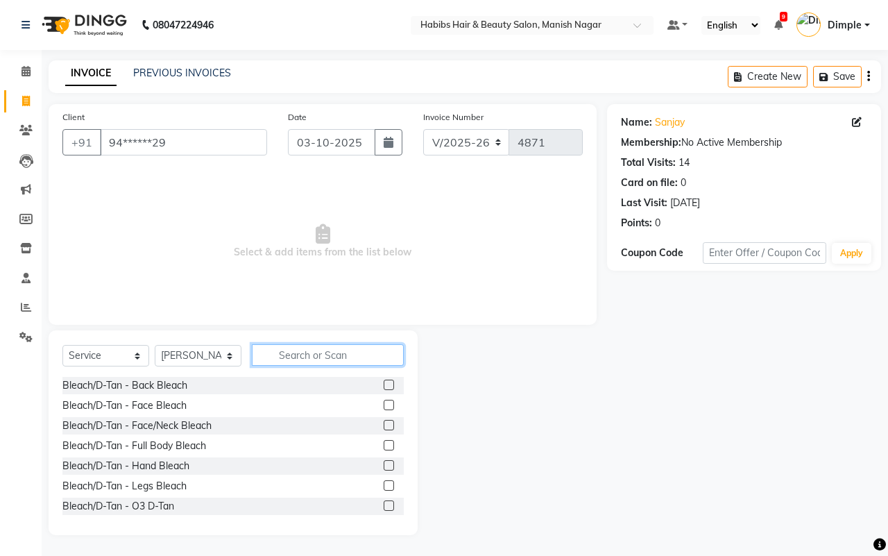
click at [314, 357] on input "text" at bounding box center [328, 355] width 152 height 22
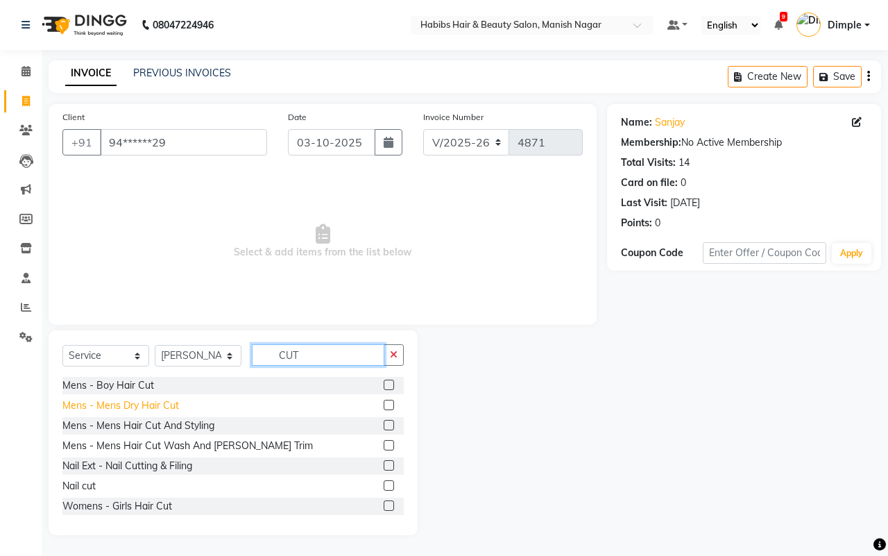
type input "CUT"
click at [162, 403] on div "Mens - Mens Dry Hair Cut" at bounding box center [120, 405] width 117 height 15
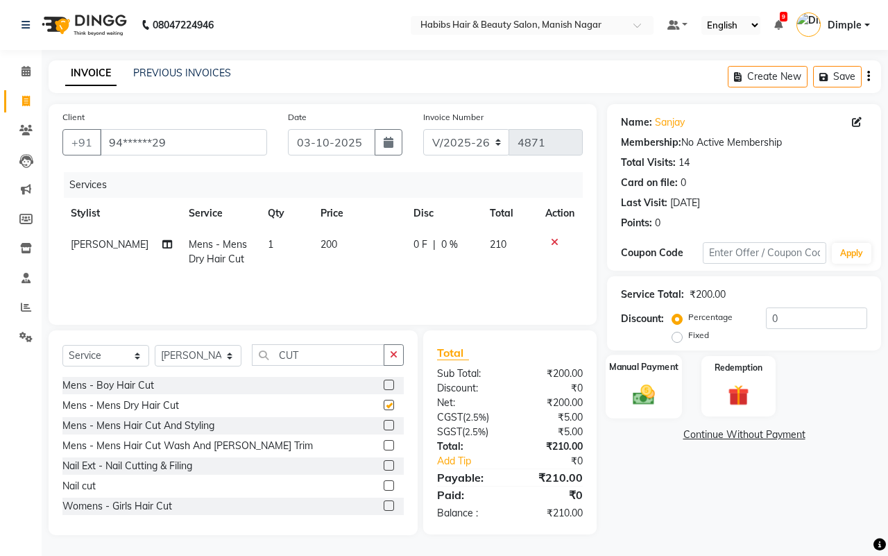
checkbox input "false"
click at [869, 80] on button "button" at bounding box center [868, 76] width 3 height 33
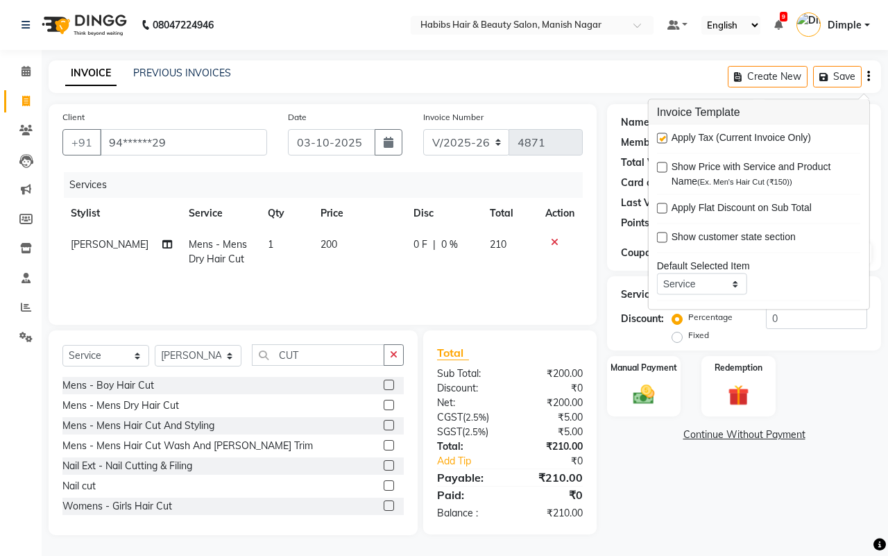
click at [661, 139] on label at bounding box center [662, 138] width 10 height 10
click at [661, 139] on input "checkbox" at bounding box center [661, 139] width 9 height 9
checkbox input "false"
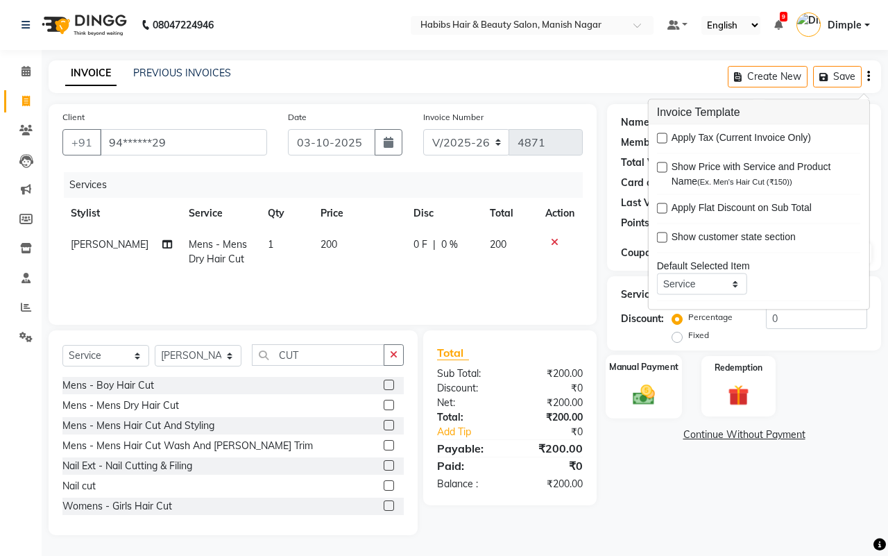
click at [653, 398] on img at bounding box center [644, 395] width 36 height 26
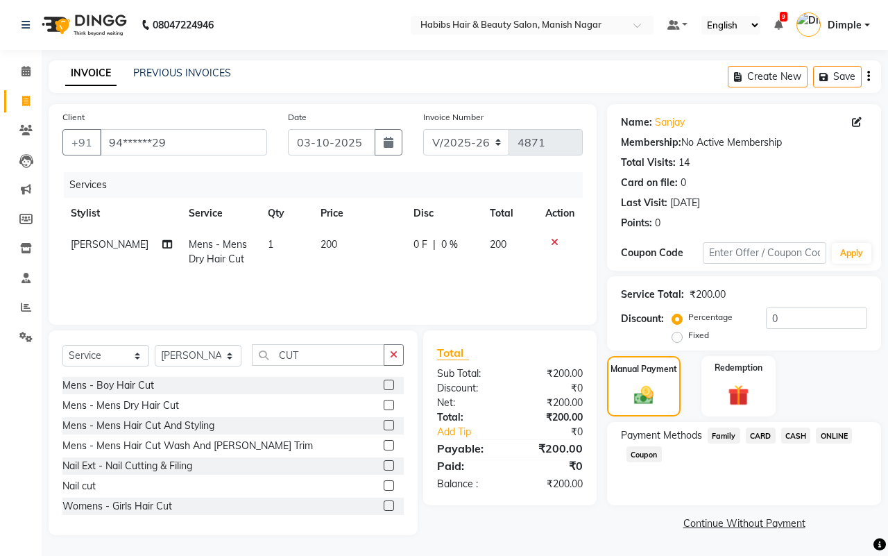
drag, startPoint x: 845, startPoint y: 430, endPoint x: 838, endPoint y: 434, distance: 8.1
click at [845, 430] on span "ONLINE" at bounding box center [834, 435] width 36 height 16
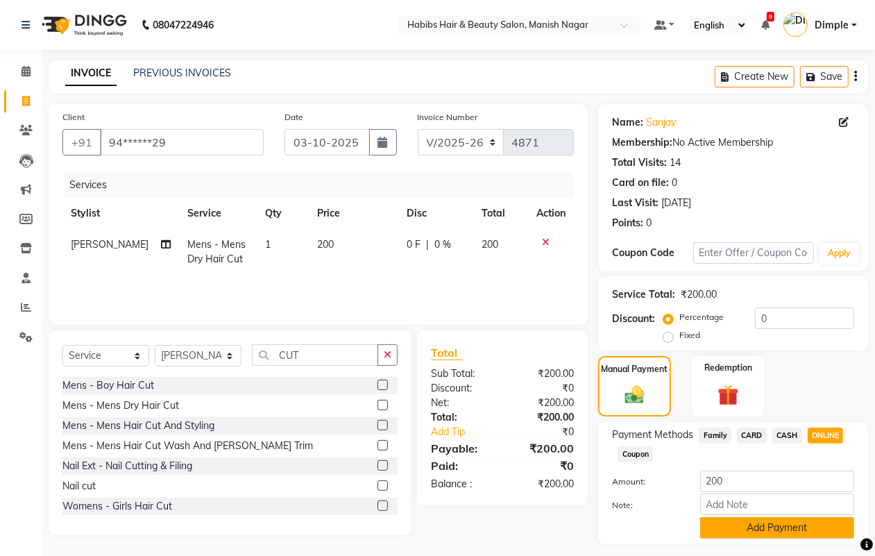
click at [755, 524] on button "Add Payment" at bounding box center [777, 528] width 154 height 22
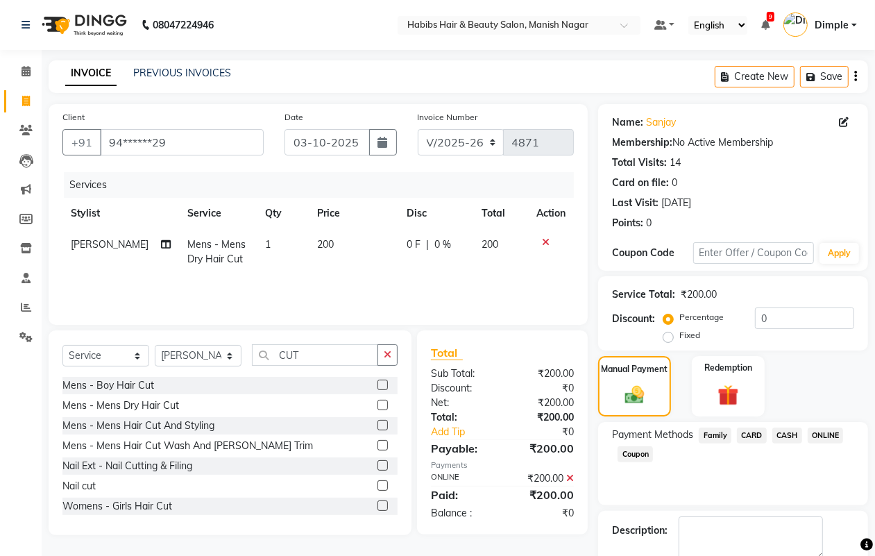
scroll to position [77, 0]
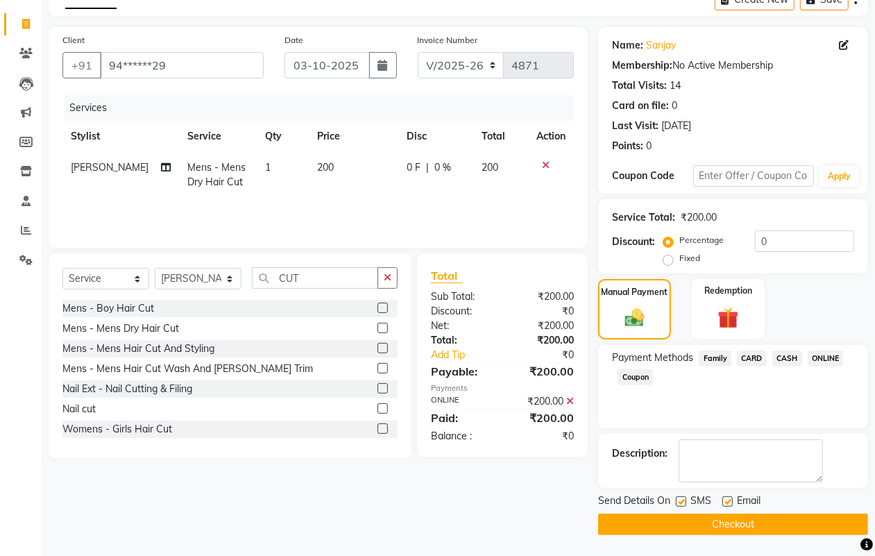
drag, startPoint x: 749, startPoint y: 520, endPoint x: 750, endPoint y: 510, distance: 10.4
click at [750, 520] on button "Checkout" at bounding box center [733, 525] width 270 height 22
